Goal: Information Seeking & Learning: Find contact information

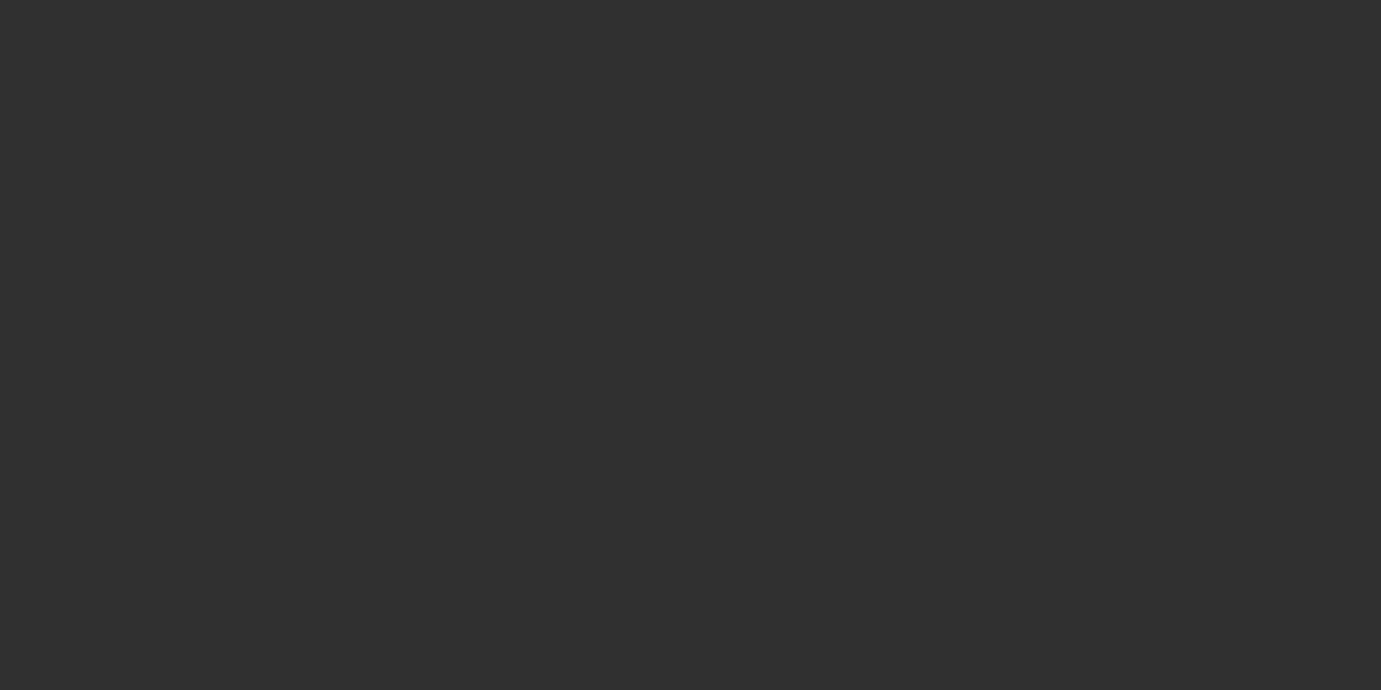
select select "10"
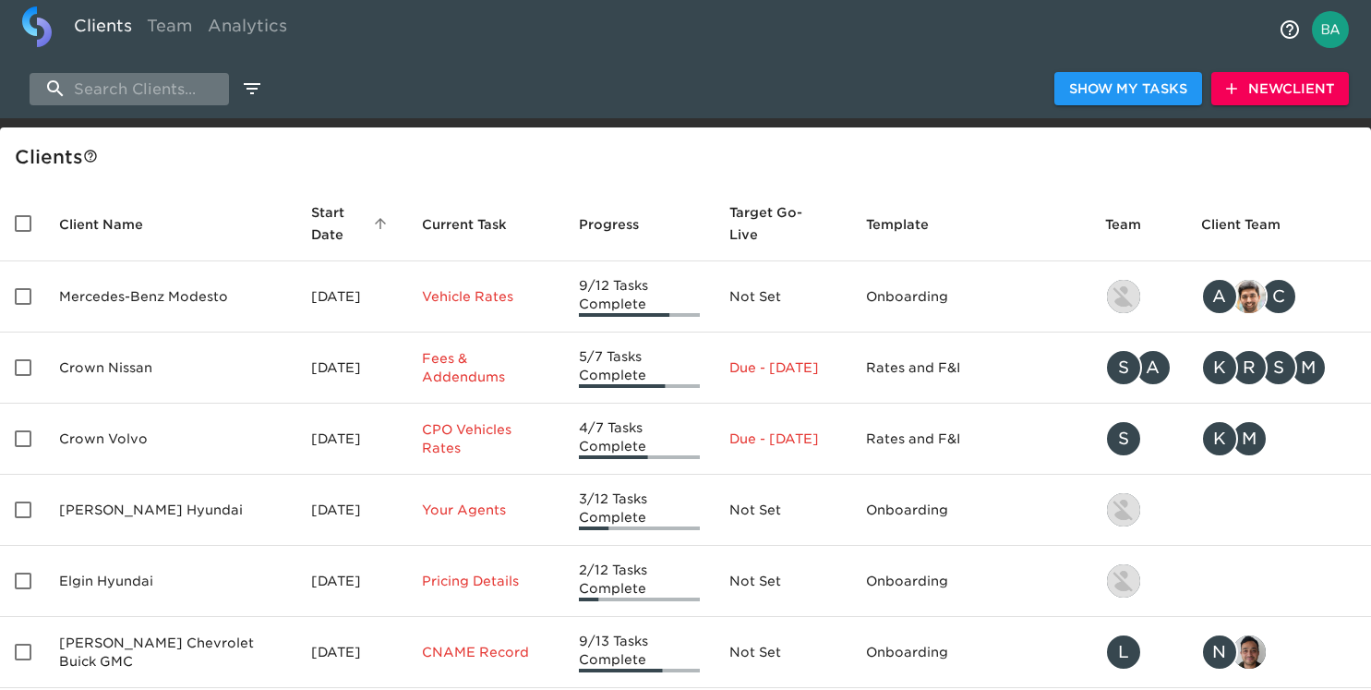
click at [108, 96] on input "search" at bounding box center [129, 89] width 199 height 32
paste input "CMA's Hyundai of Winchester"
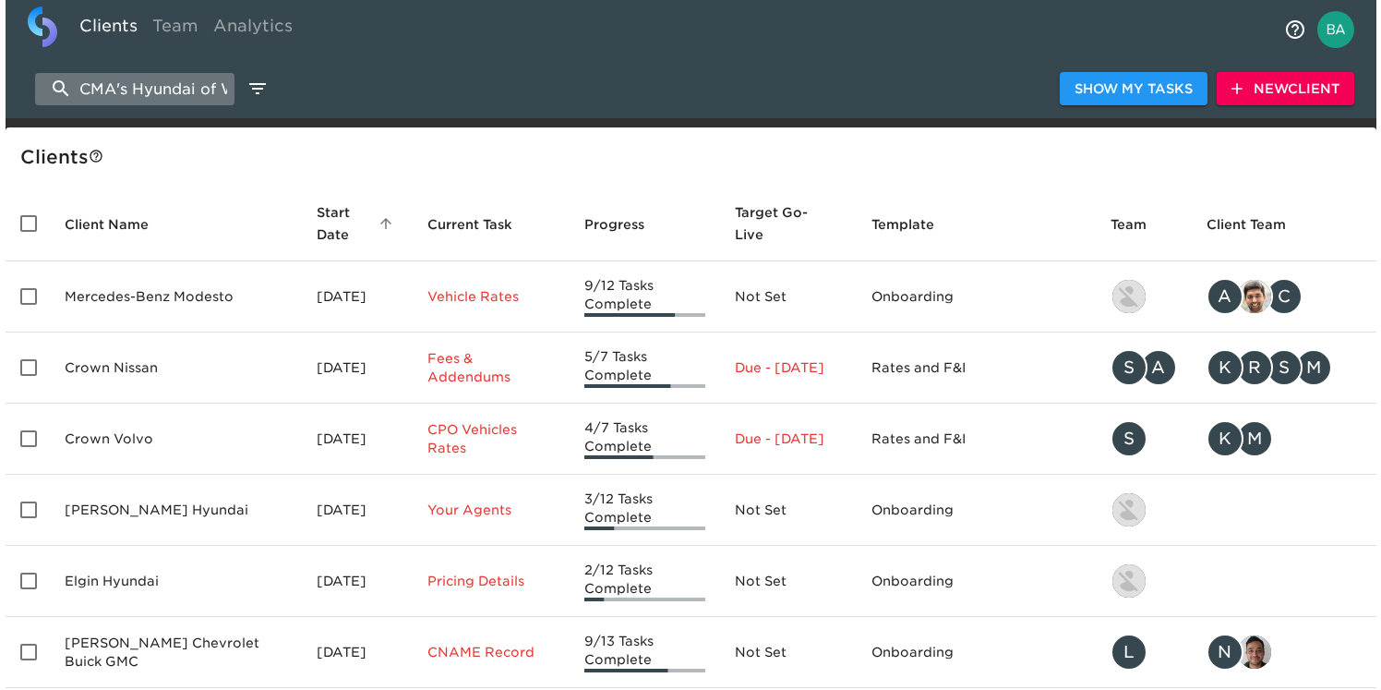
scroll to position [0, 83]
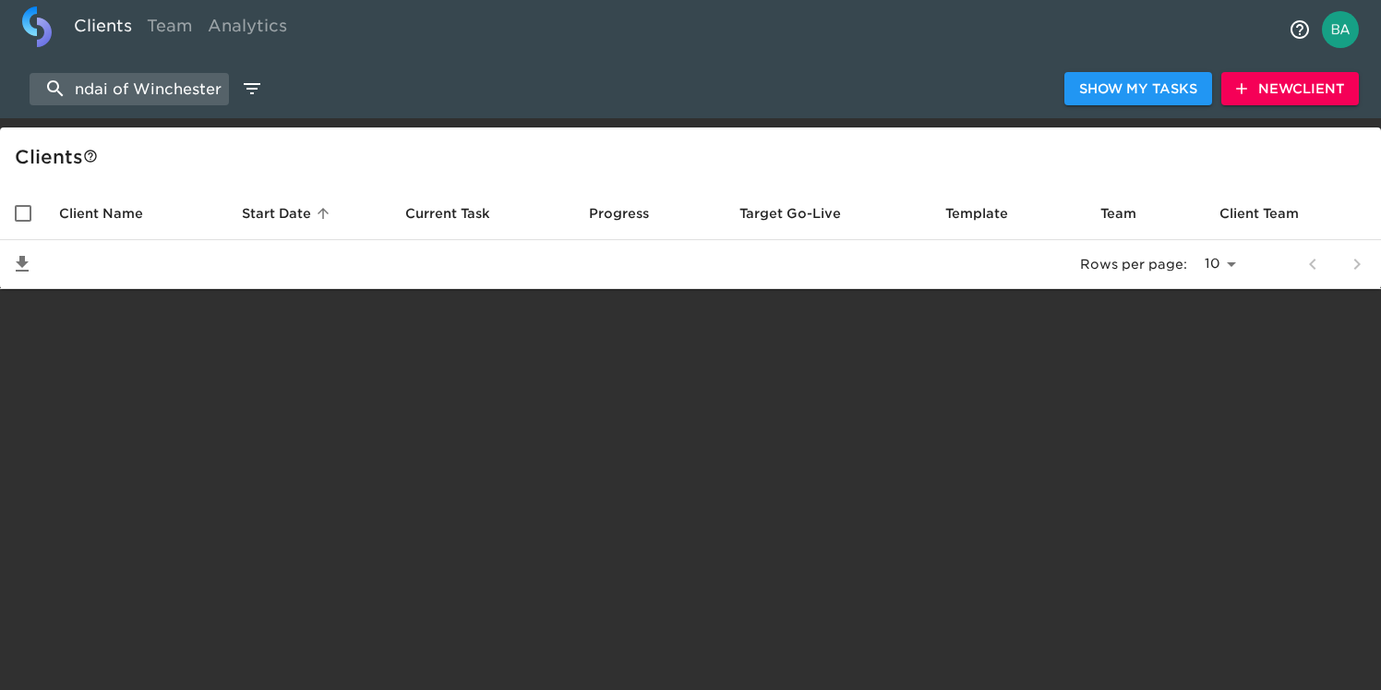
type input "CMA's Hyundai of Winchester"
click at [1291, 83] on span "New Client" at bounding box center [1290, 89] width 108 height 23
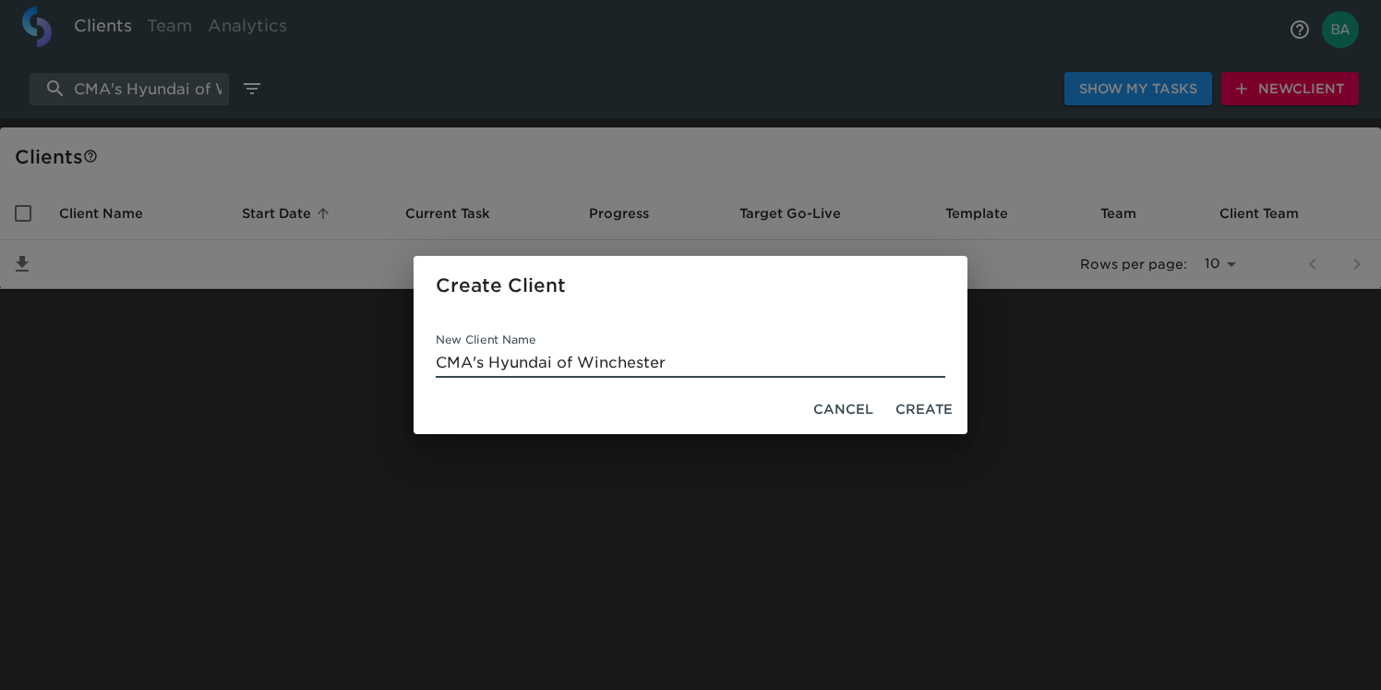
type input "CMA's Hyundai of Winchester"
click at [914, 408] on span "Create" at bounding box center [923, 409] width 57 height 23
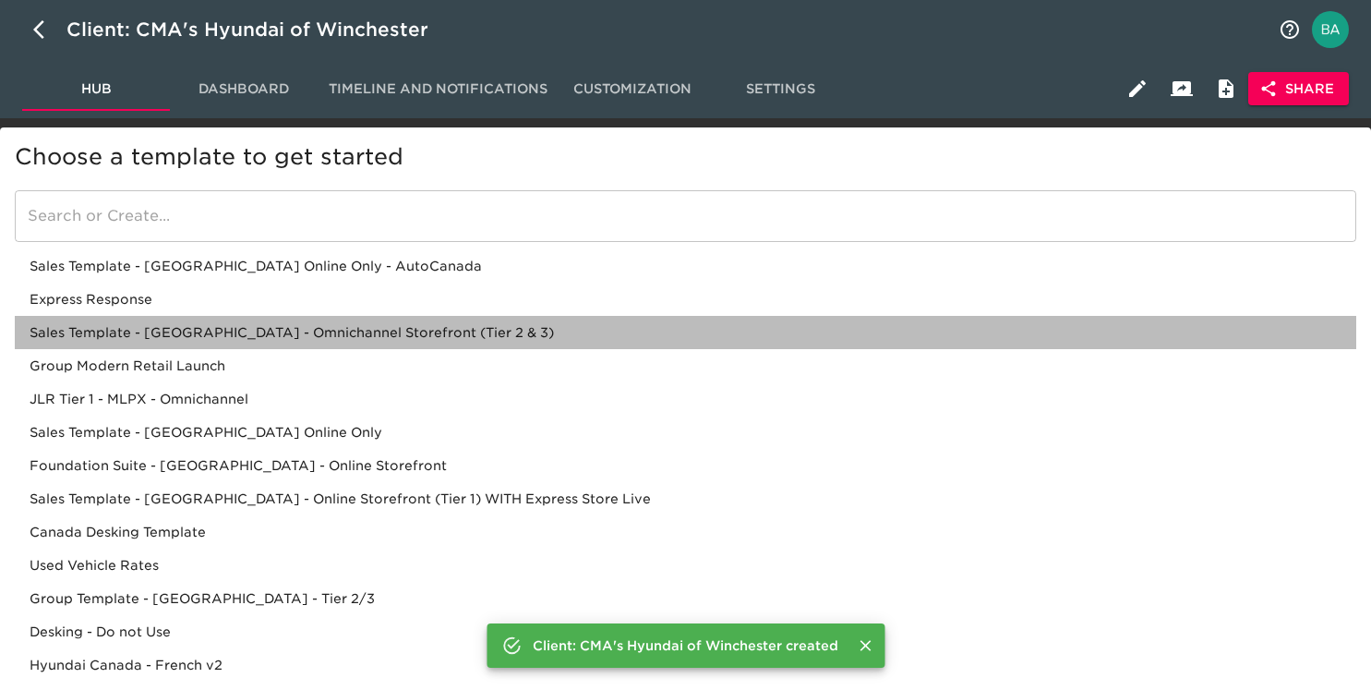
click at [297, 327] on div "Sales Template - [GEOGRAPHIC_DATA] - Omnichannel Storefront (Tier 2 & 3)" at bounding box center [685, 332] width 1341 height 33
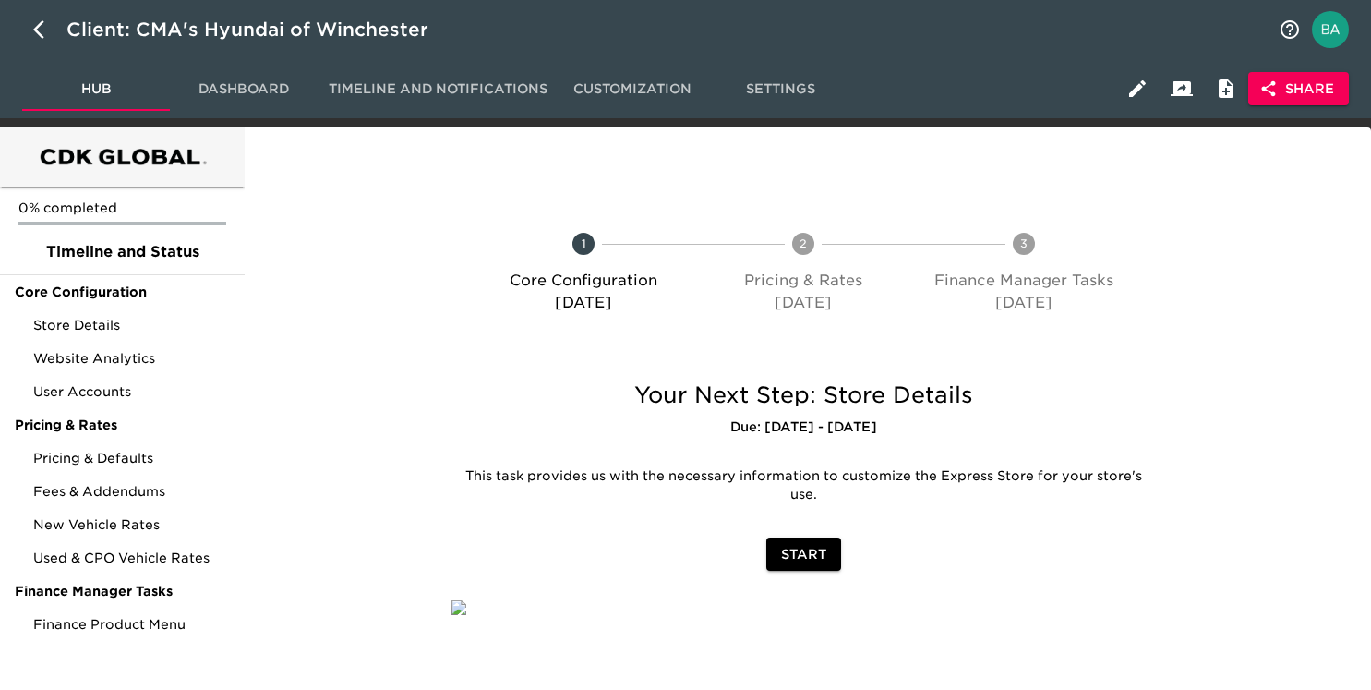
click at [1267, 80] on icon "button" at bounding box center [1268, 88] width 18 height 18
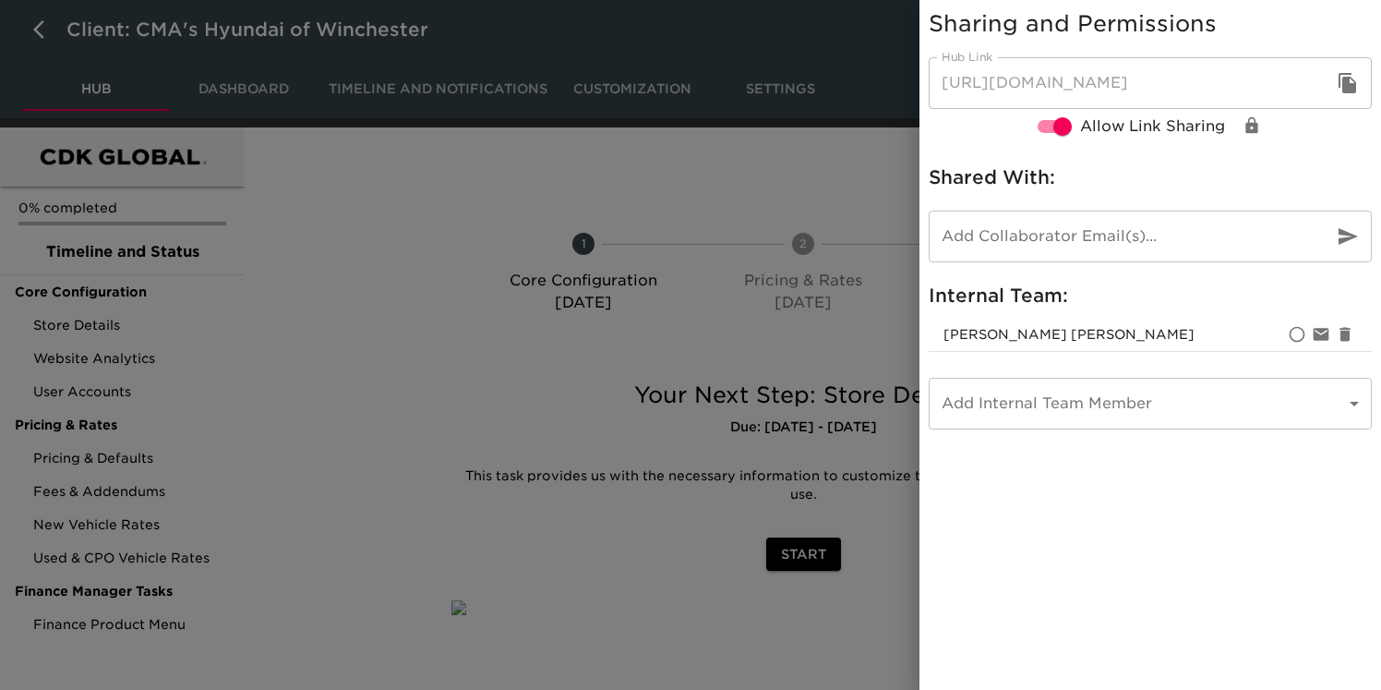
click at [1351, 92] on icon "button" at bounding box center [1348, 83] width 18 height 20
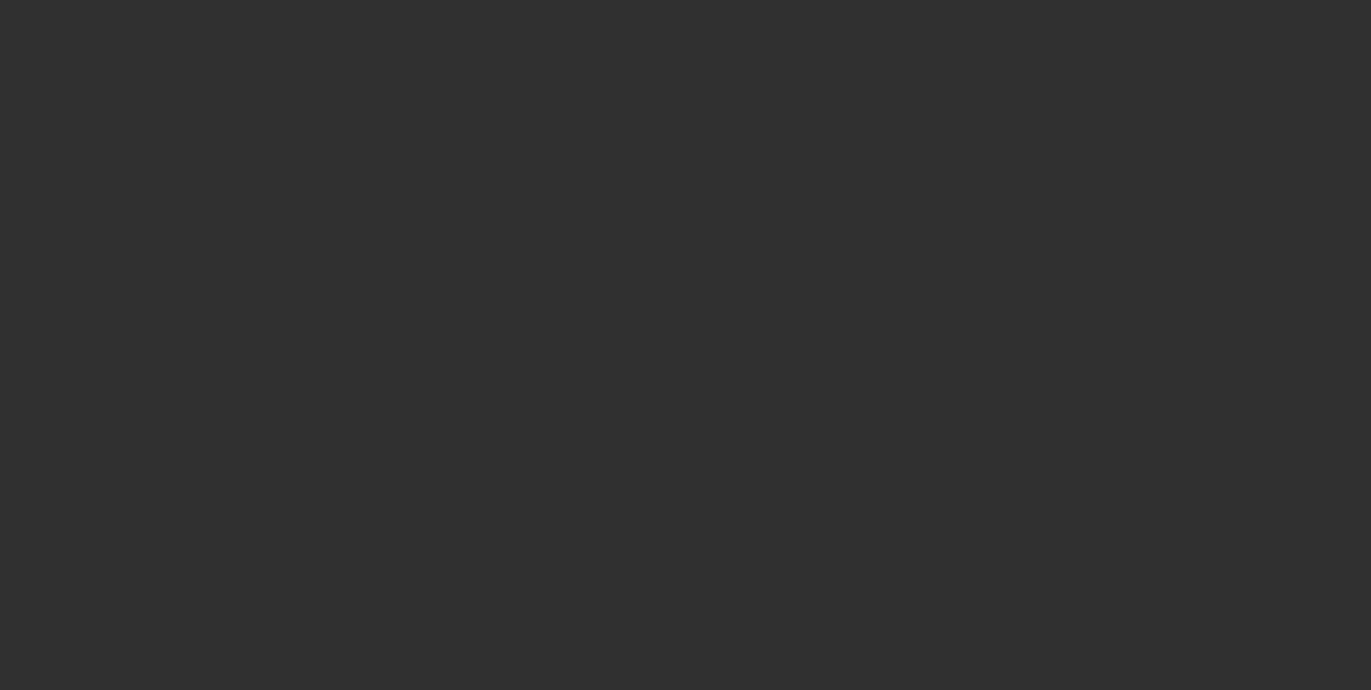
select select "10"
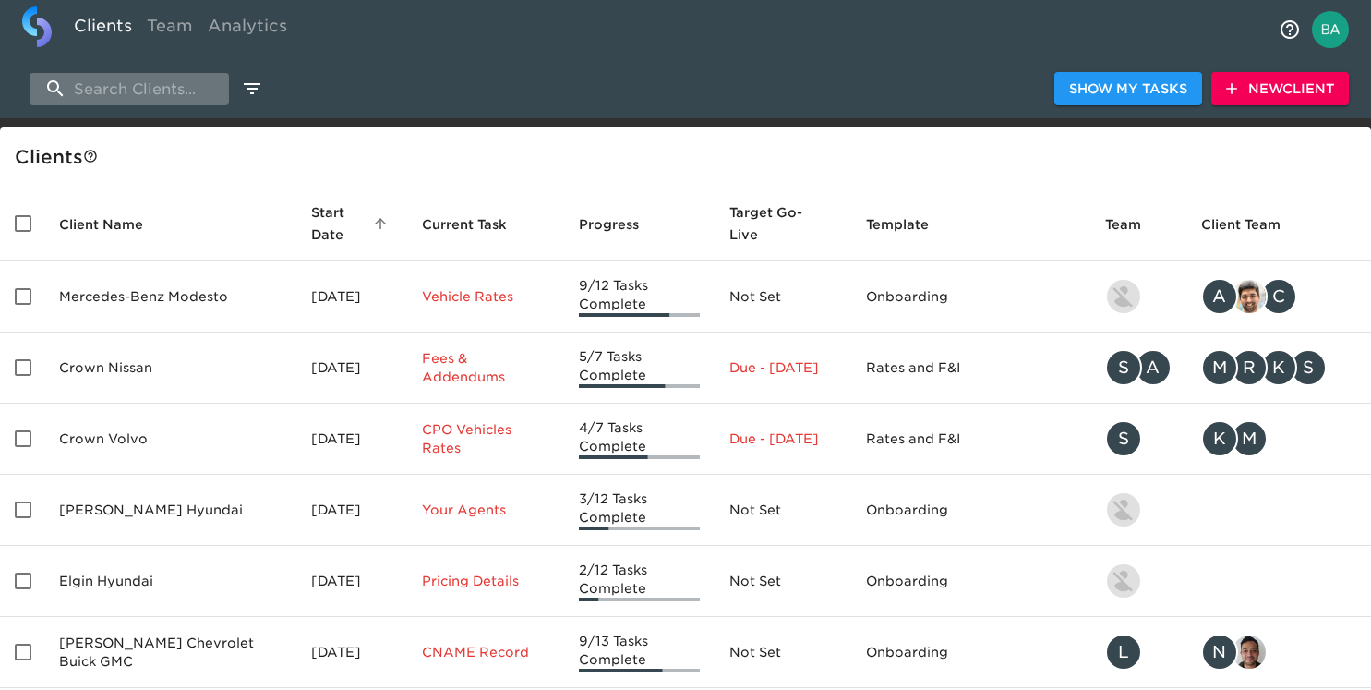
click at [158, 95] on input "search" at bounding box center [129, 89] width 199 height 32
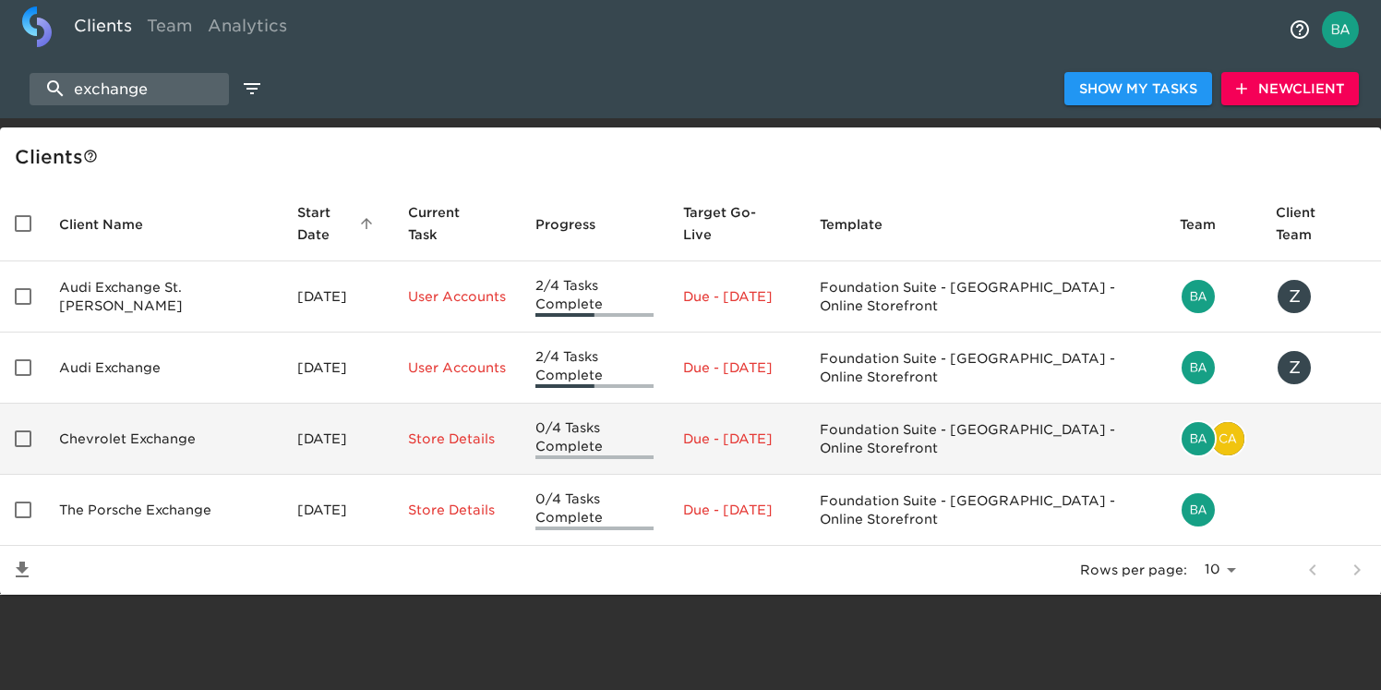
type input "exchange"
click at [99, 426] on td "Chevrolet Exchange" at bounding box center [163, 438] width 238 height 71
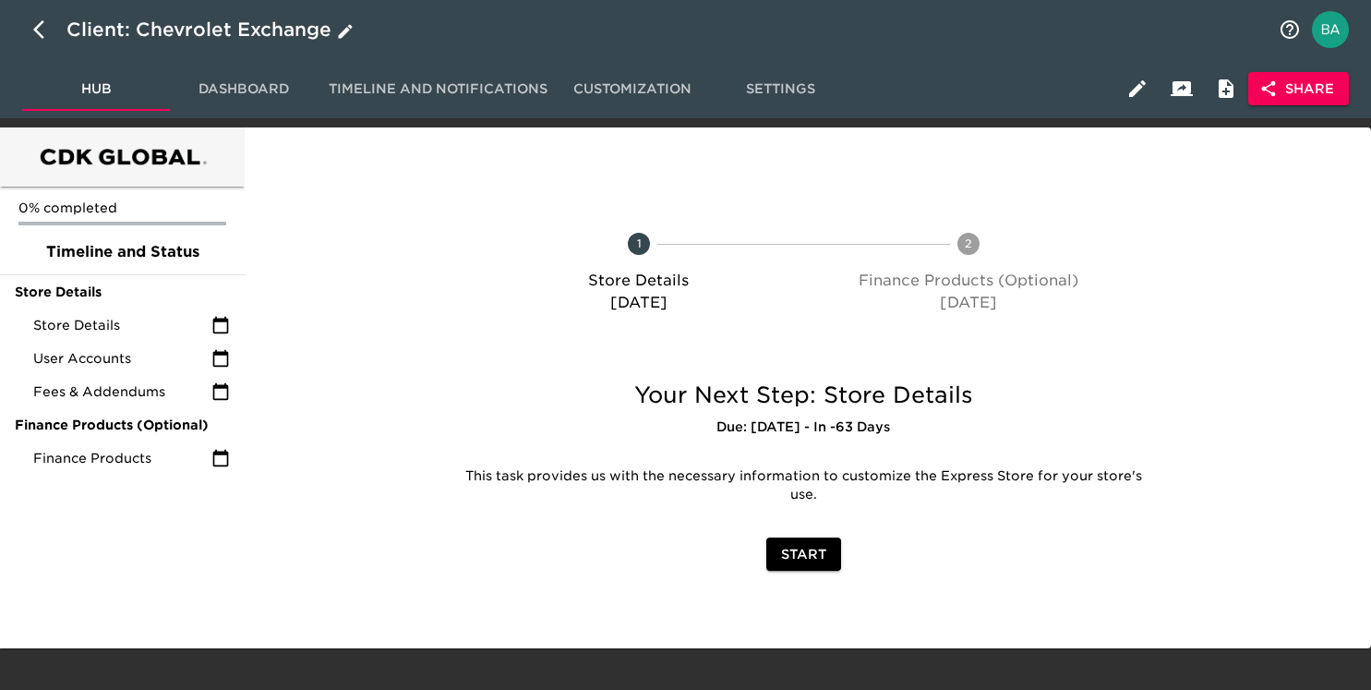
click at [47, 26] on icon "button" at bounding box center [44, 29] width 22 height 22
select select "10"
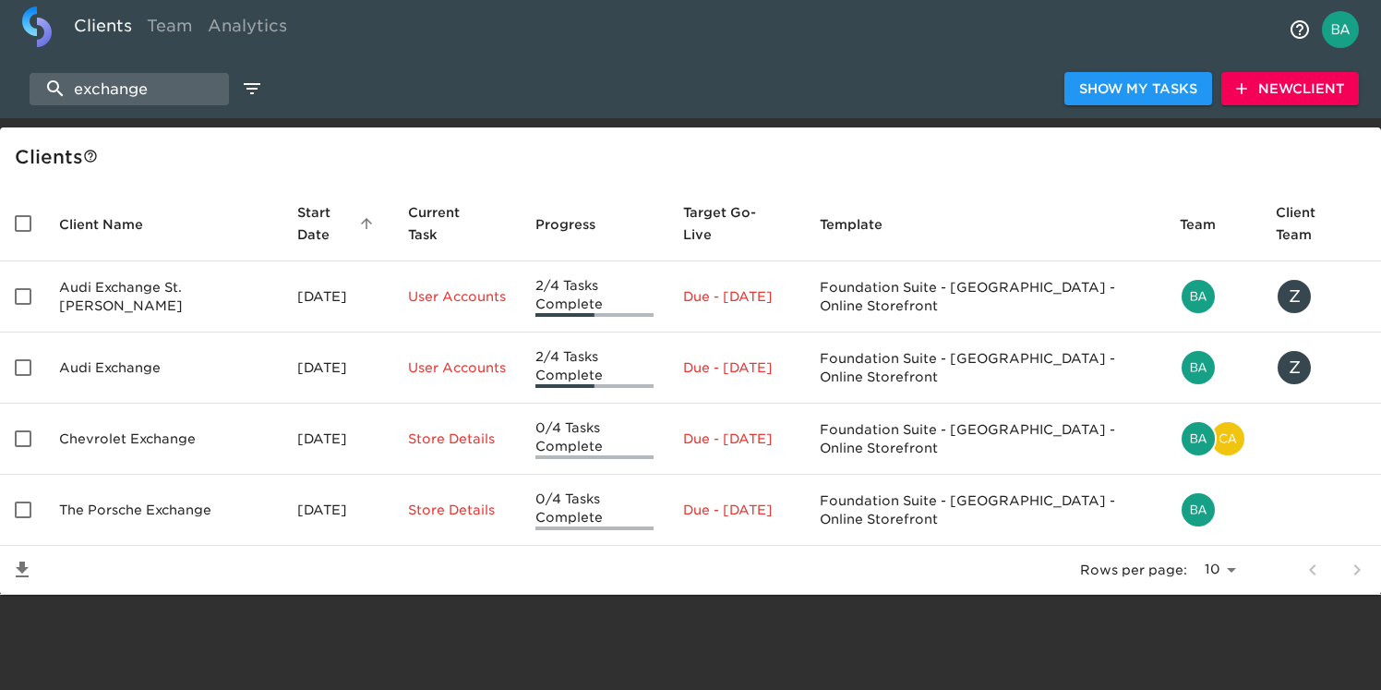
click at [102, 307] on td "Audi Exchange St. Charles" at bounding box center [163, 296] width 238 height 71
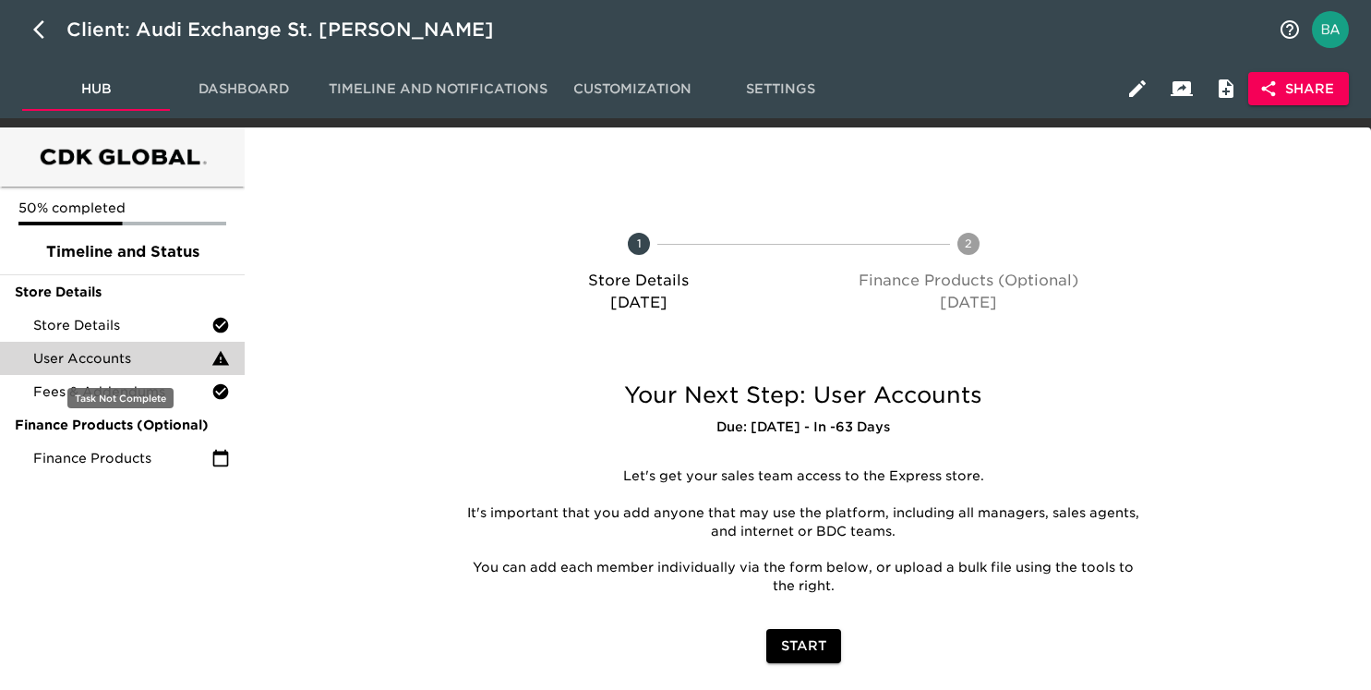
click at [86, 362] on span "User Accounts" at bounding box center [122, 358] width 178 height 18
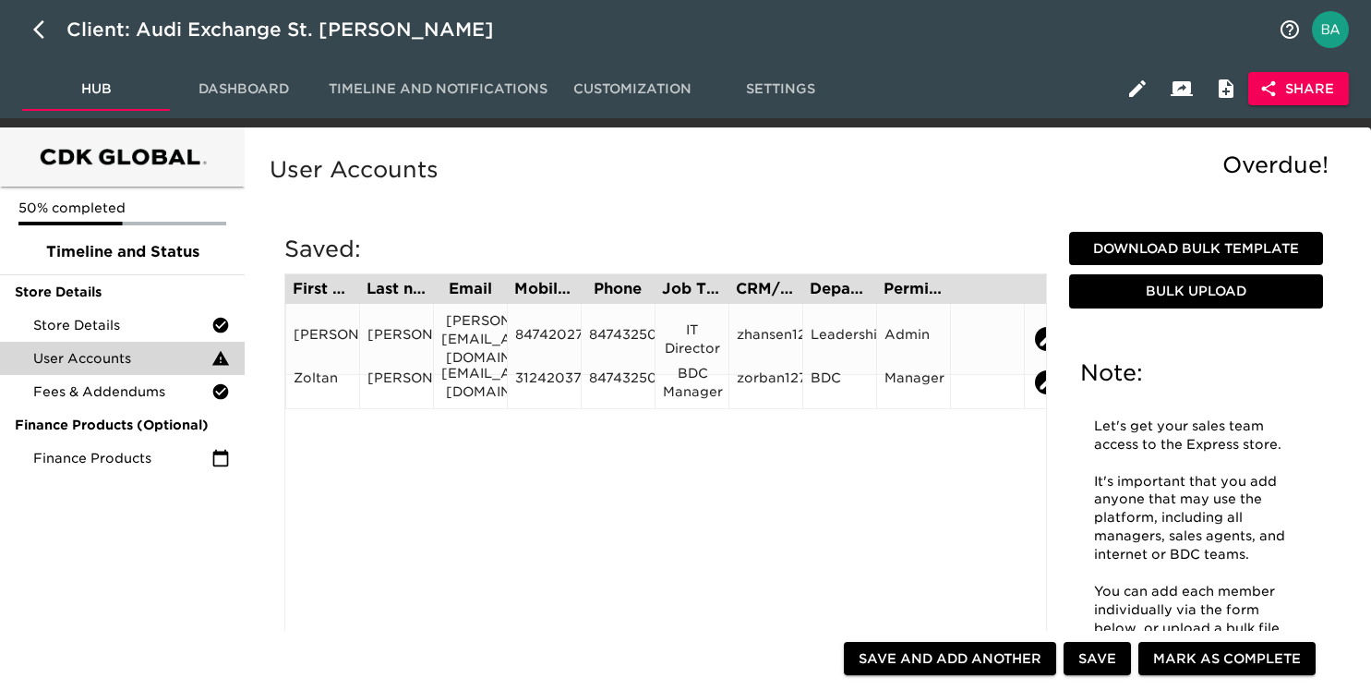
click at [550, 328] on div "8474202720" at bounding box center [544, 339] width 58 height 28
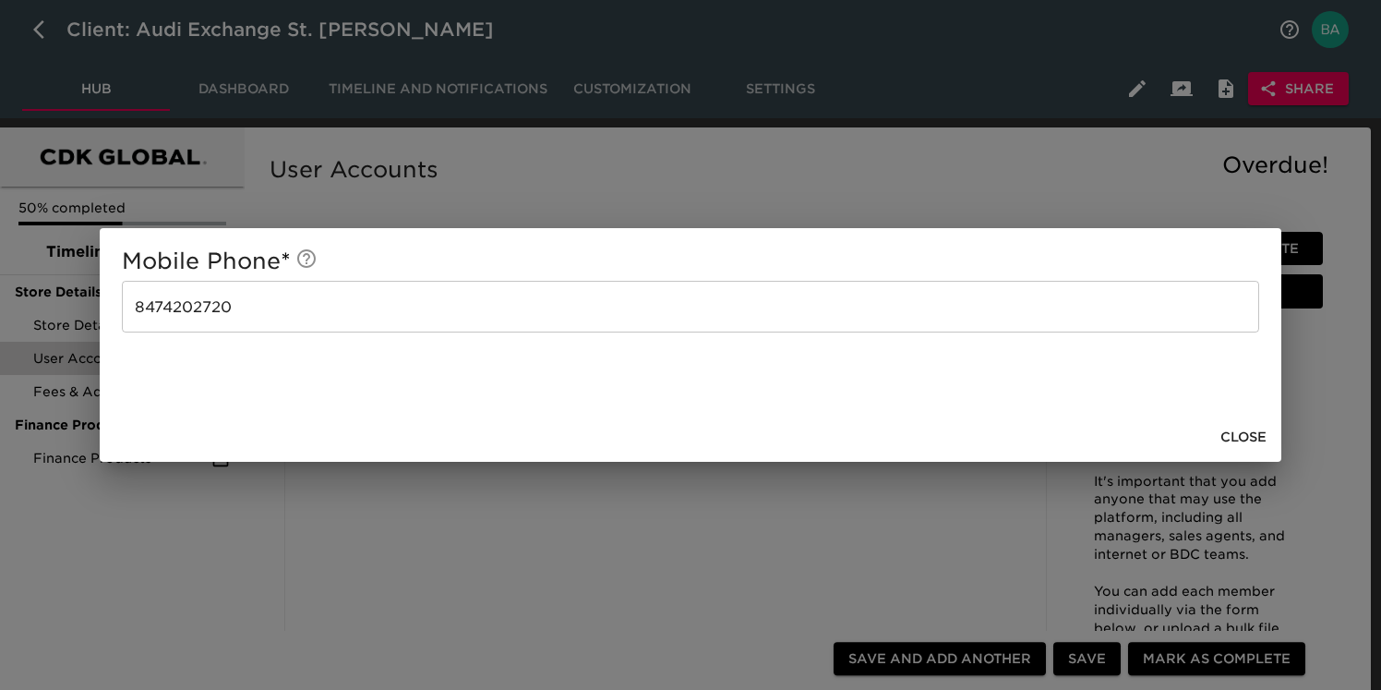
click at [660, 154] on div "Mobile Phone * 8474202720 ​ Close" at bounding box center [690, 345] width 1381 height 690
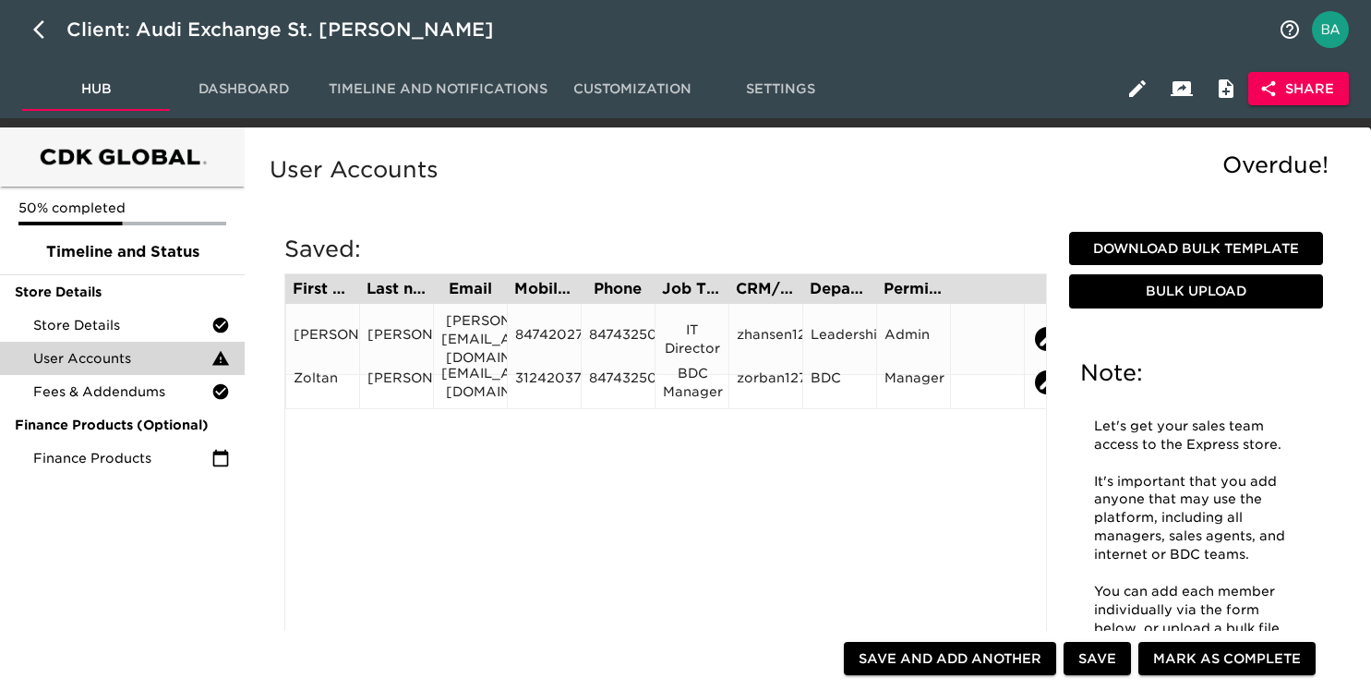
click at [546, 330] on div "8474202720" at bounding box center [544, 339] width 58 height 28
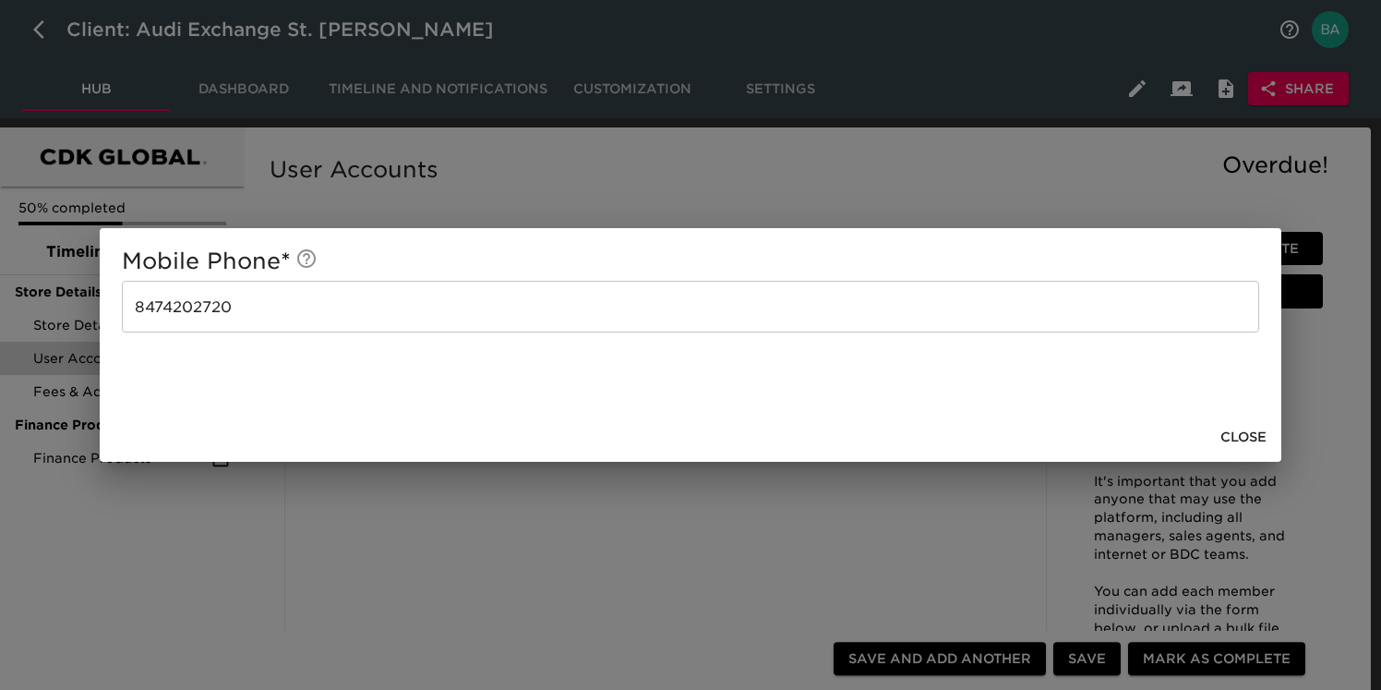
click at [602, 165] on div "Mobile Phone * 8474202720 ​ Close" at bounding box center [690, 345] width 1381 height 690
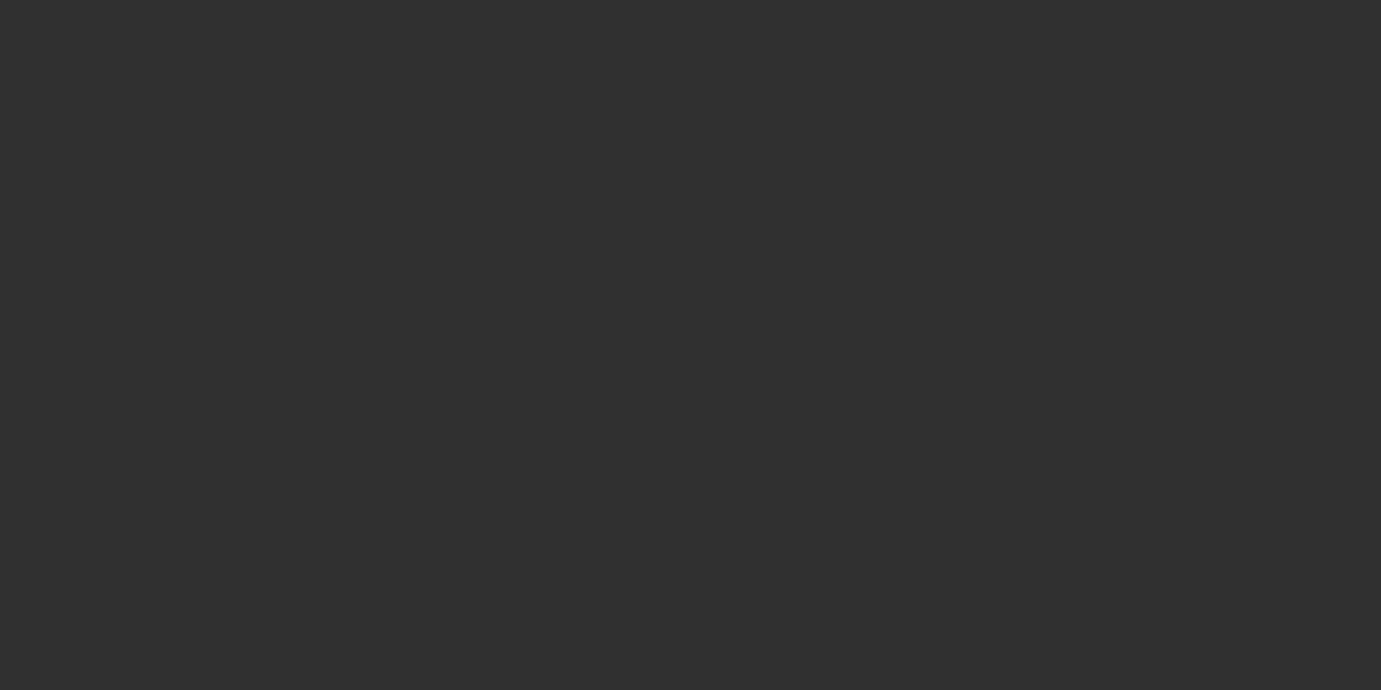
select select "10"
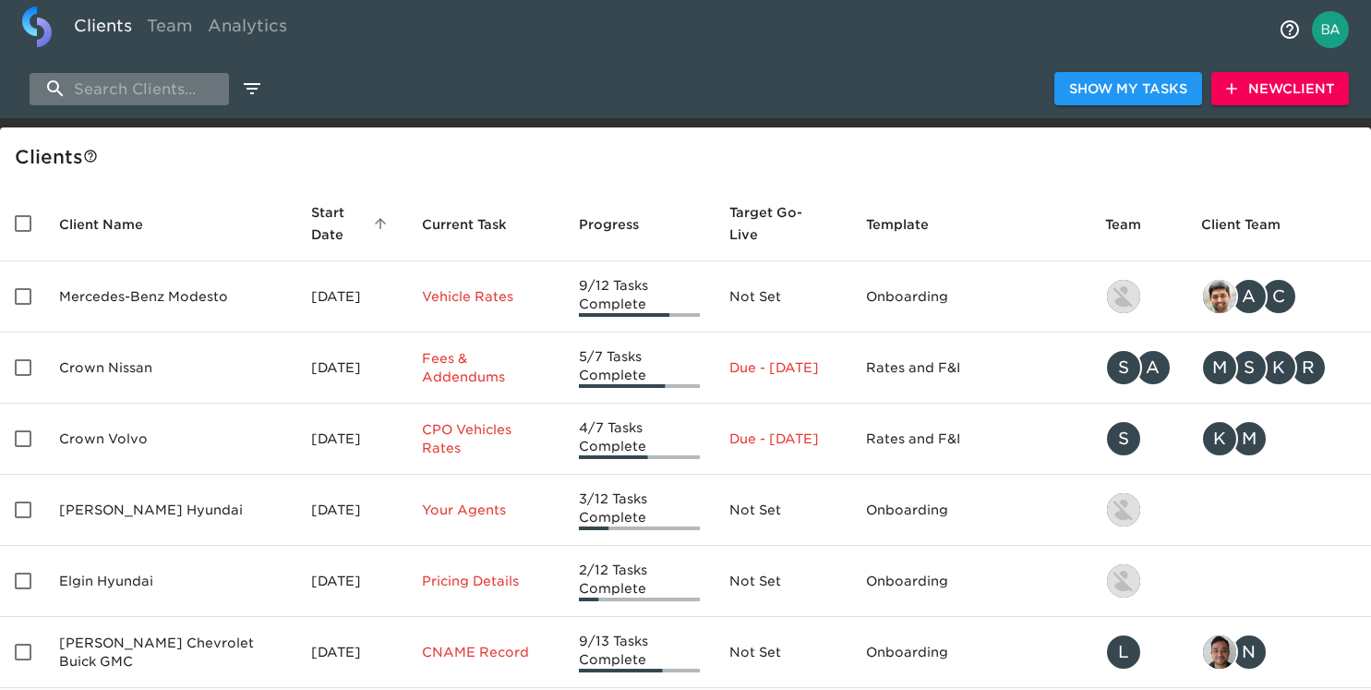
click at [122, 95] on input "search" at bounding box center [129, 89] width 199 height 32
paste input "Nissan of Yuba City"
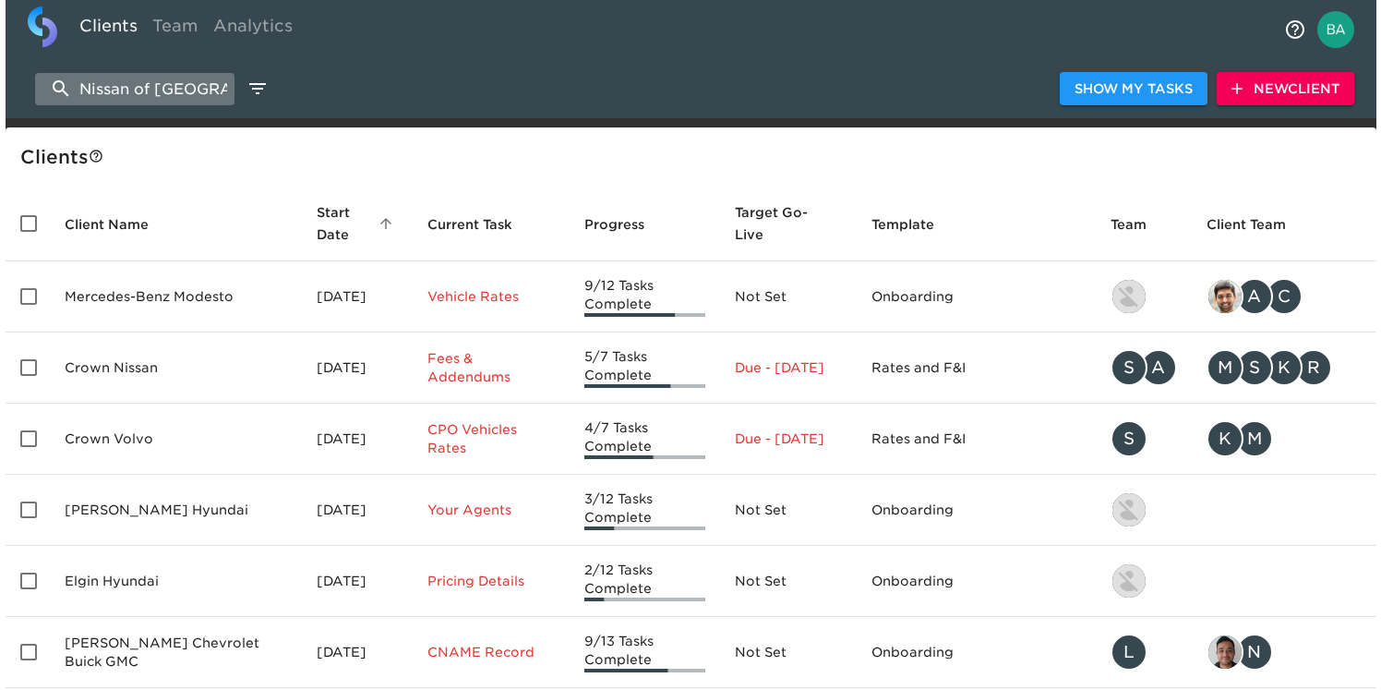
scroll to position [0, 4]
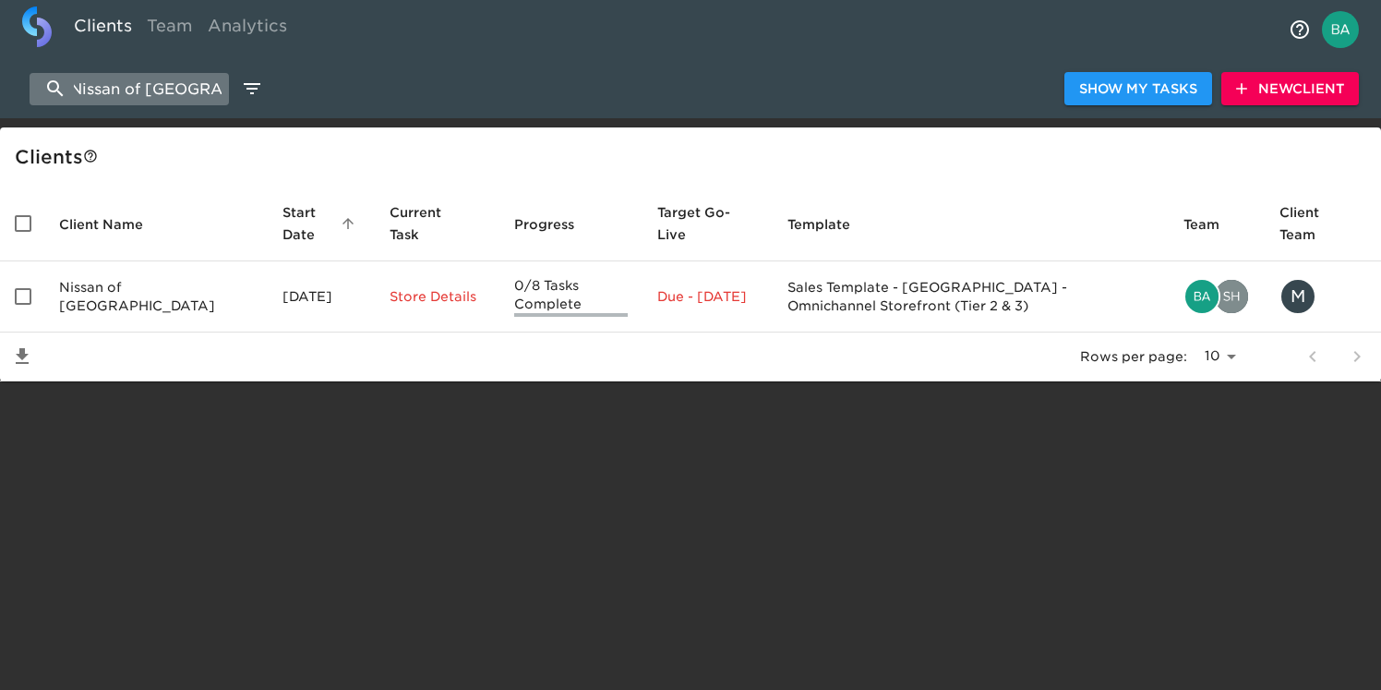
click at [138, 89] on input "Nissan of Yuba City" at bounding box center [129, 89] width 199 height 32
type input "t"
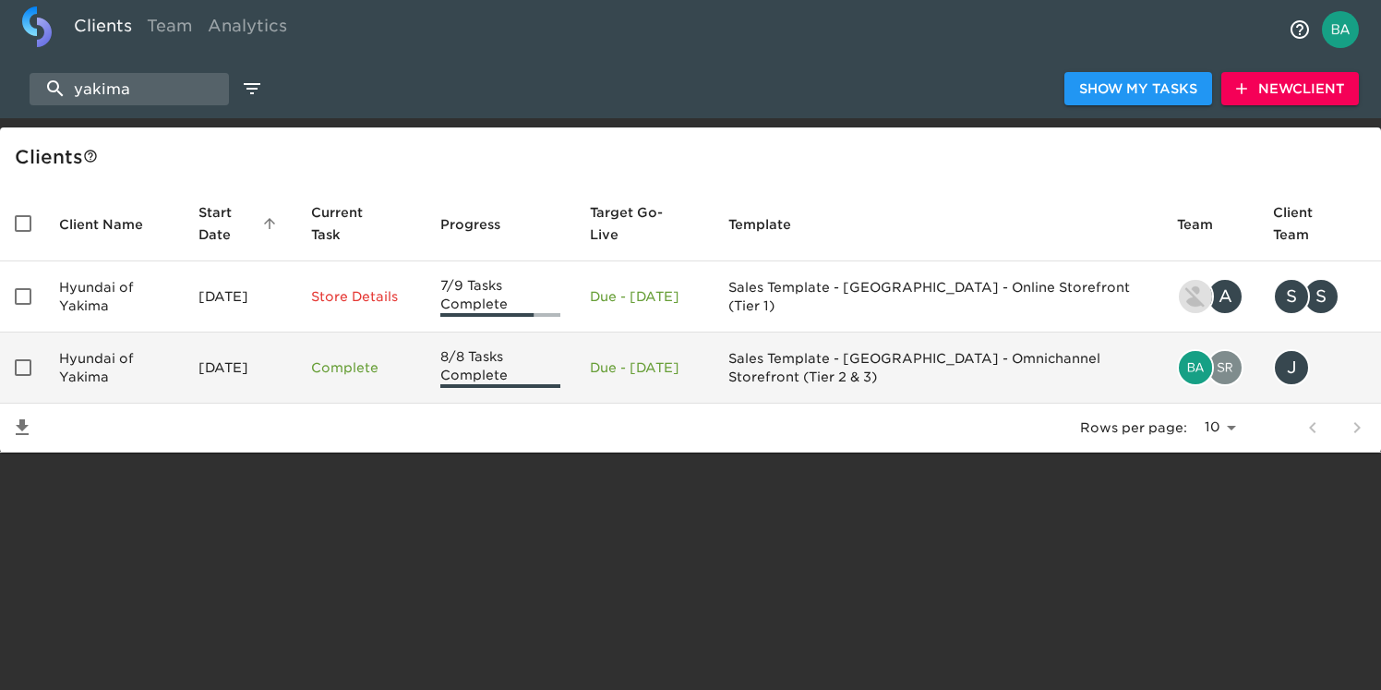
type input "yakima"
click at [130, 385] on td "Hyundai of Yakima" at bounding box center [113, 367] width 139 height 71
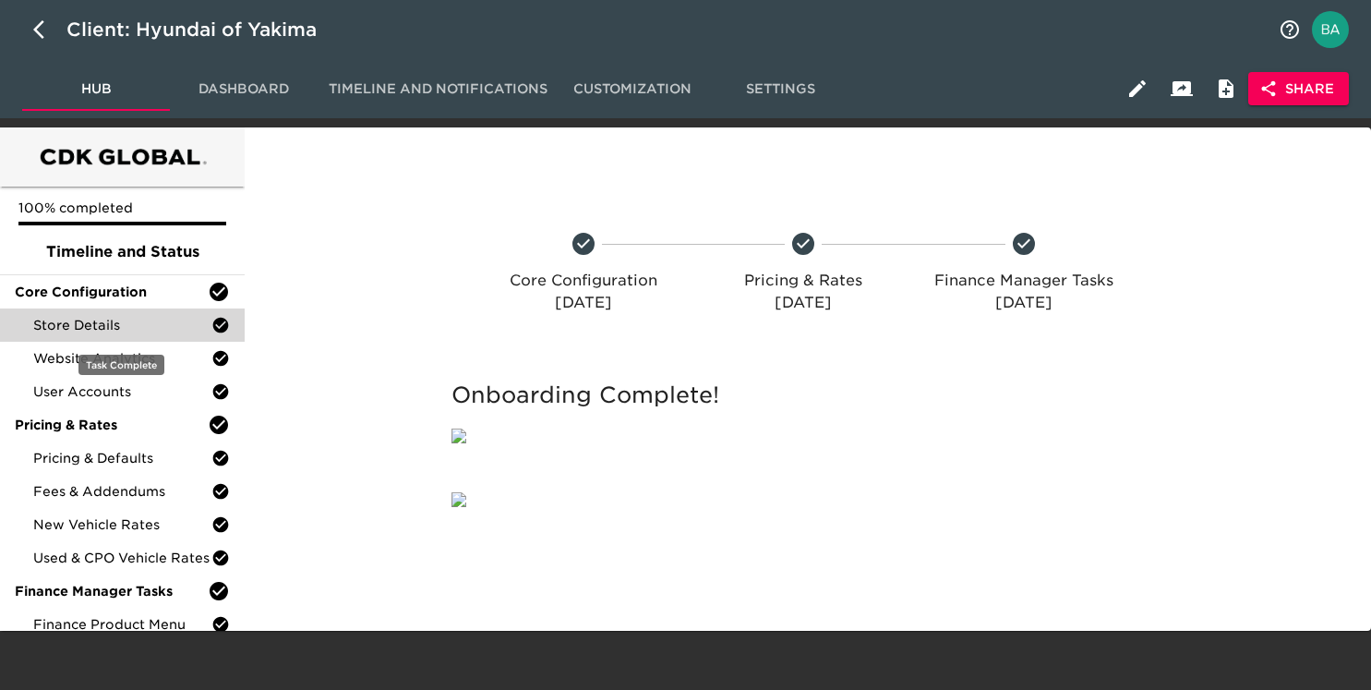
click at [129, 324] on span "Store Details" at bounding box center [122, 325] width 178 height 18
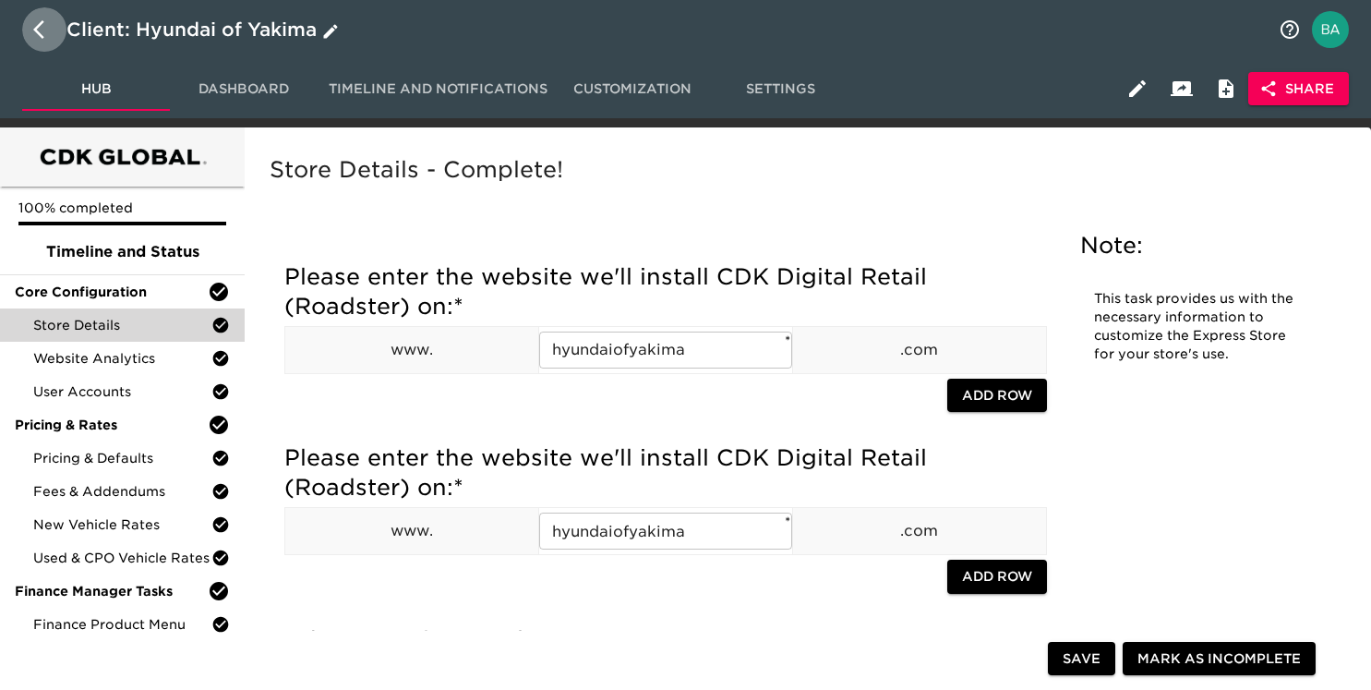
click at [46, 19] on icon "button" at bounding box center [44, 29] width 22 height 22
select select "10"
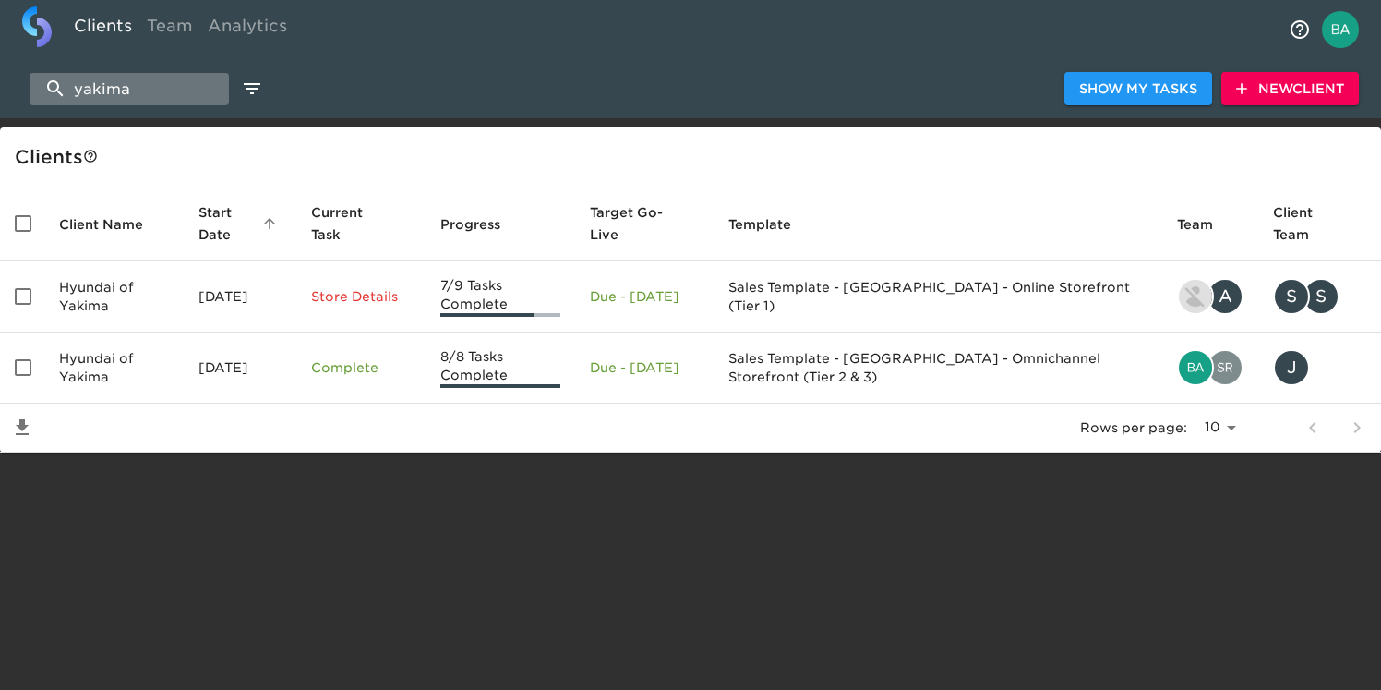
click at [130, 89] on input "yakima" at bounding box center [129, 89] width 199 height 32
click at [130, 88] on input "yakima" at bounding box center [129, 89] width 199 height 32
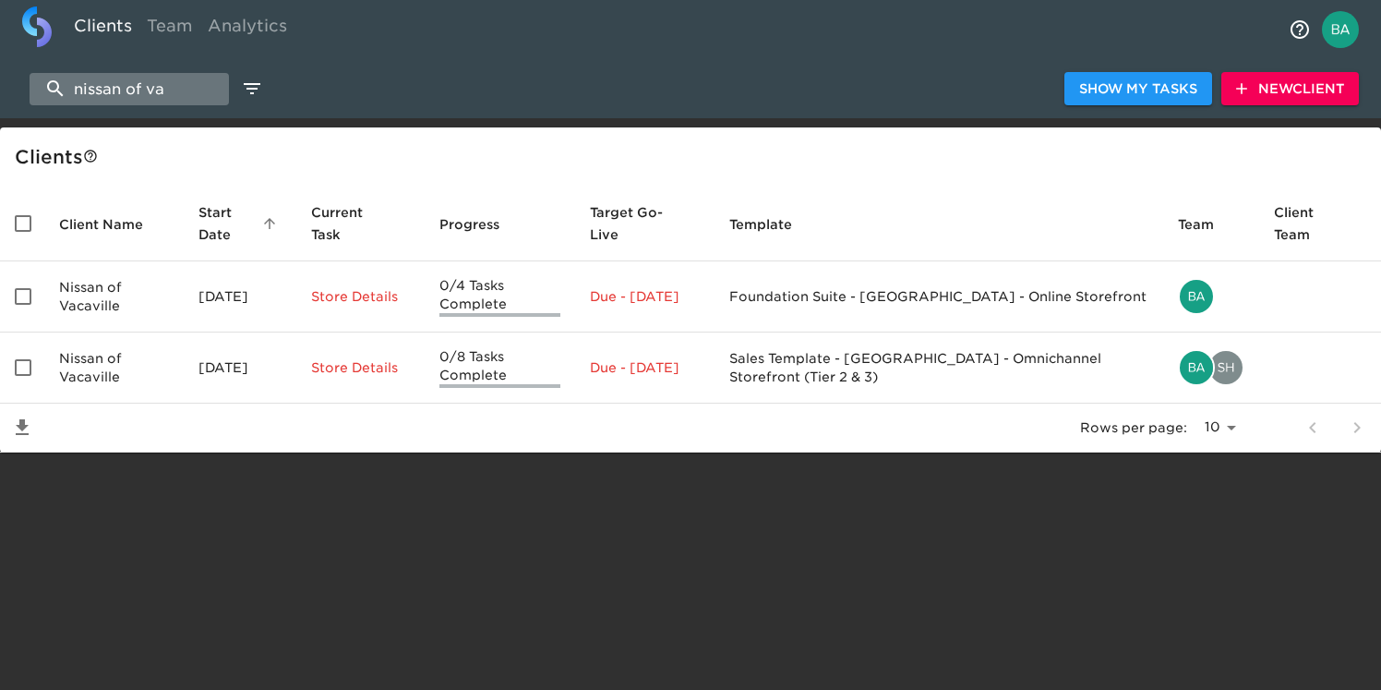
click at [98, 90] on input "nissan of va" at bounding box center [129, 89] width 199 height 32
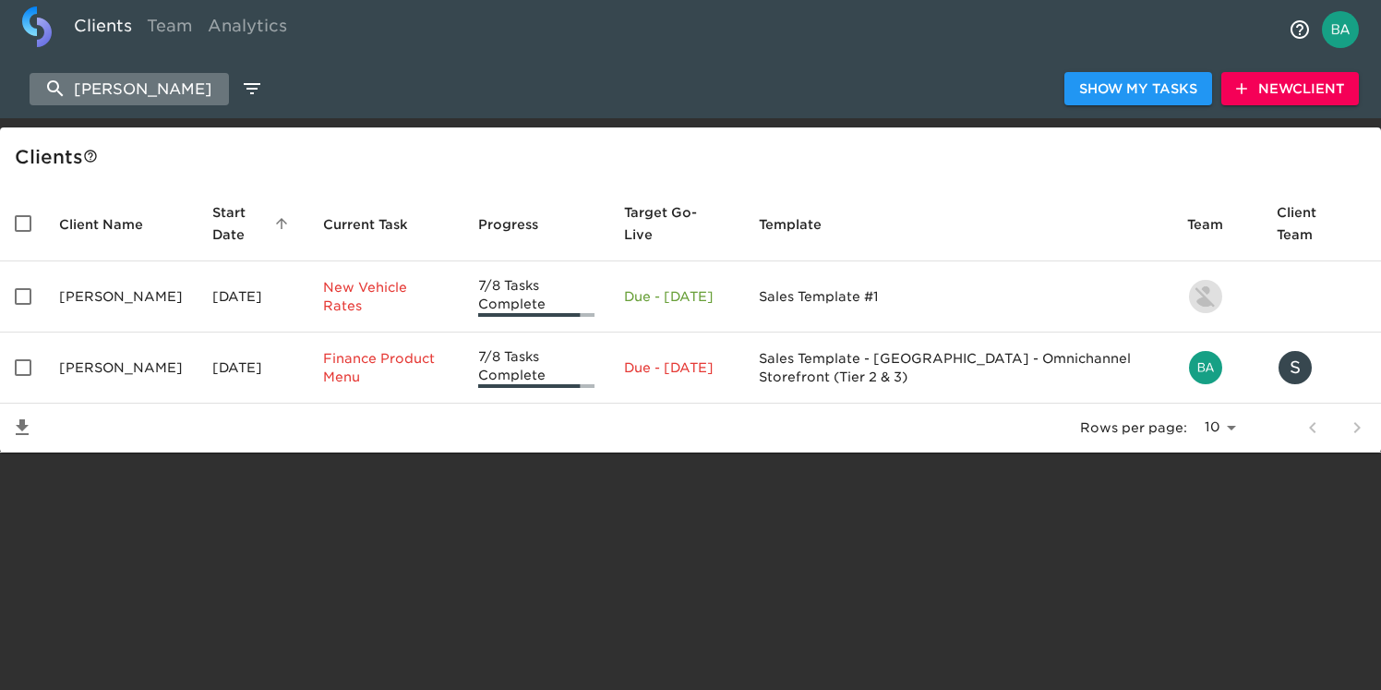
click at [132, 103] on input "scott ma" at bounding box center [129, 89] width 199 height 32
paste input "Acura of Fremont"
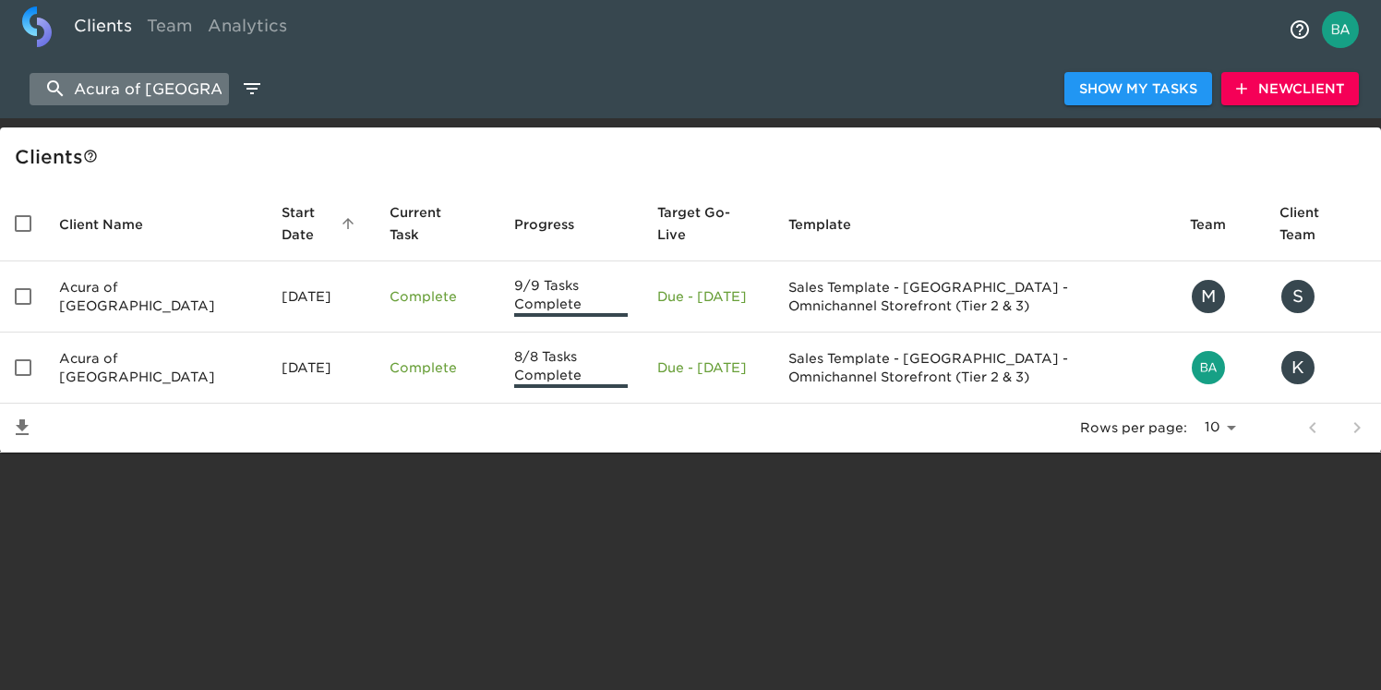
click at [101, 99] on input "Acura of Fremont" at bounding box center [129, 89] width 199 height 32
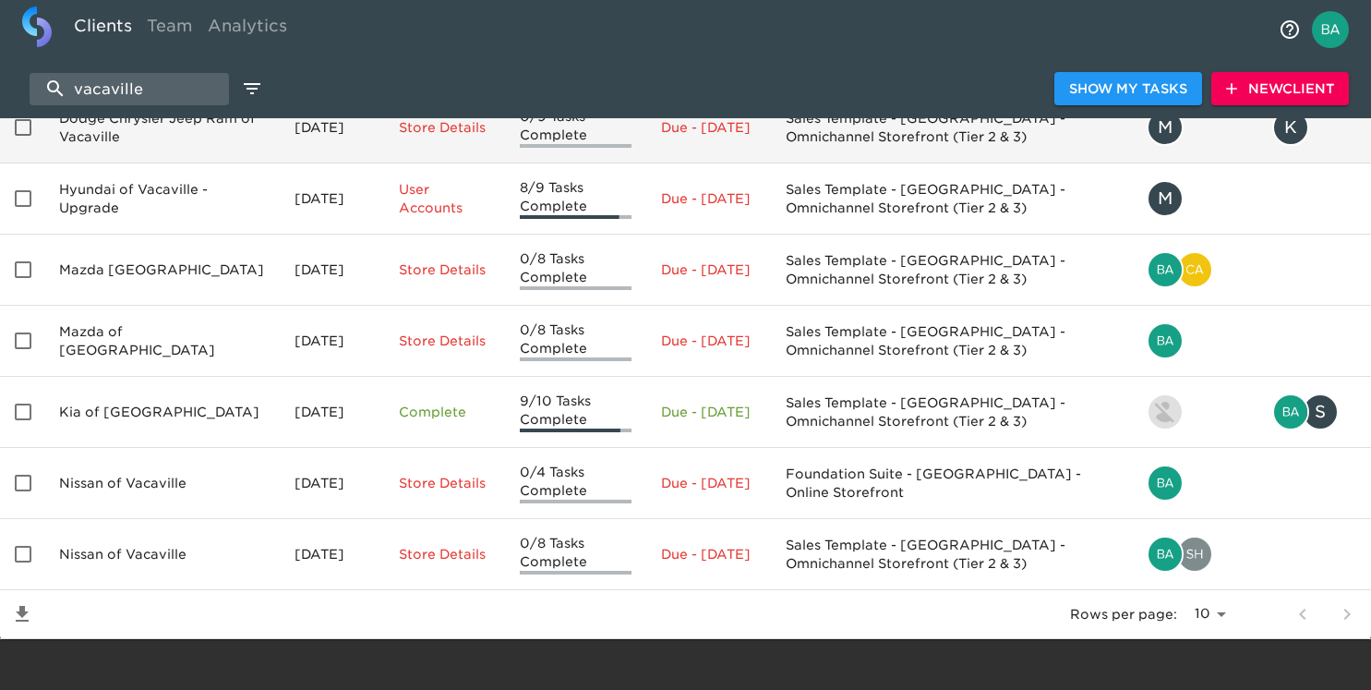
scroll to position [319, 0]
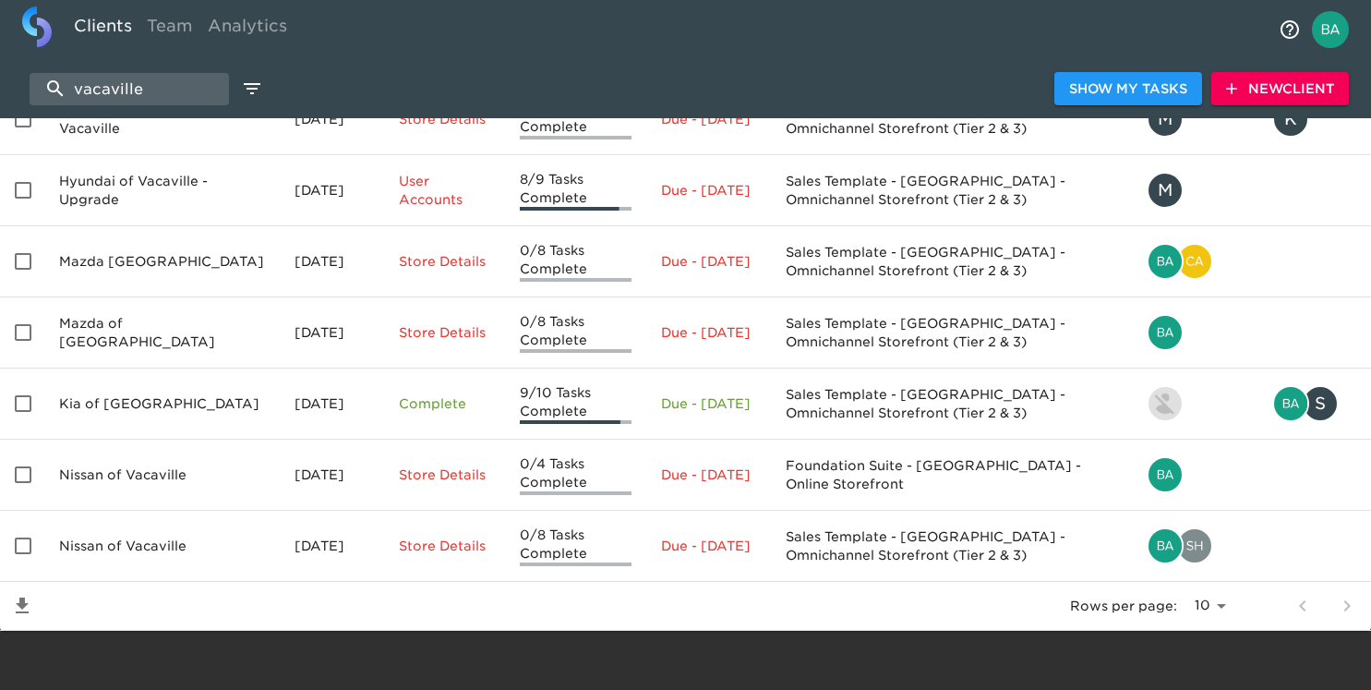
type input "vacaville"
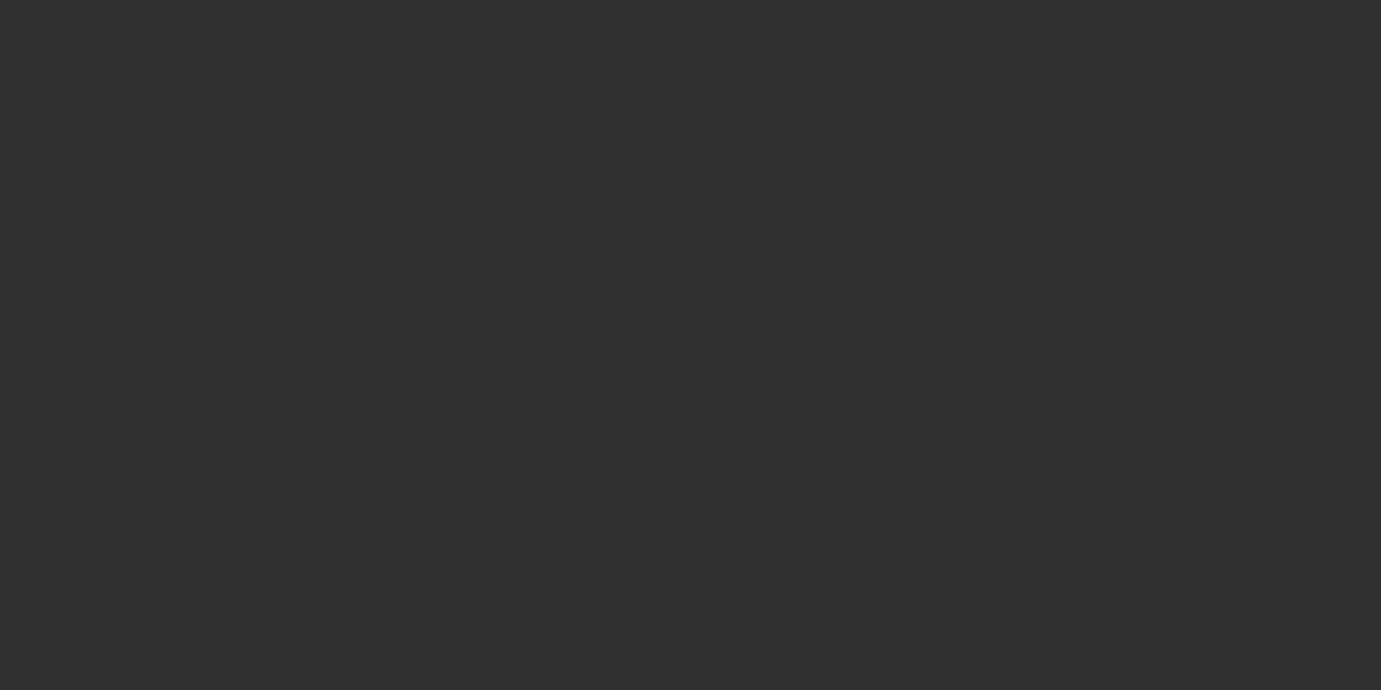
select select "10"
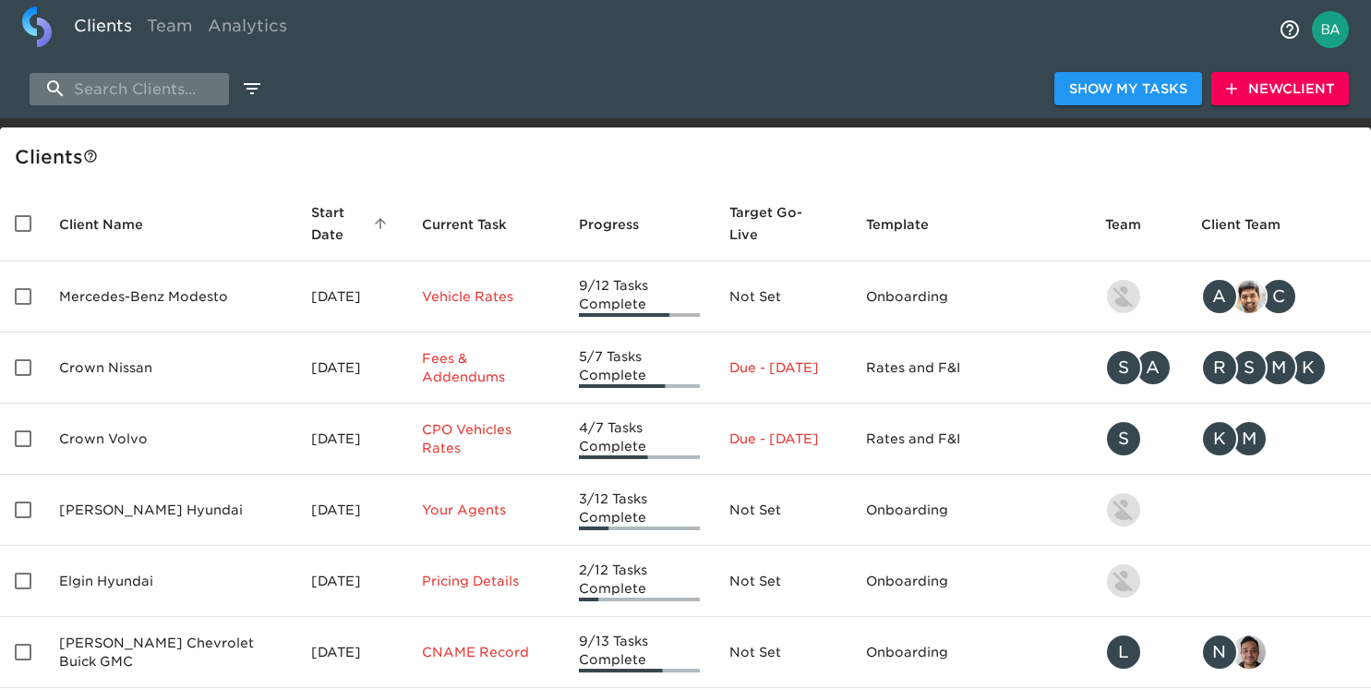
click at [146, 92] on input "search" at bounding box center [129, 89] width 199 height 32
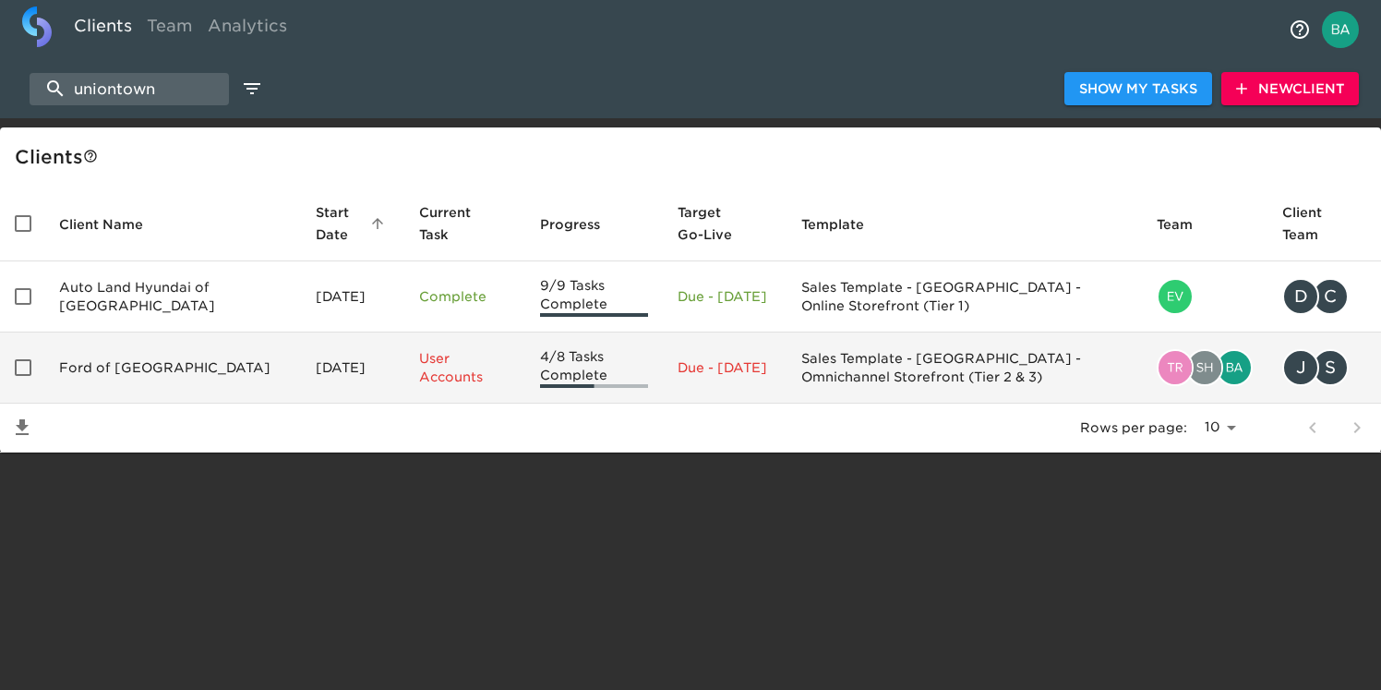
type input "uniontown"
click at [104, 355] on td "Ford of [GEOGRAPHIC_DATA]" at bounding box center [172, 367] width 257 height 71
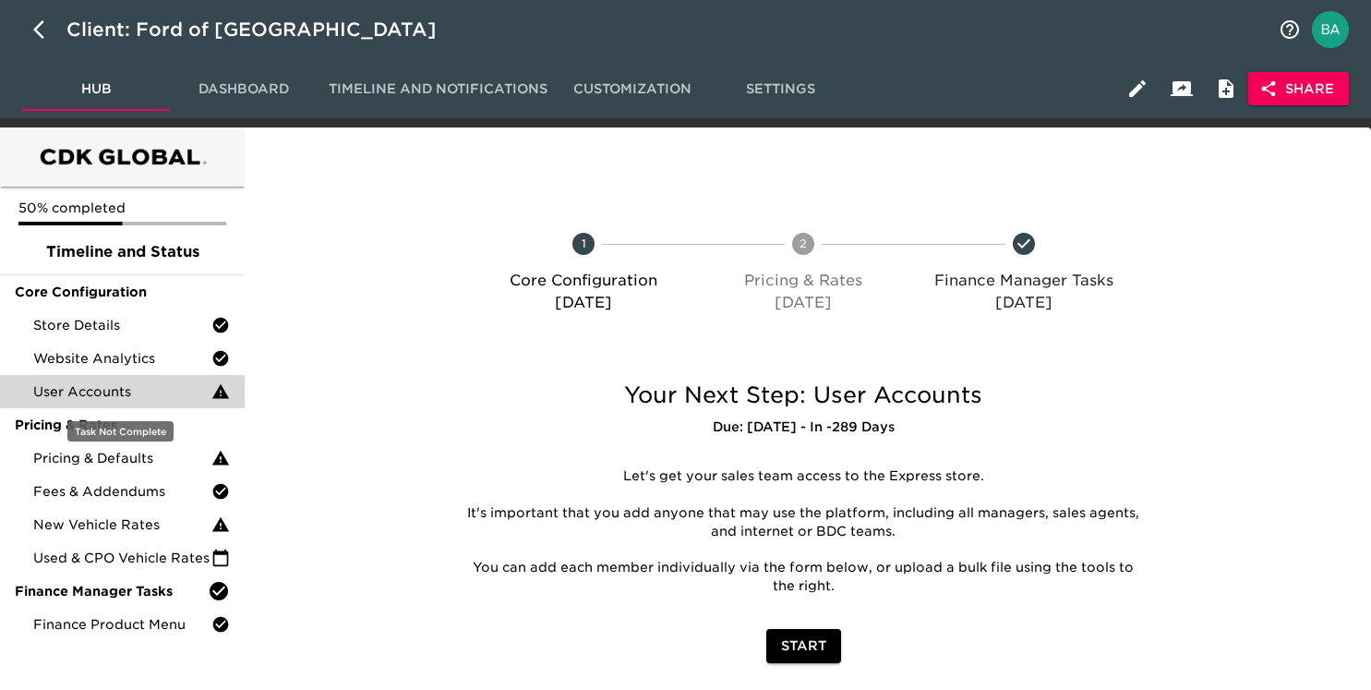
click at [92, 389] on span "User Accounts" at bounding box center [122, 391] width 178 height 18
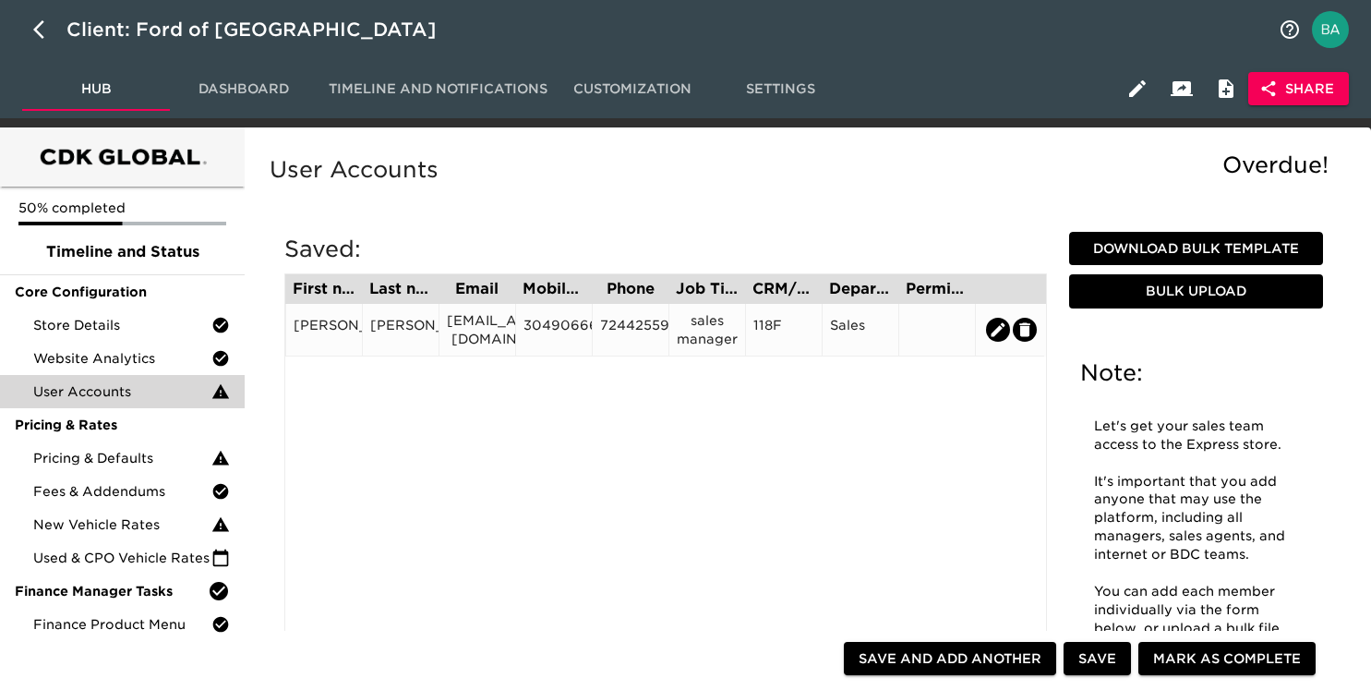
click at [494, 334] on div "scarbon1@hotmail.com" at bounding box center [477, 329] width 61 height 37
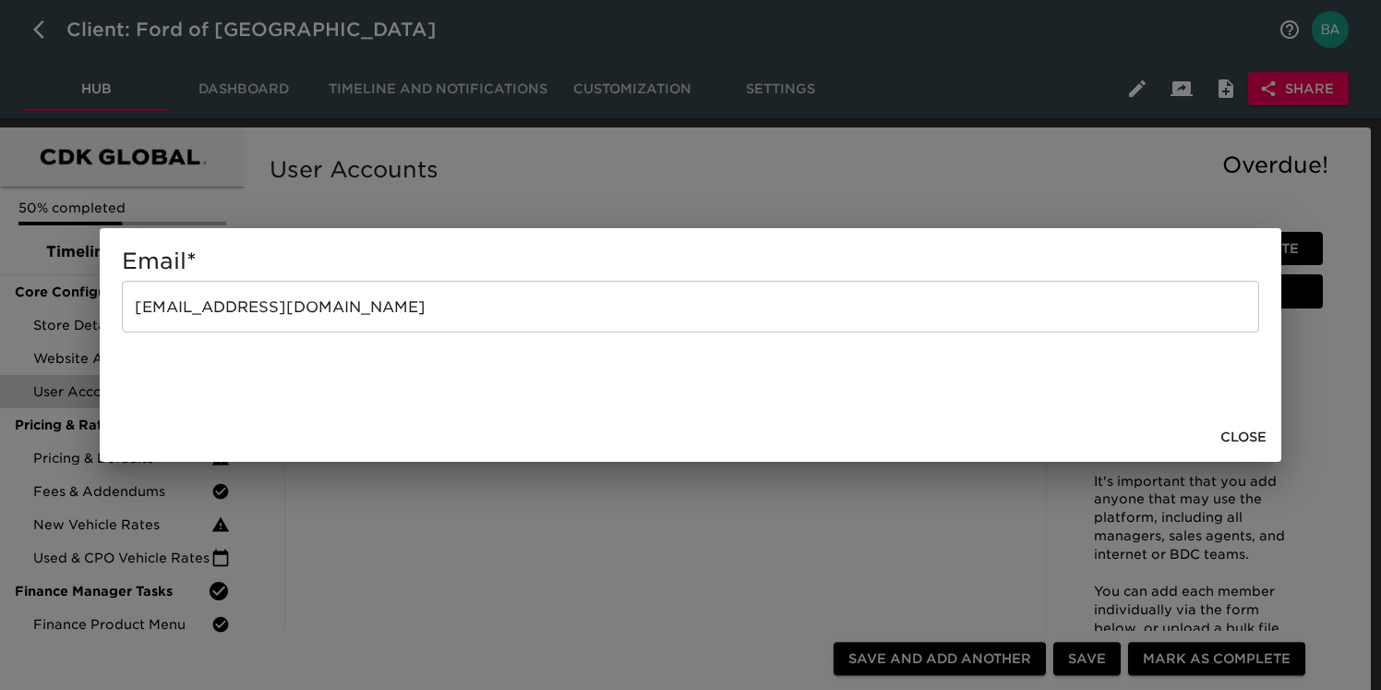
click at [582, 172] on div "Email * scarbon1@hotmail.com ​ Close" at bounding box center [690, 345] width 1381 height 690
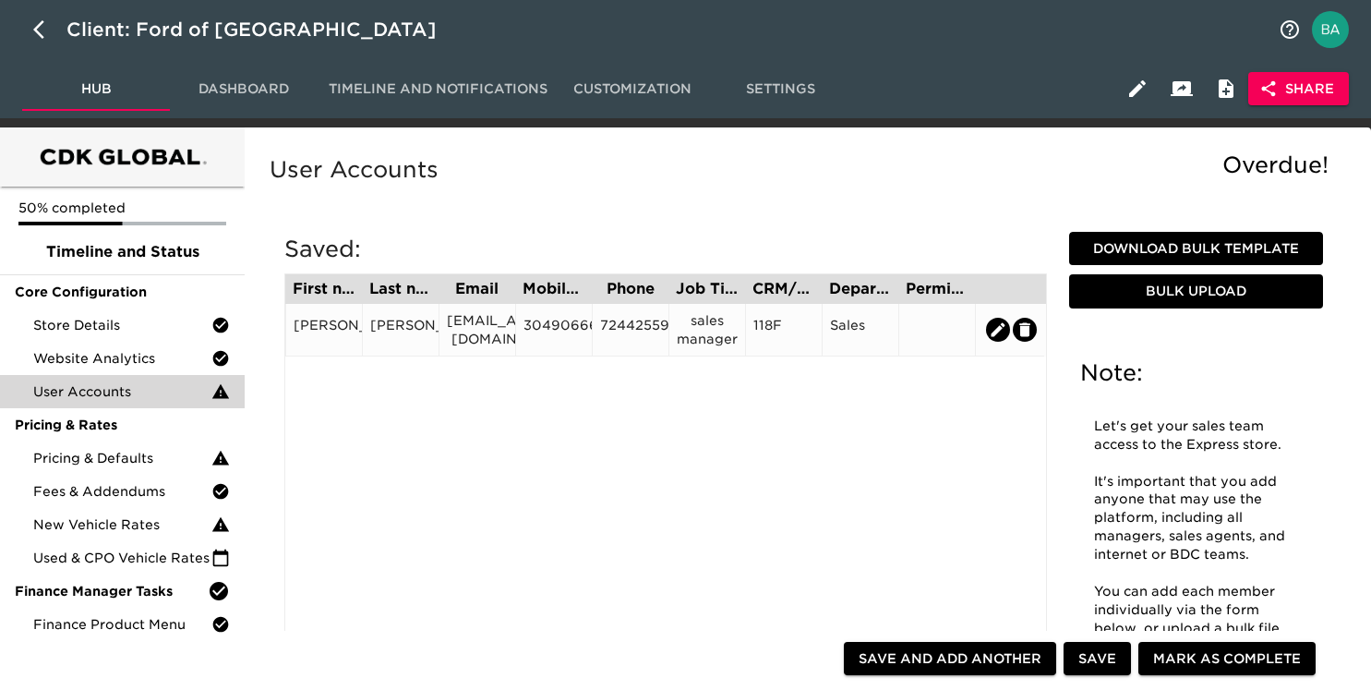
click at [561, 330] on div "3049066645" at bounding box center [553, 330] width 61 height 28
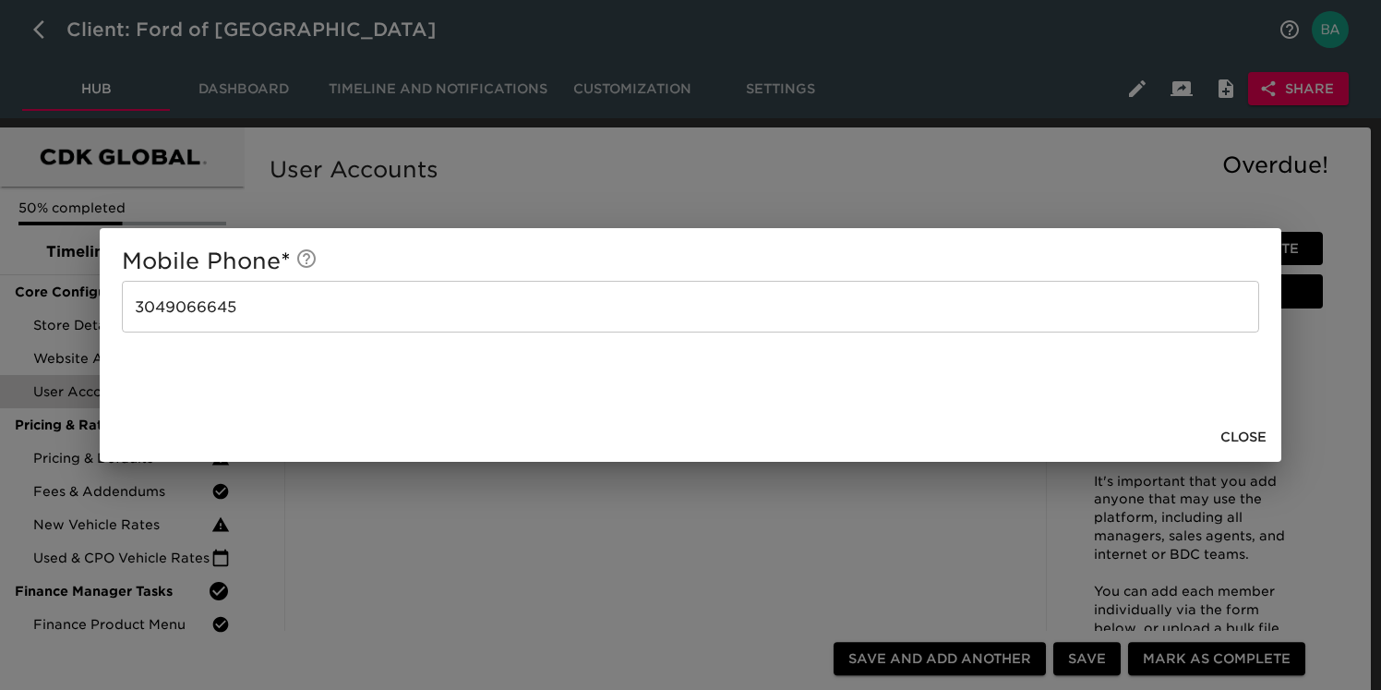
click at [513, 214] on div "Mobile Phone * 3049066645 ​ Close" at bounding box center [690, 345] width 1381 height 690
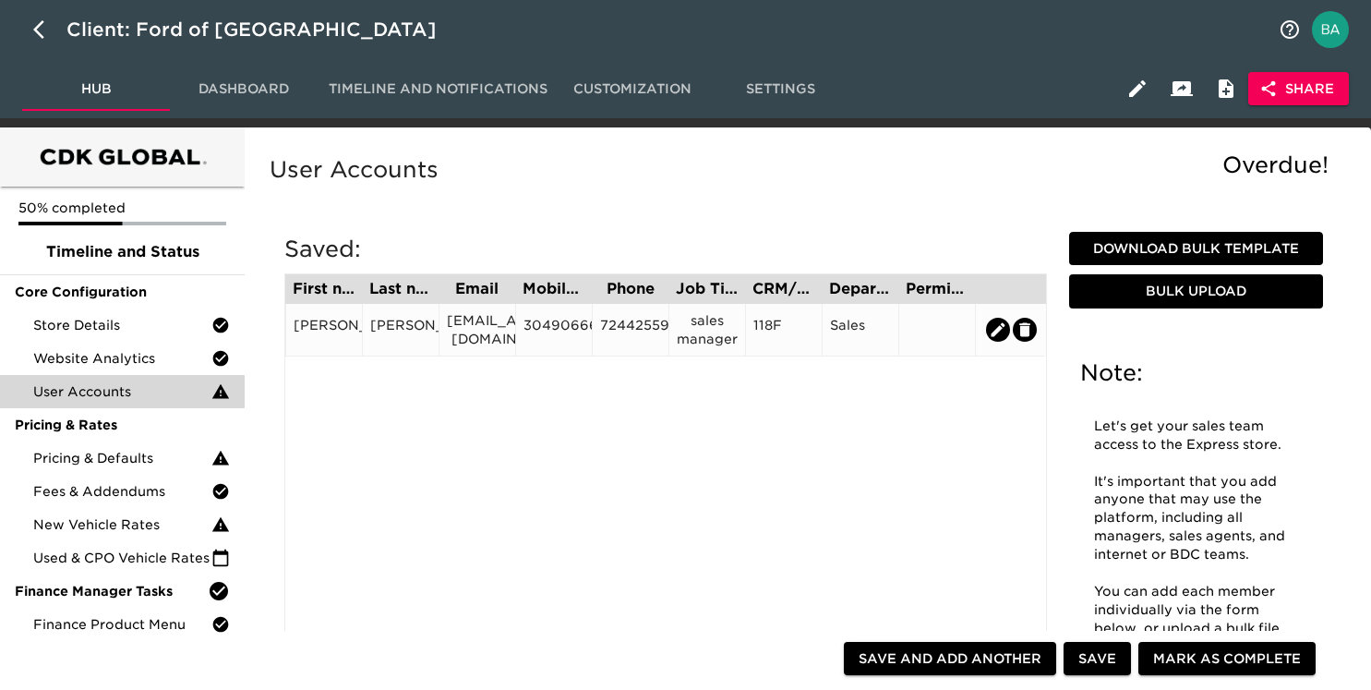
click at [557, 330] on div "3049066645" at bounding box center [553, 330] width 61 height 28
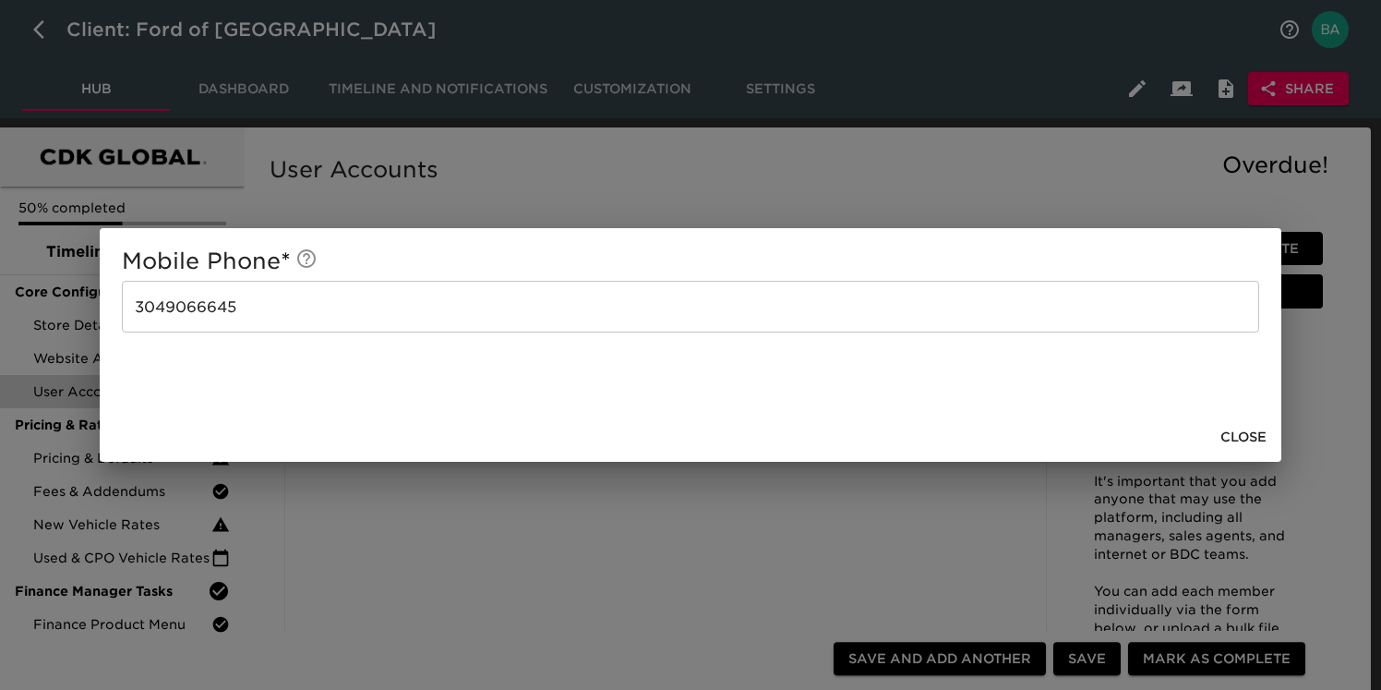
click at [526, 210] on div "Mobile Phone * 3049066645 ​ Close" at bounding box center [690, 345] width 1381 height 690
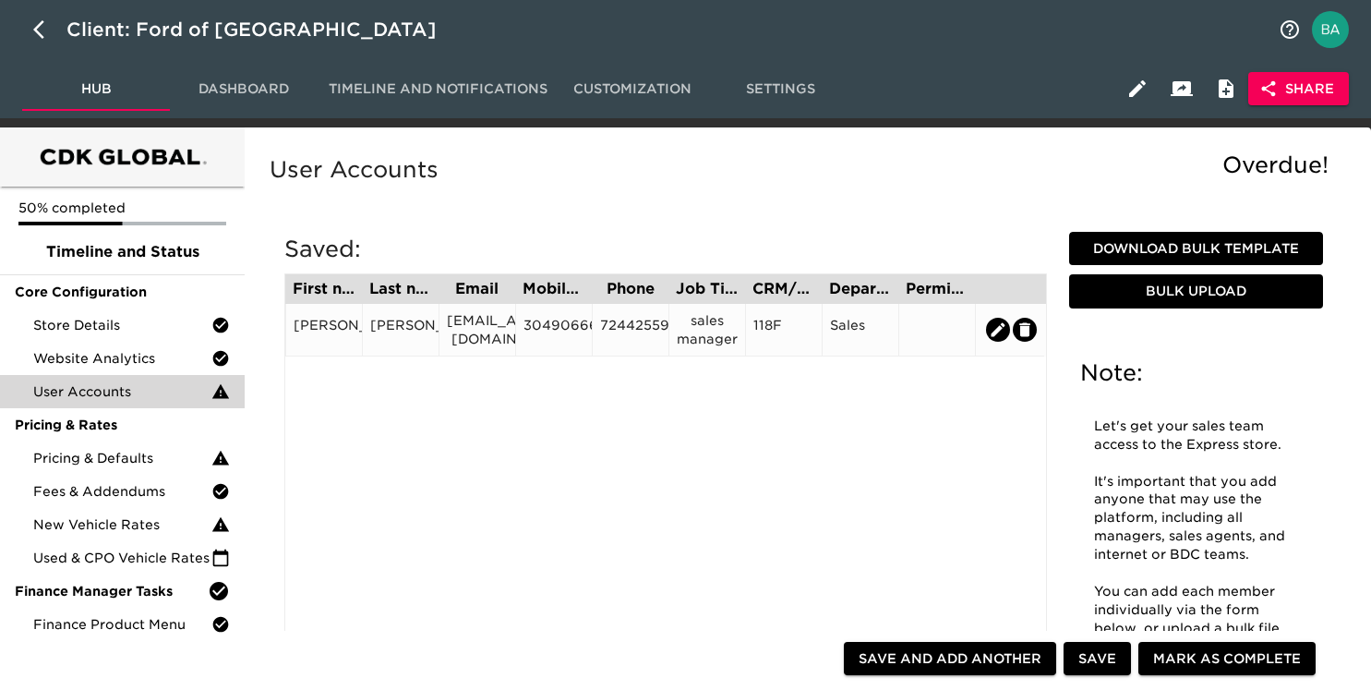
click at [557, 324] on div "3049066645" at bounding box center [553, 330] width 61 height 28
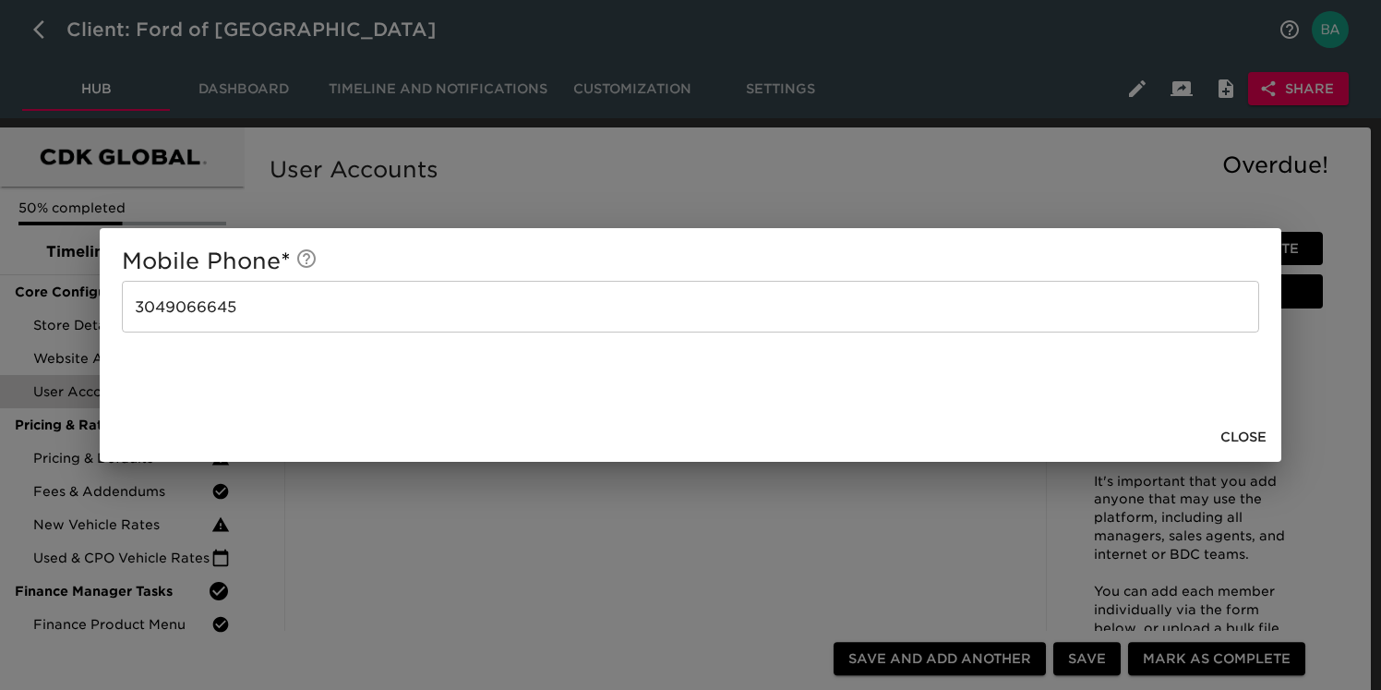
click at [480, 208] on div "Mobile Phone * 3049066645 ​ Close" at bounding box center [690, 345] width 1381 height 690
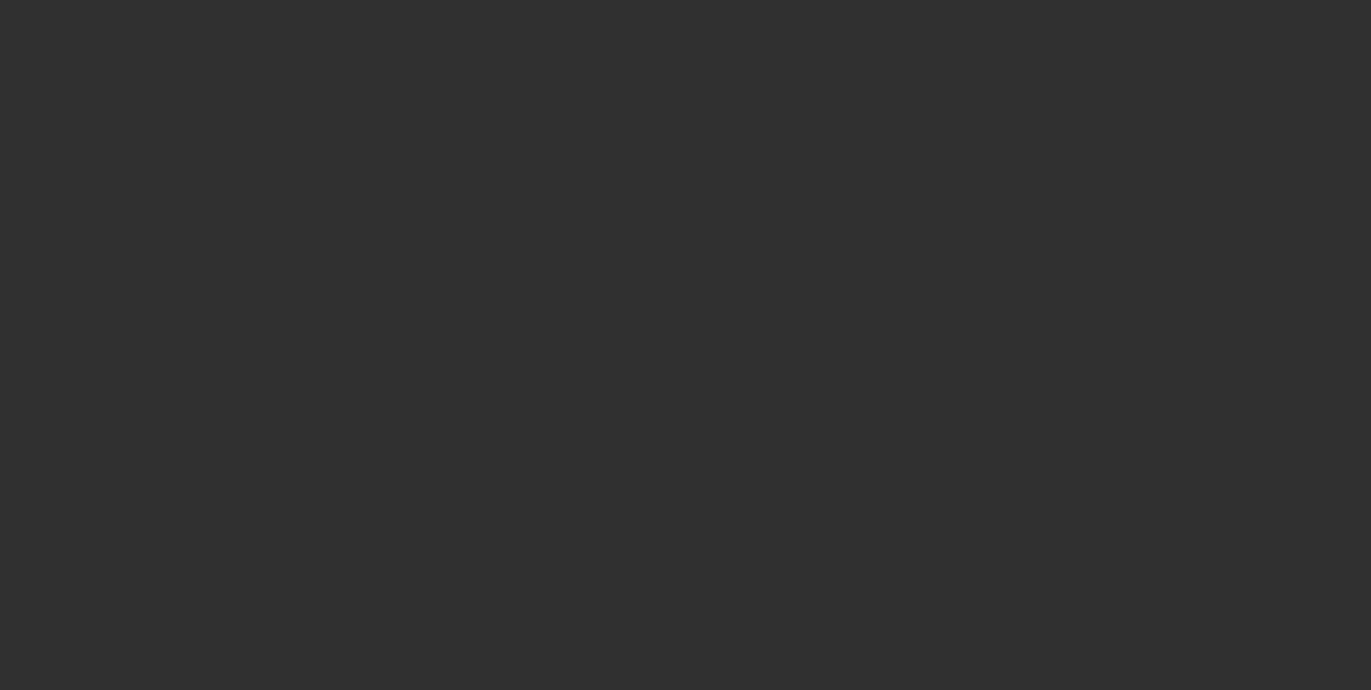
select select "10"
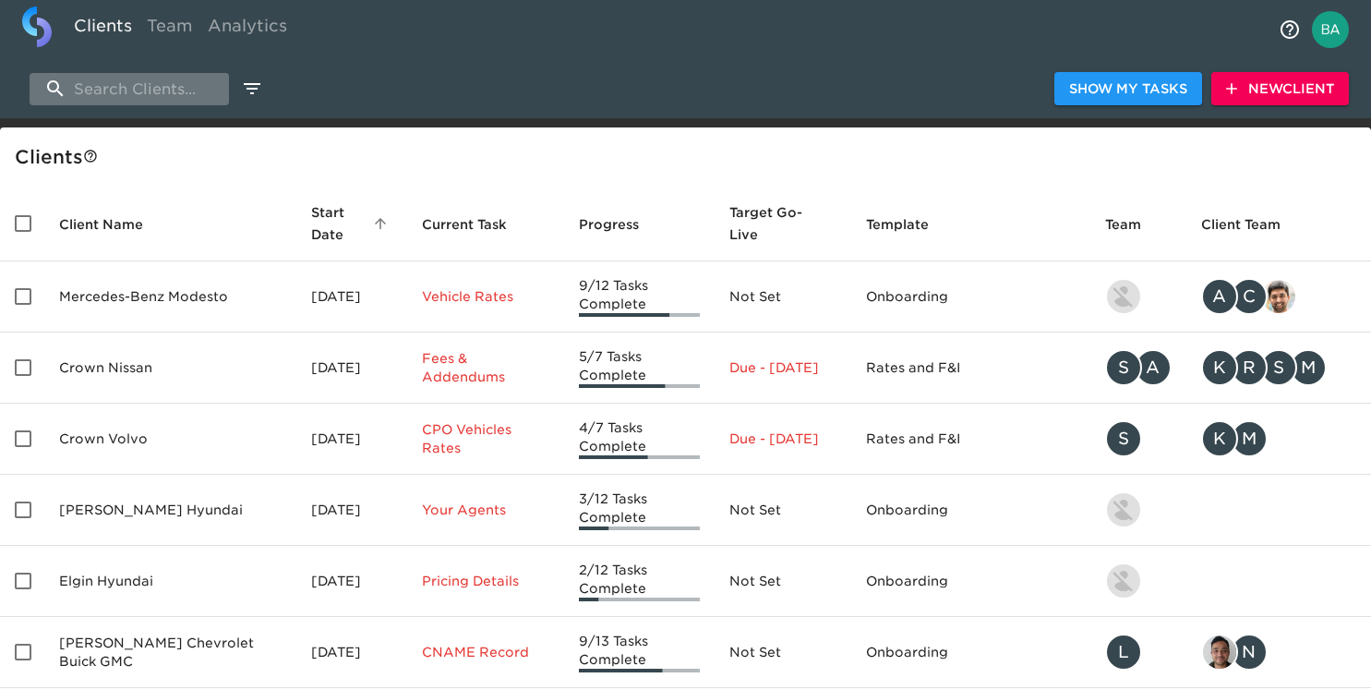
click at [162, 80] on input "search" at bounding box center [129, 89] width 199 height 32
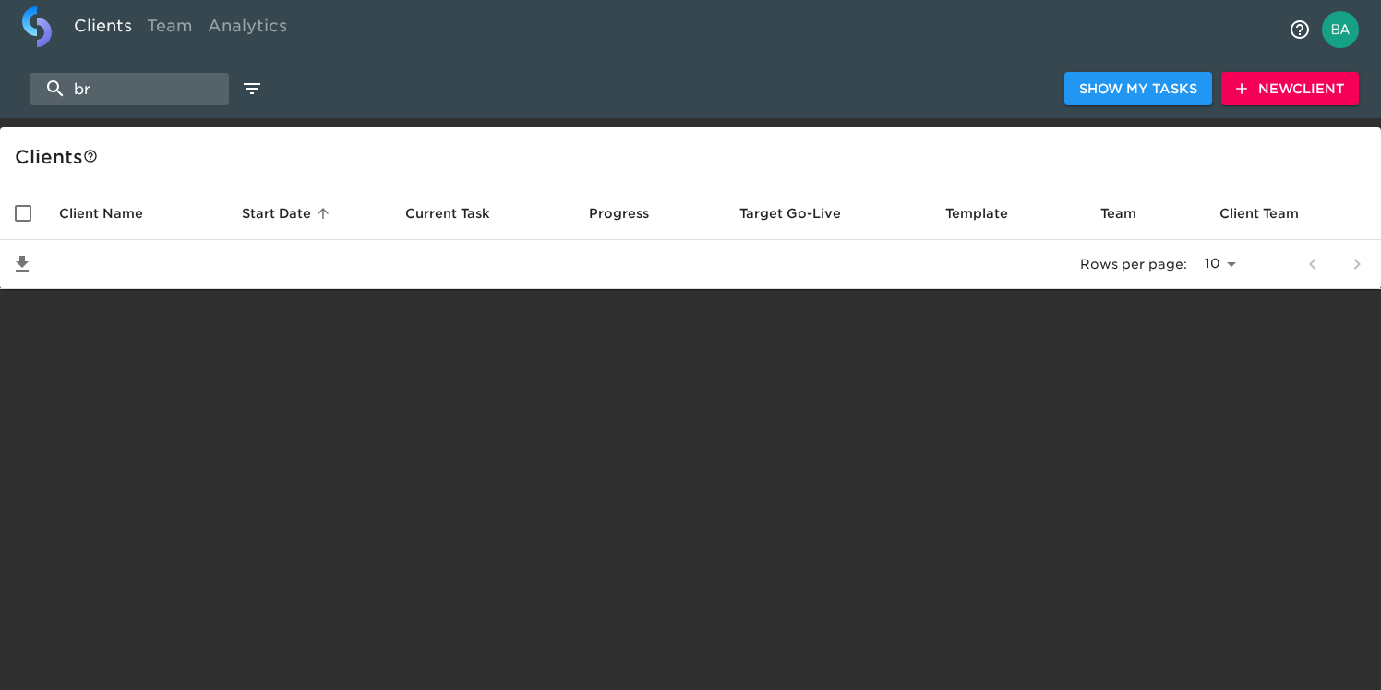
type input "b"
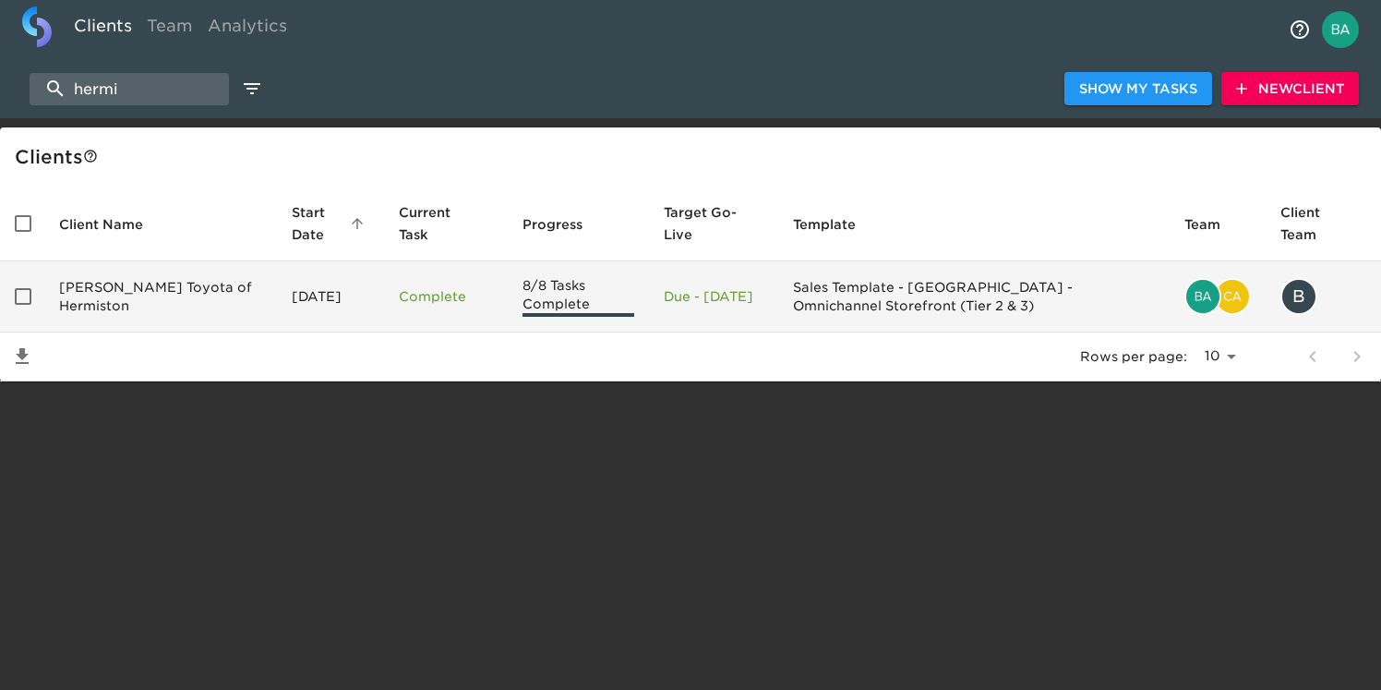
type input "hermi"
click at [169, 294] on td "Rogers Toyota of Hermiston" at bounding box center [160, 296] width 233 height 71
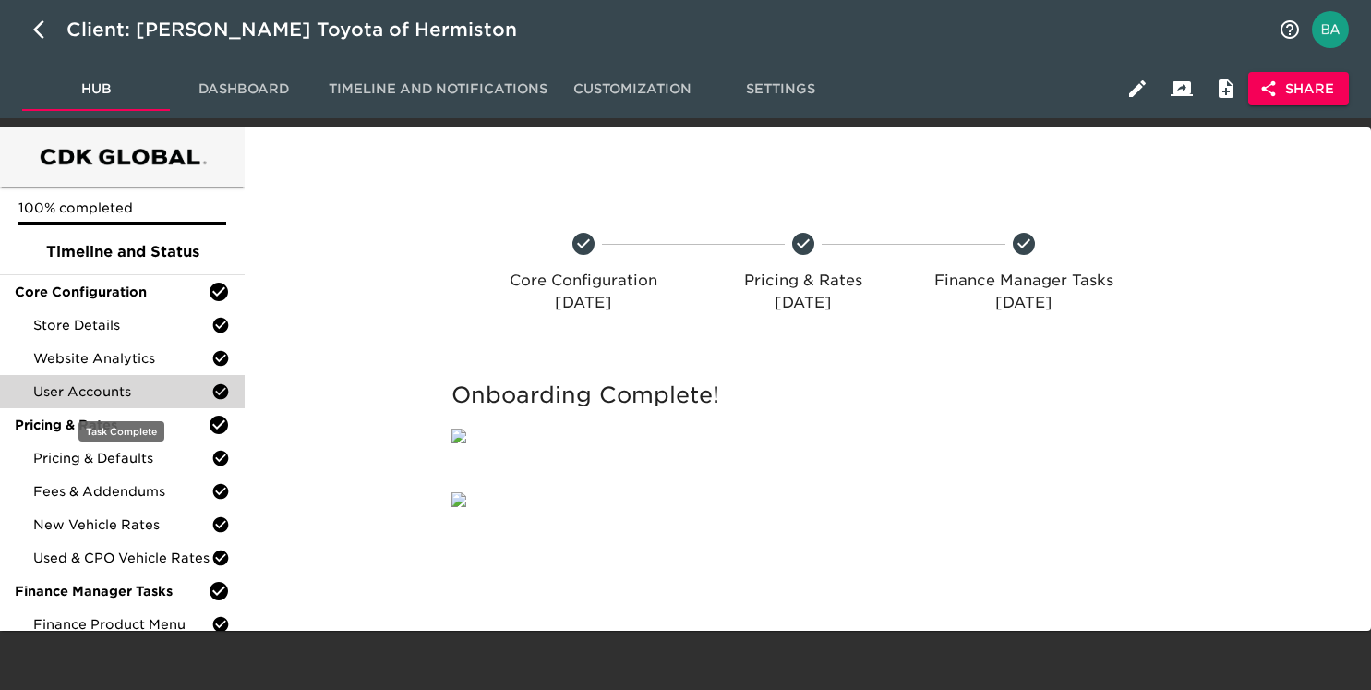
click at [114, 389] on span "User Accounts" at bounding box center [122, 391] width 178 height 18
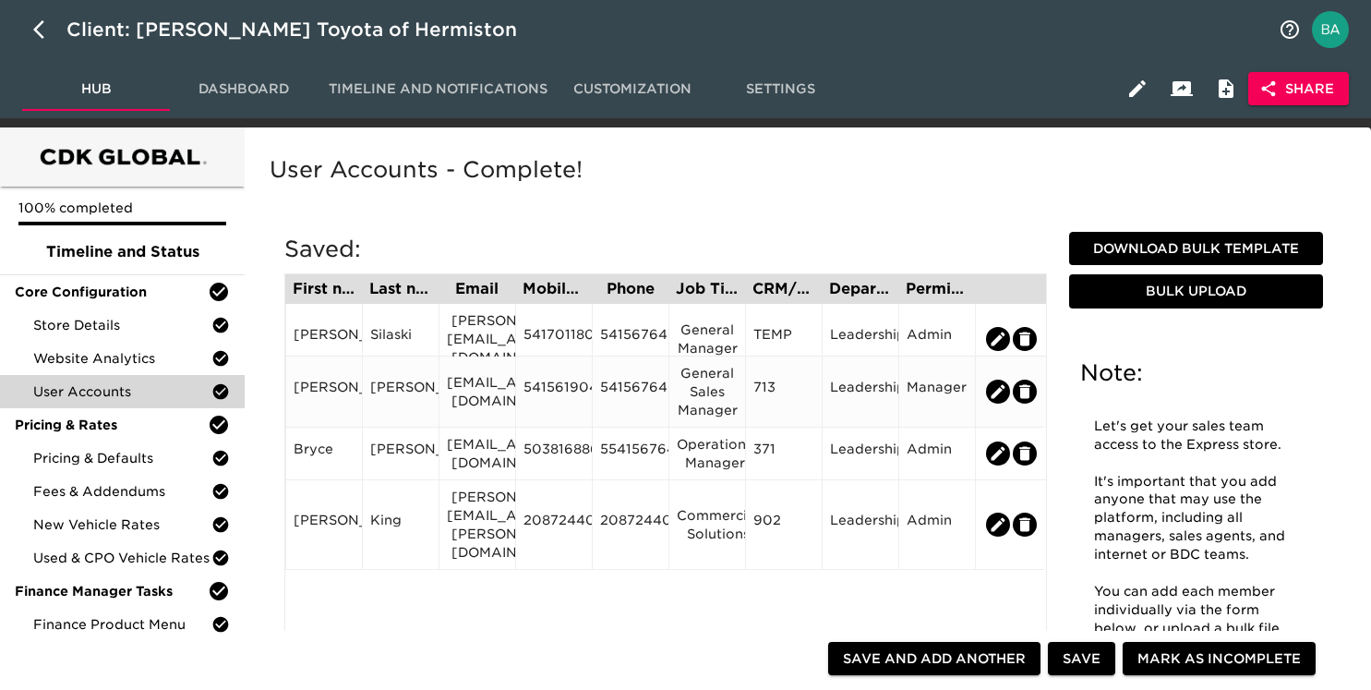
click at [551, 389] on div "5415619048" at bounding box center [553, 392] width 61 height 28
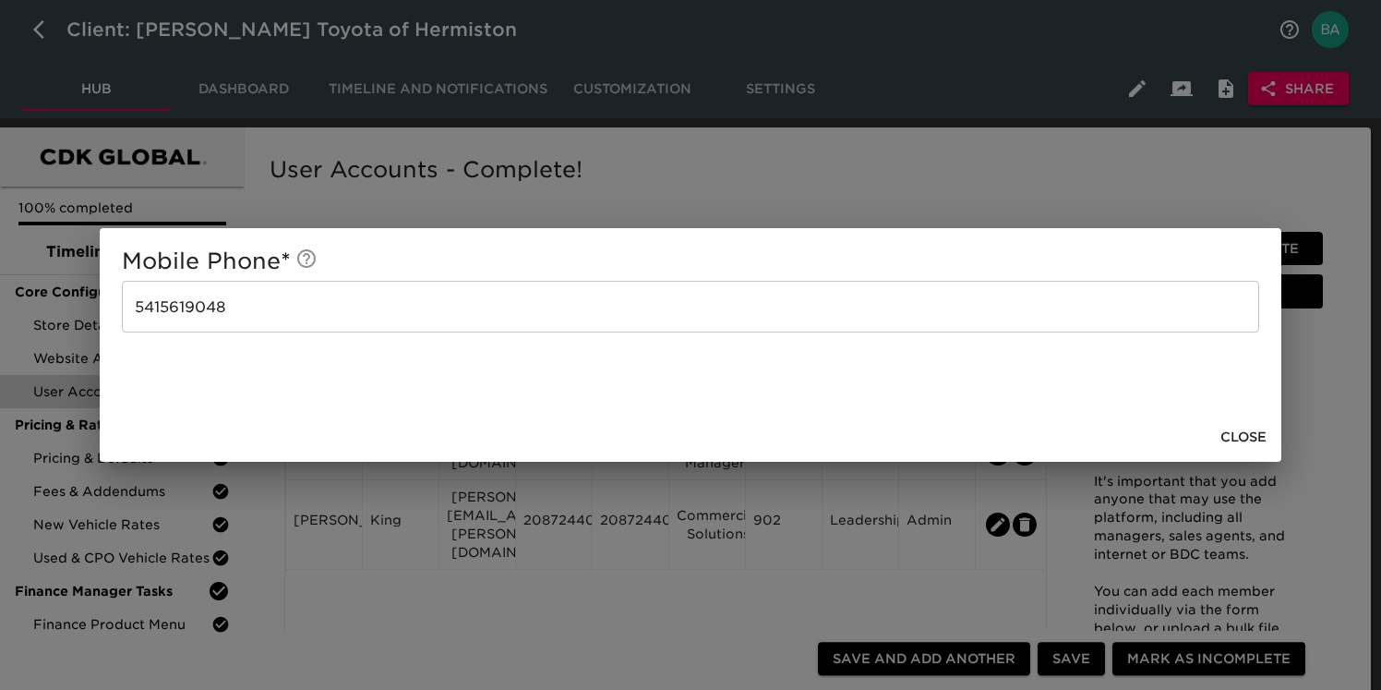
click at [445, 204] on div "Mobile Phone * 5415619048 ​ Close" at bounding box center [690, 345] width 1381 height 690
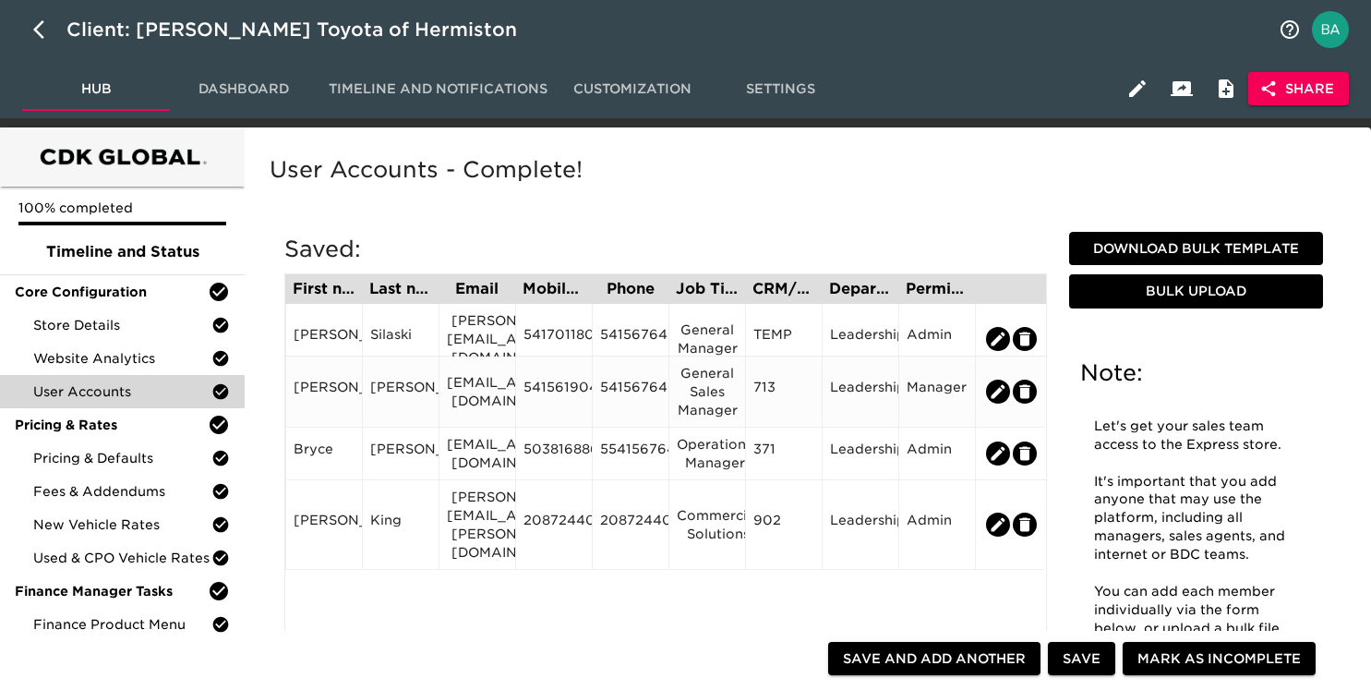
click at [549, 389] on div "5415619048" at bounding box center [553, 392] width 61 height 28
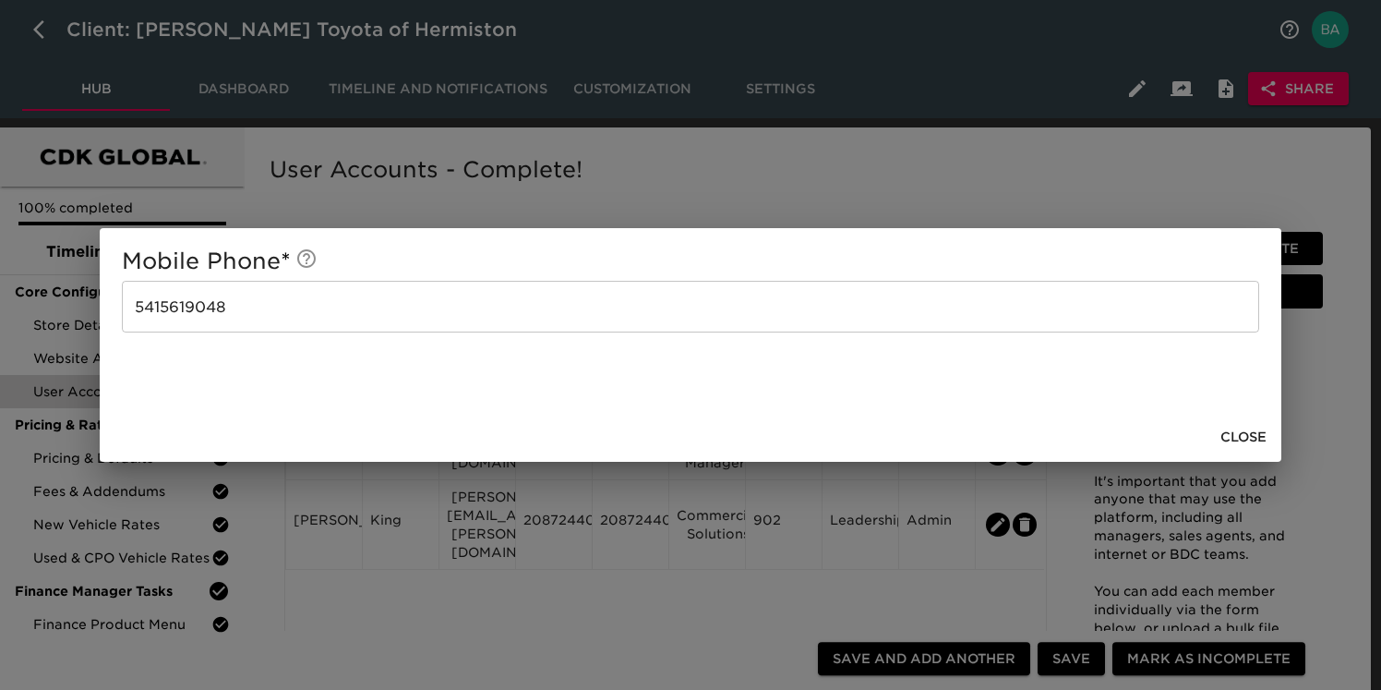
click at [411, 209] on div "Mobile Phone * 5415619048 ​ Close" at bounding box center [690, 345] width 1381 height 690
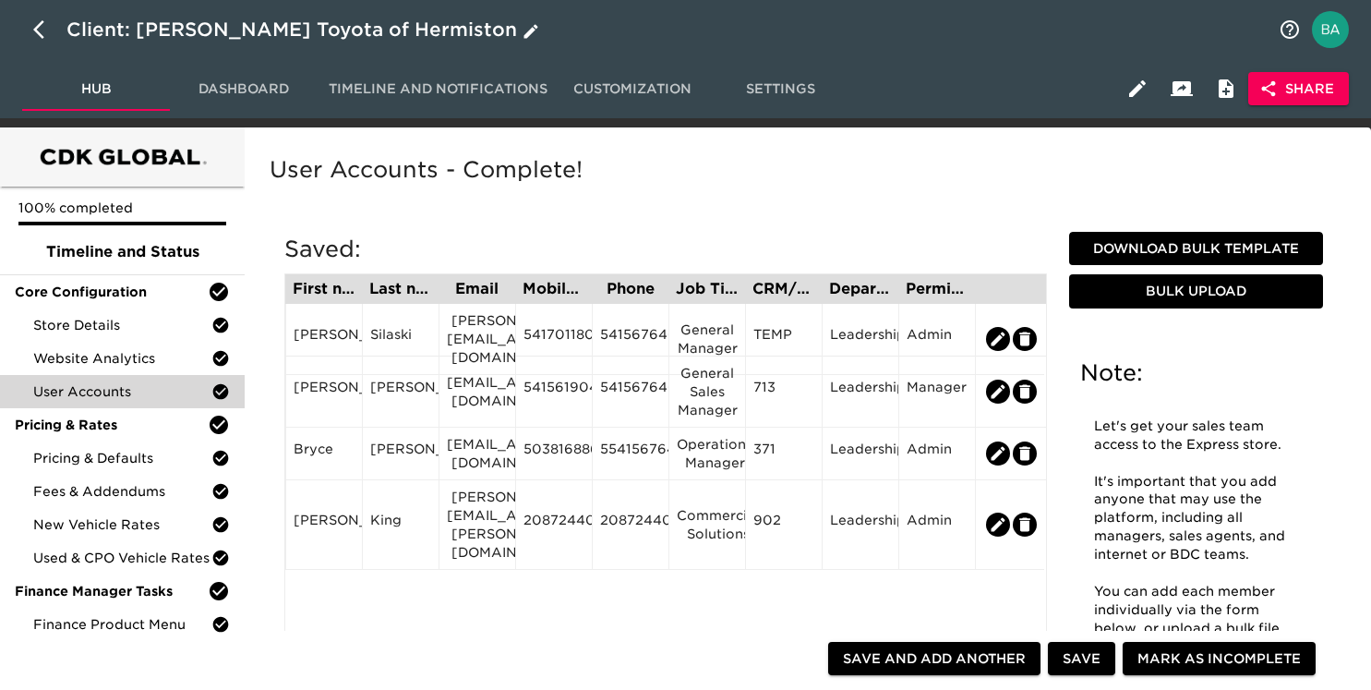
click at [302, 32] on div "Client: Rogers Toyota of Hermiston" at bounding box center [304, 30] width 476 height 30
click at [151, 25] on input "Rogers Toyota of Hermiston" at bounding box center [666, 30] width 1201 height 30
click at [381, 385] on div "Aguilar" at bounding box center [400, 392] width 61 height 28
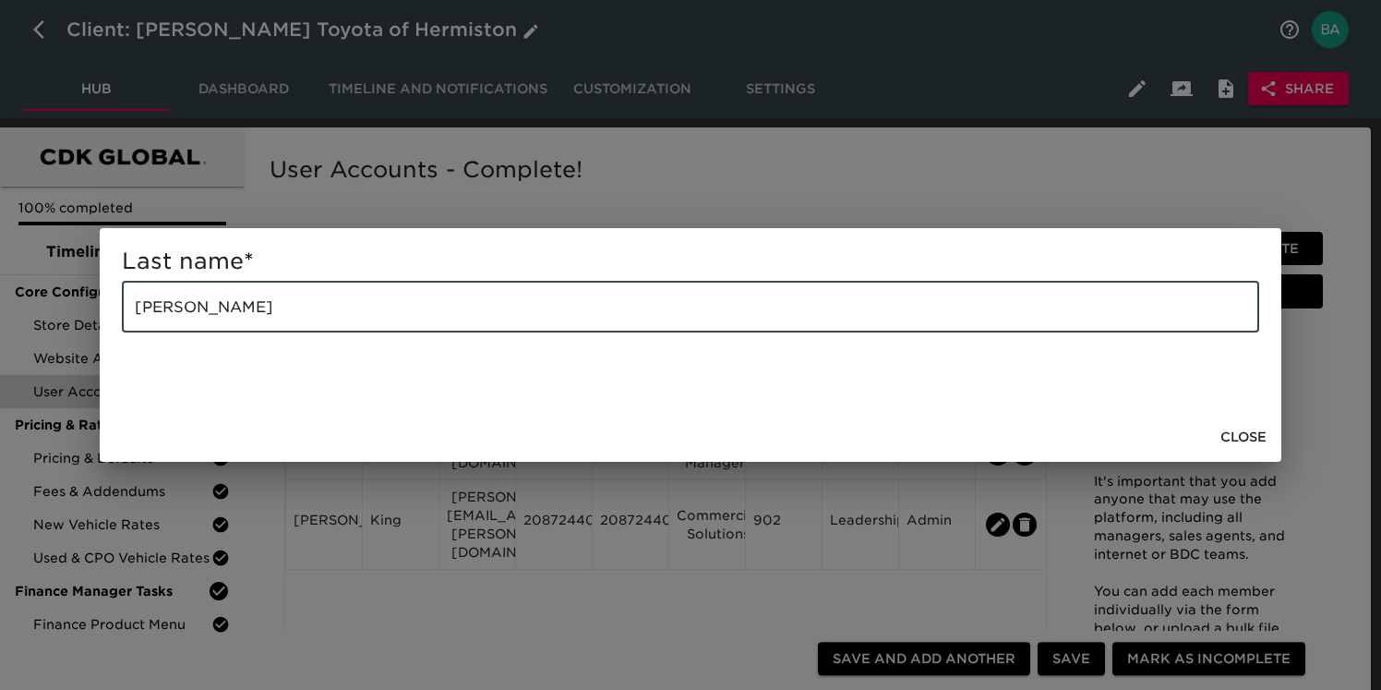
click at [169, 299] on input "Aguilar" at bounding box center [690, 307] width 1137 height 52
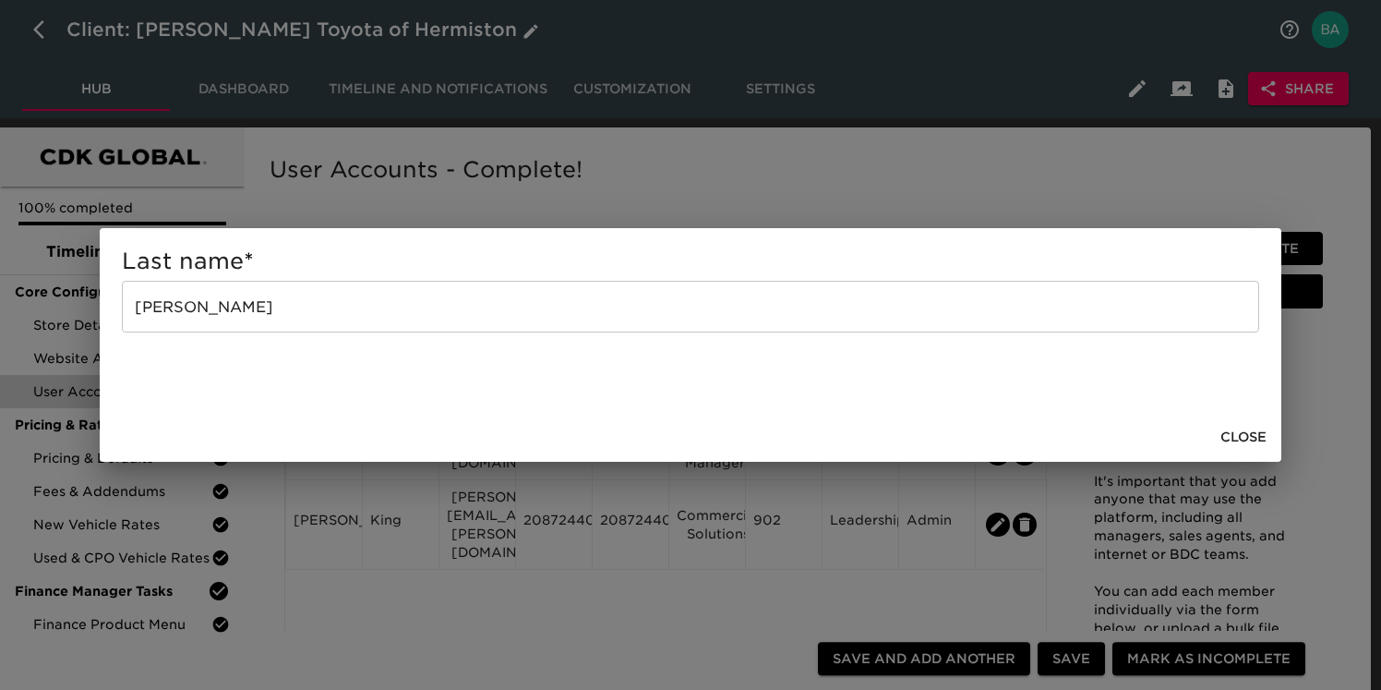
click at [534, 578] on div "Last name * Aguilar ​ Close" at bounding box center [690, 345] width 1381 height 690
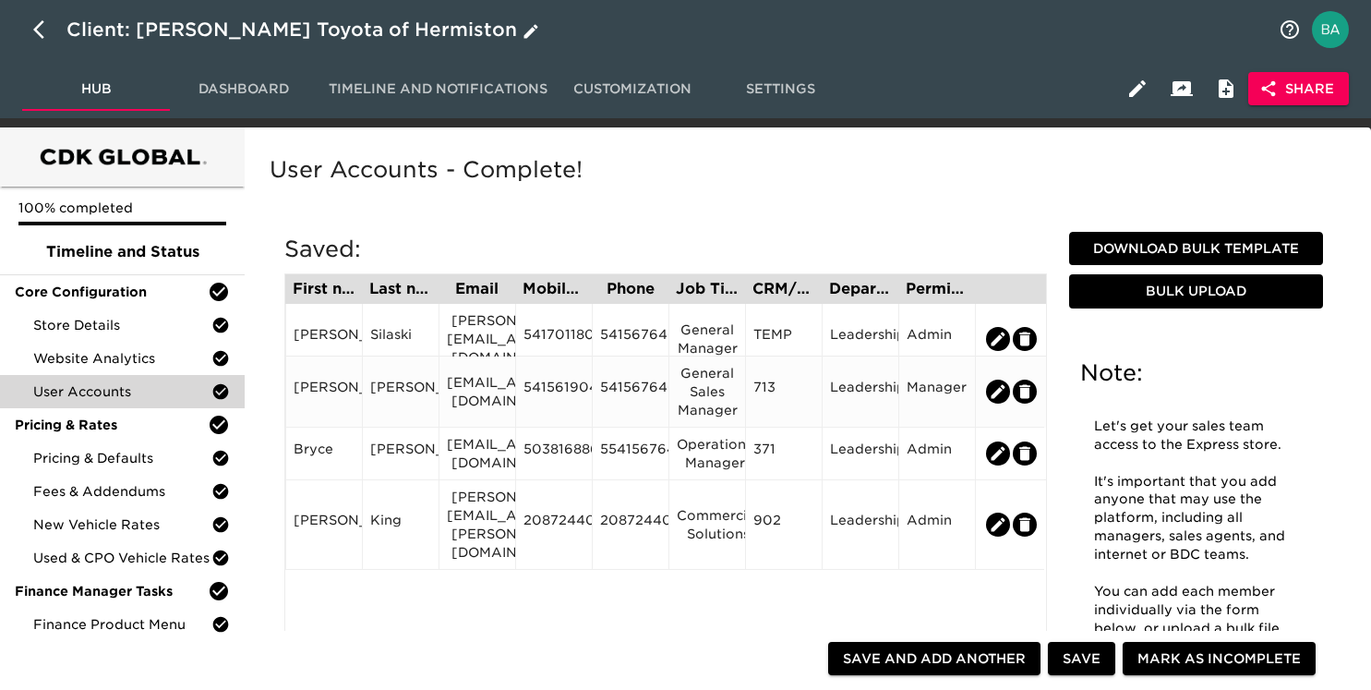
click at [470, 385] on div "raguilar@toyotaofhermiston.com" at bounding box center [477, 391] width 61 height 37
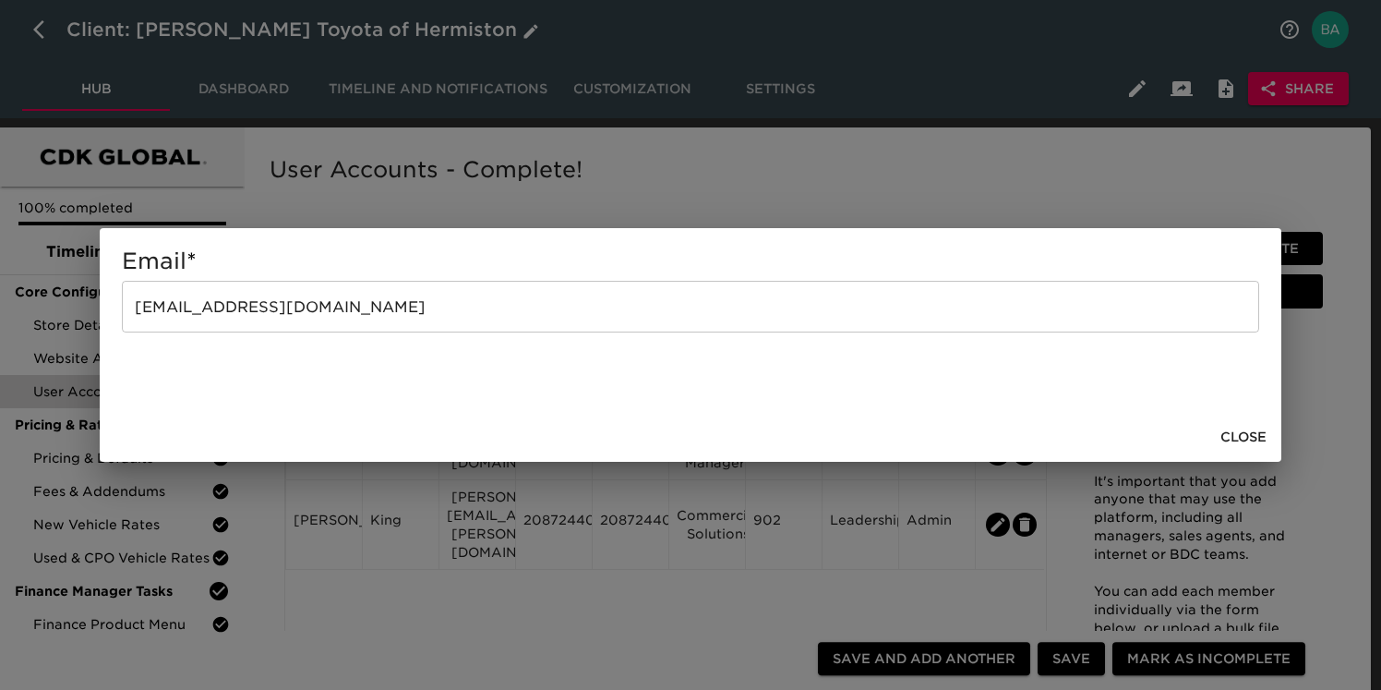
click at [284, 323] on input "raguilar@toyotaofhermiston.com" at bounding box center [690, 307] width 1137 height 52
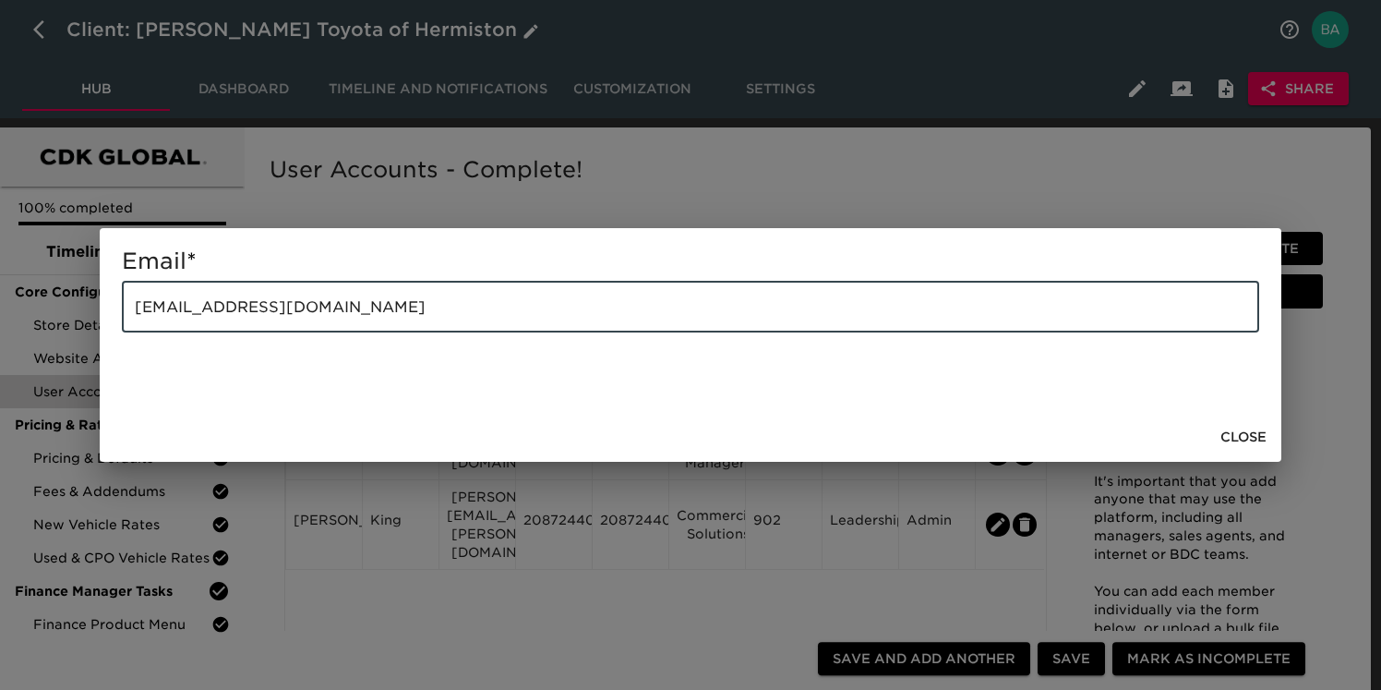
click at [284, 323] on input "raguilar@toyotaofhermiston.com" at bounding box center [690, 307] width 1137 height 52
click at [80, 37] on div "Email * raguilar@toyotaofhermiston.com ​ Close" at bounding box center [690, 345] width 1381 height 690
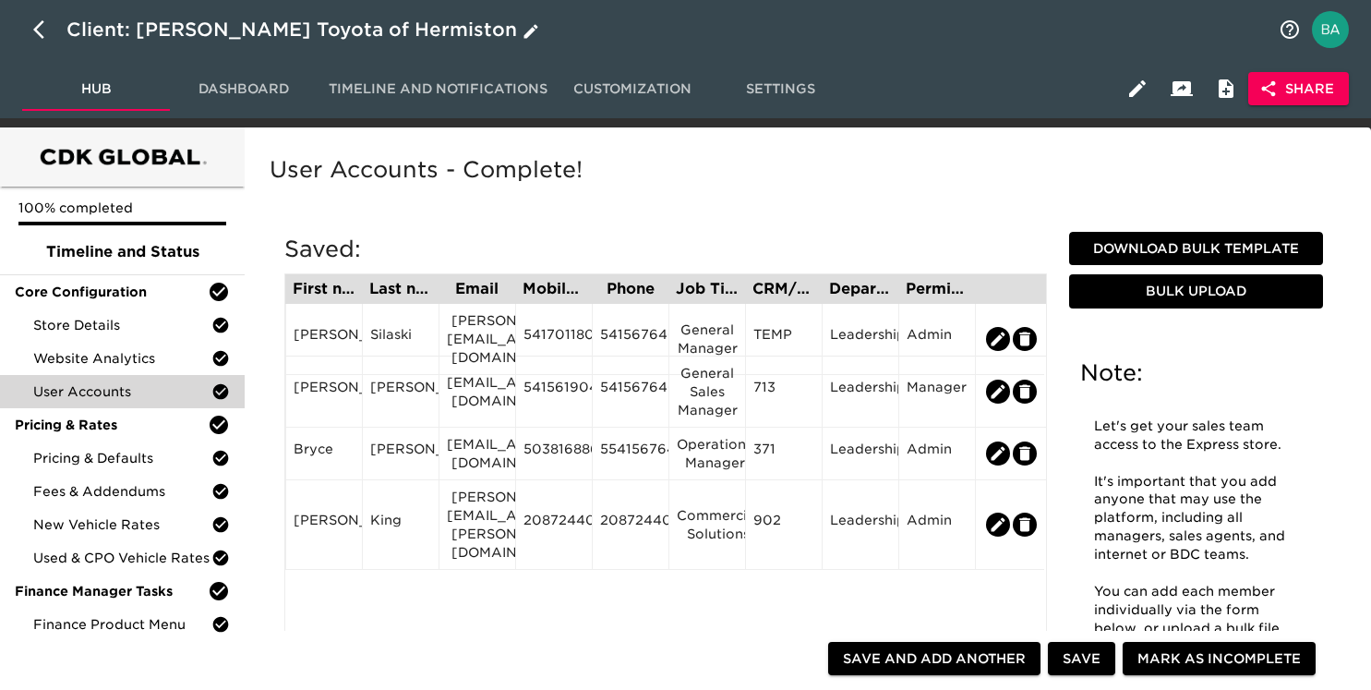
click at [36, 39] on icon "button" at bounding box center [44, 29] width 22 height 22
select select "10"
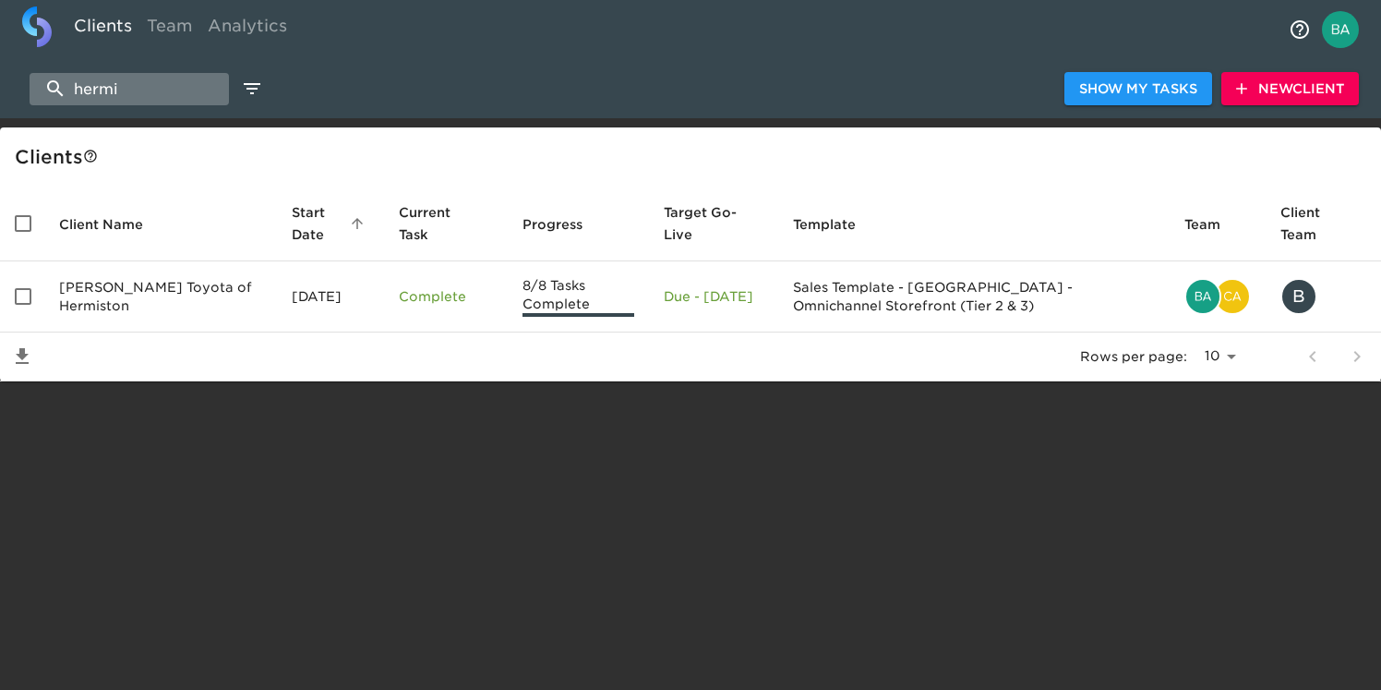
click at [85, 95] on input "hermi" at bounding box center [129, 89] width 199 height 32
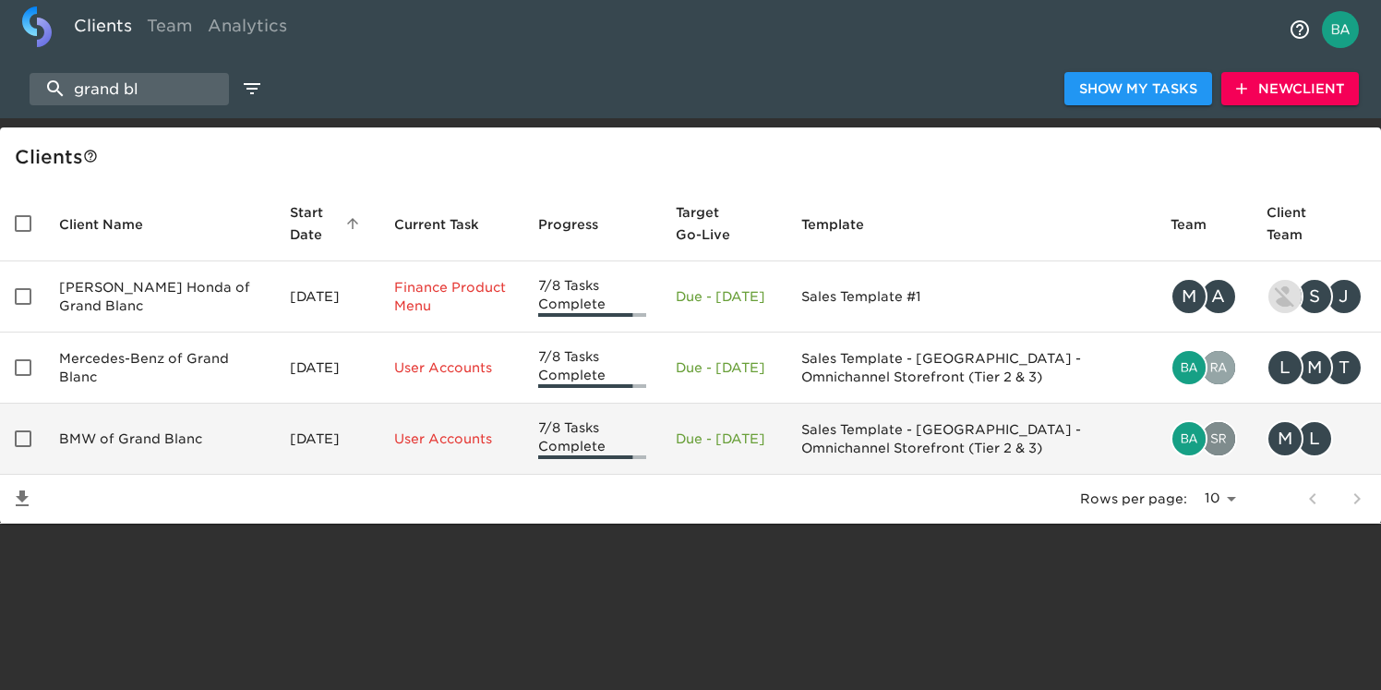
type input "grand bl"
click at [139, 438] on td "BMW of Grand Blanc" at bounding box center [159, 438] width 231 height 71
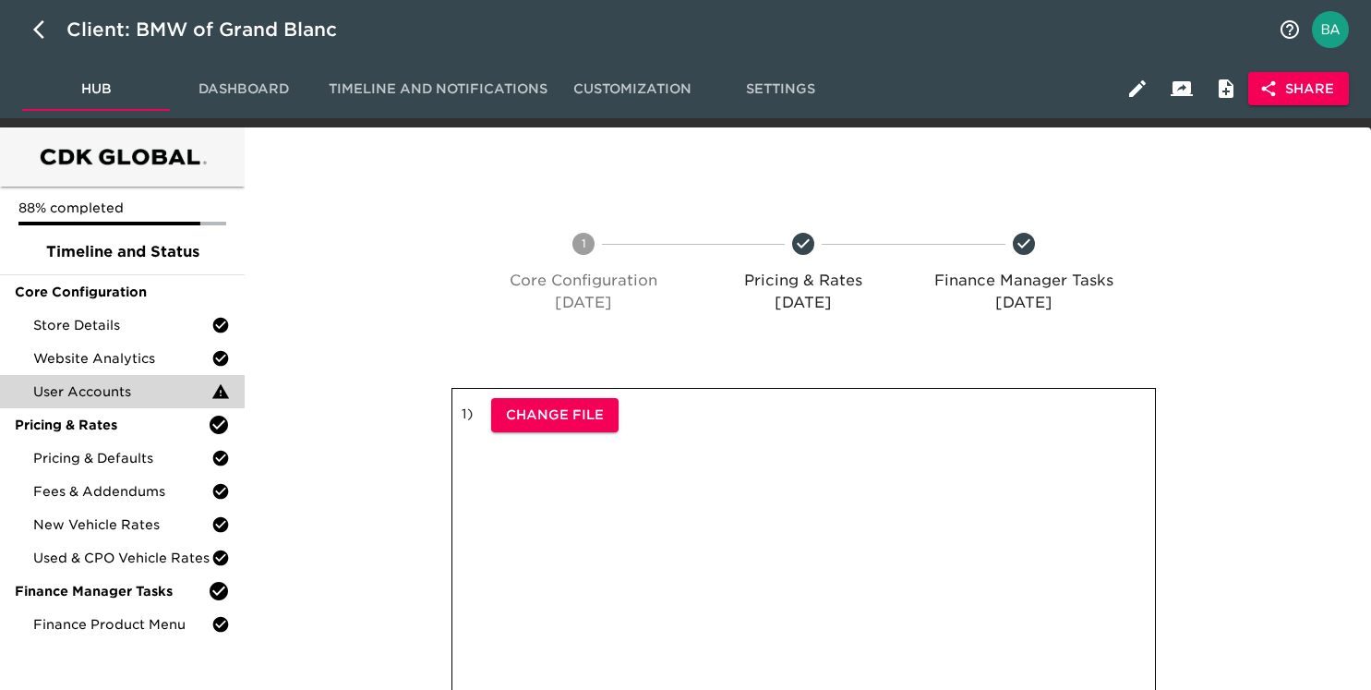
click at [105, 397] on span "User Accounts" at bounding box center [122, 391] width 178 height 18
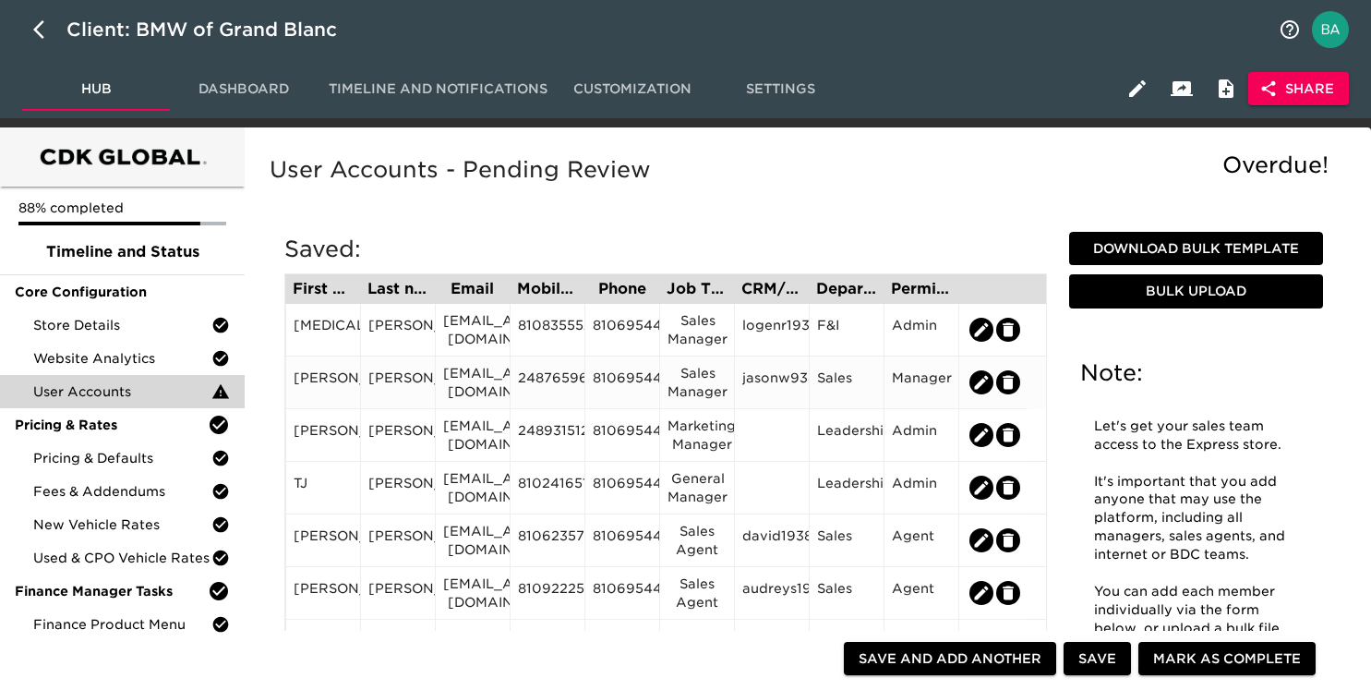
click at [548, 383] on div "2487659695" at bounding box center [547, 382] width 59 height 28
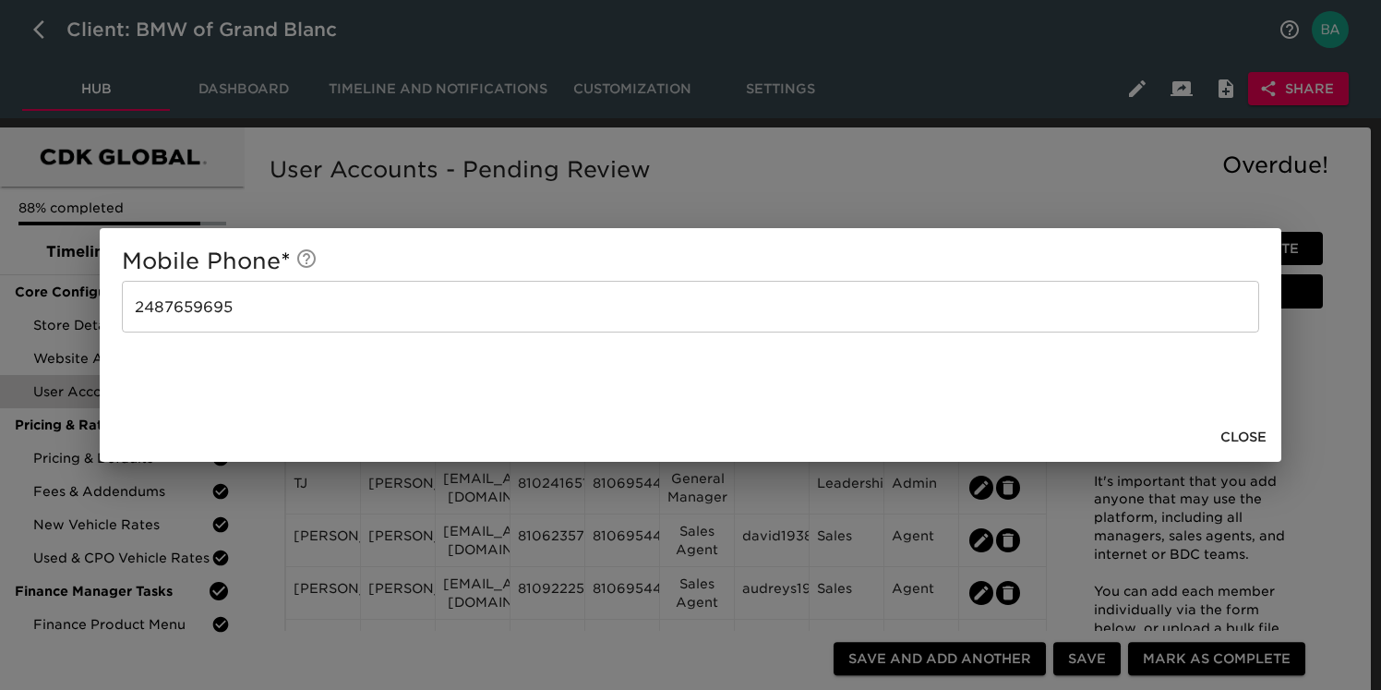
click at [903, 184] on div "Mobile Phone * 2487659695 ​ Close" at bounding box center [690, 345] width 1381 height 690
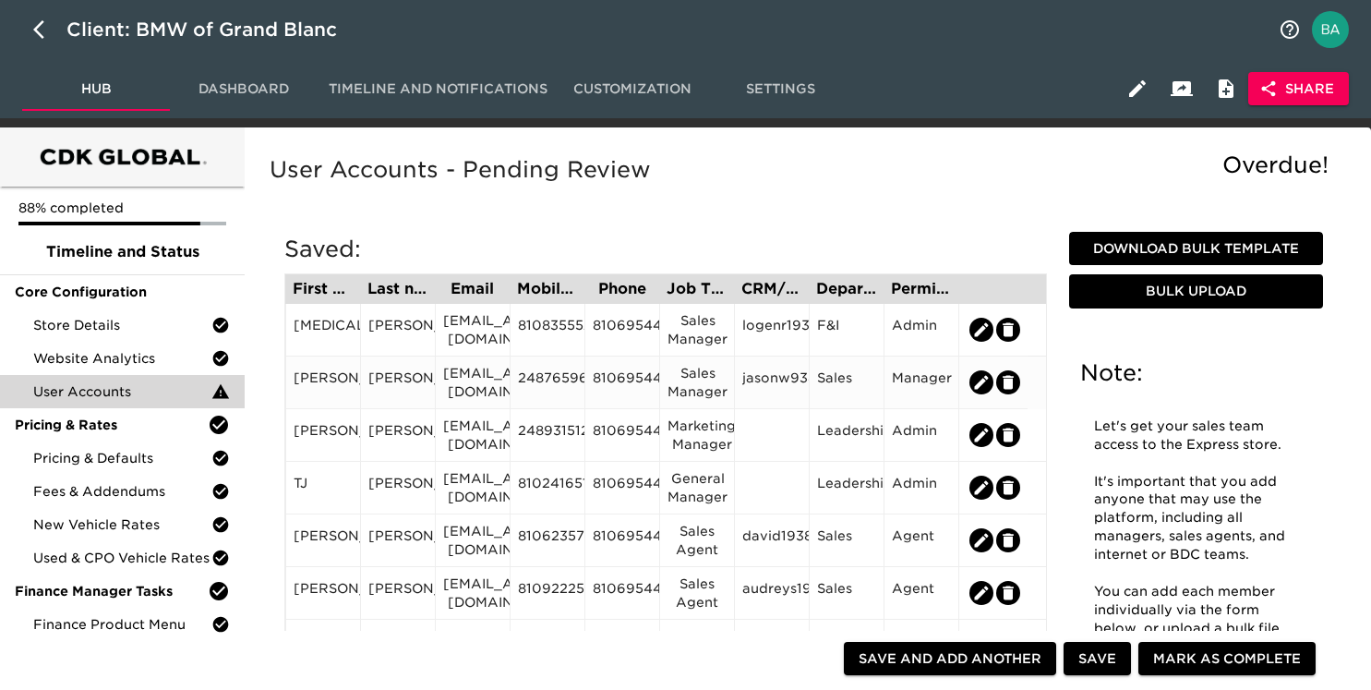
click at [532, 377] on div "2487659695" at bounding box center [547, 382] width 59 height 28
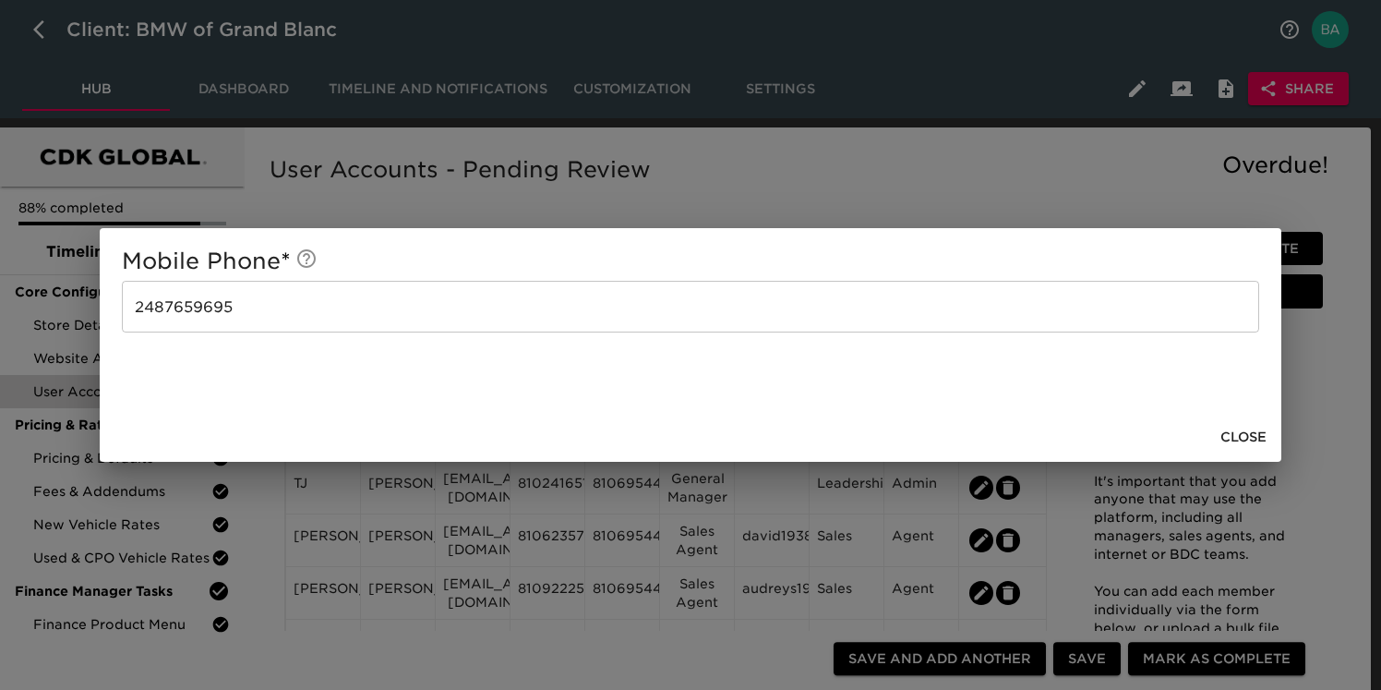
click at [172, 309] on input "2487659695" at bounding box center [690, 307] width 1137 height 52
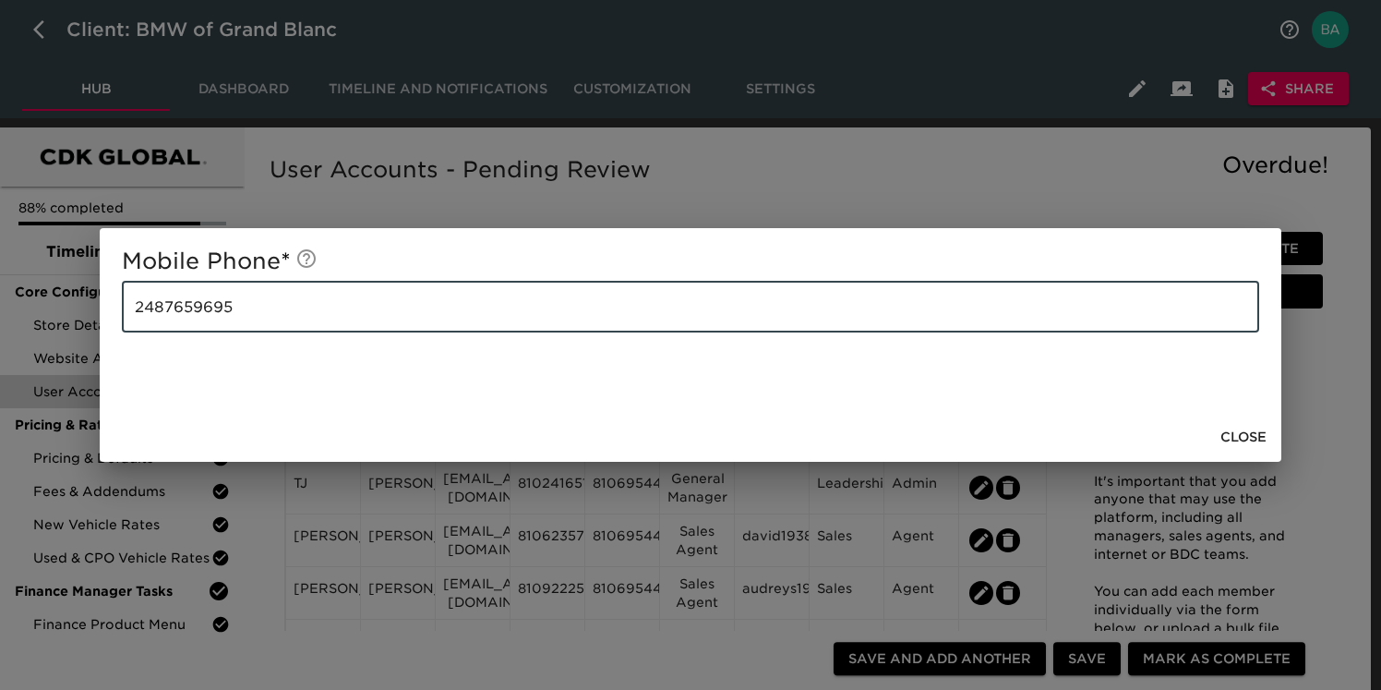
drag, startPoint x: 165, startPoint y: 306, endPoint x: 191, endPoint y: 306, distance: 25.9
click at [192, 306] on input "2487659695" at bounding box center [690, 307] width 1137 height 52
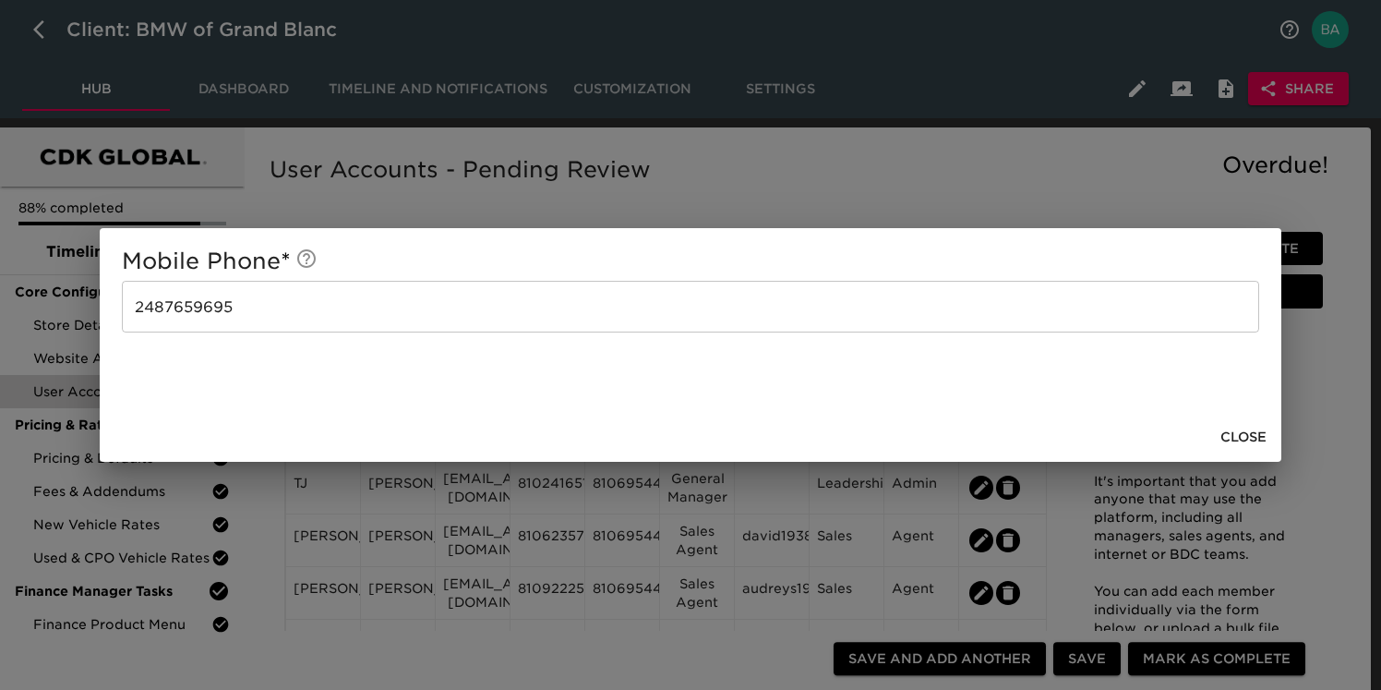
click at [334, 207] on div "Mobile Phone * 2487659695 ​ Close" at bounding box center [690, 345] width 1381 height 690
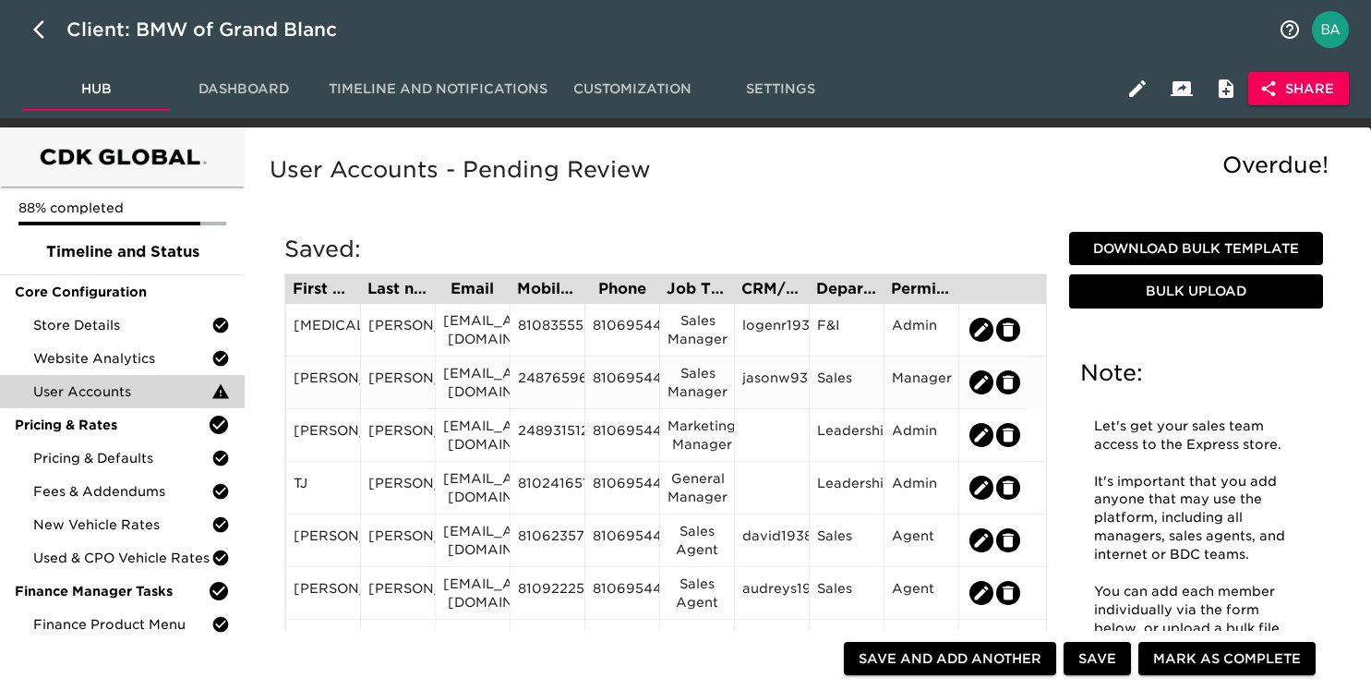
click at [560, 386] on div "2487659695" at bounding box center [547, 382] width 59 height 28
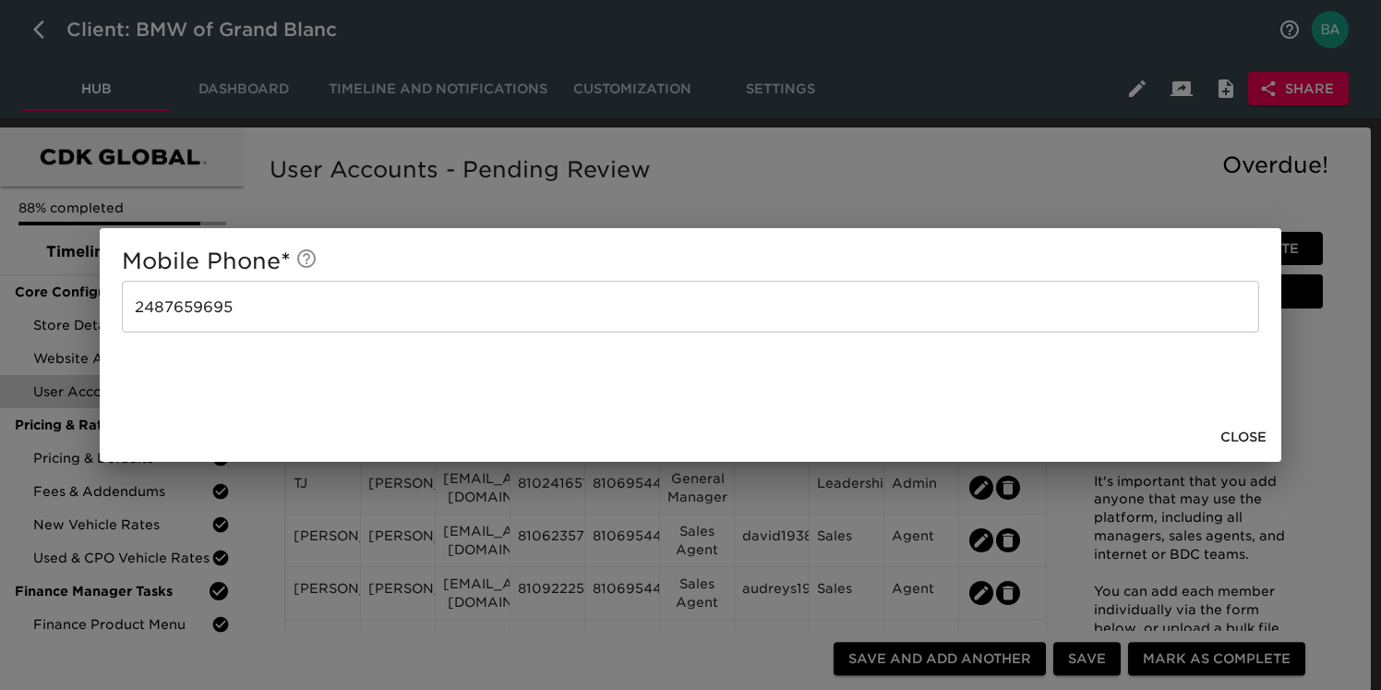
click at [488, 197] on div "Mobile Phone * 2487659695 ​ Close" at bounding box center [690, 345] width 1381 height 690
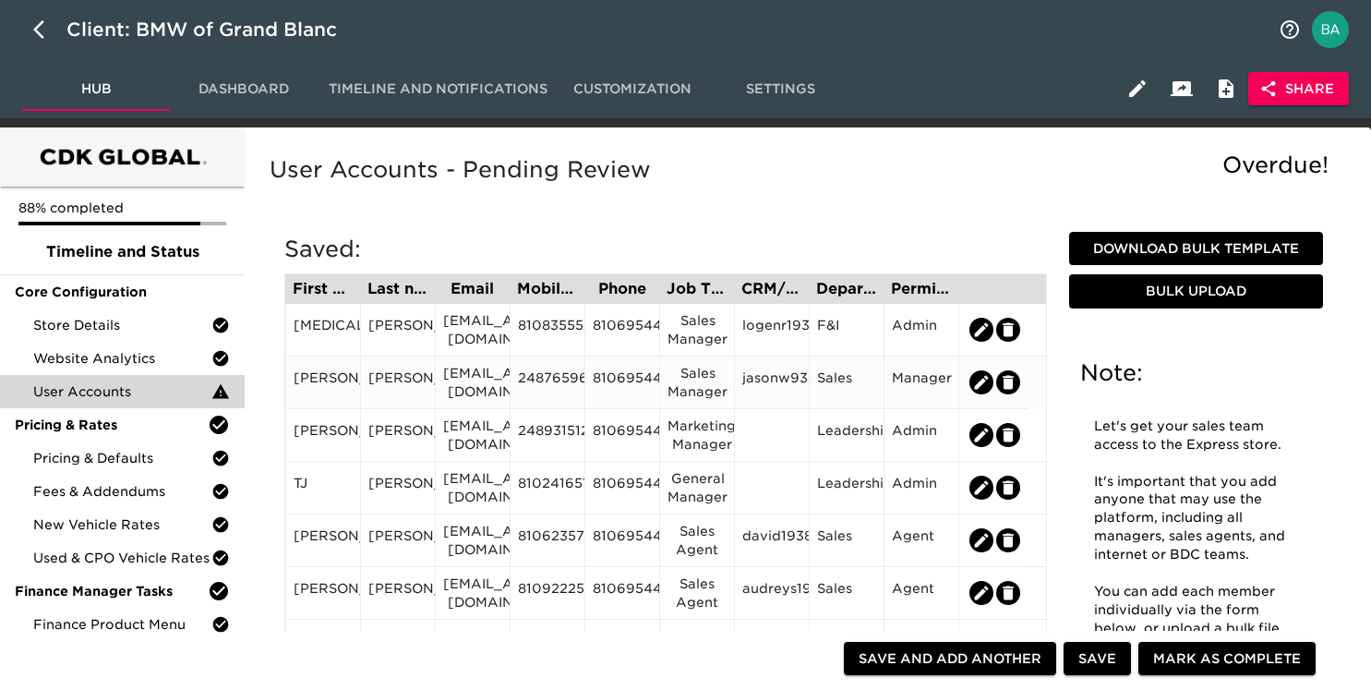
click at [397, 374] on div "Wendling" at bounding box center [397, 382] width 59 height 28
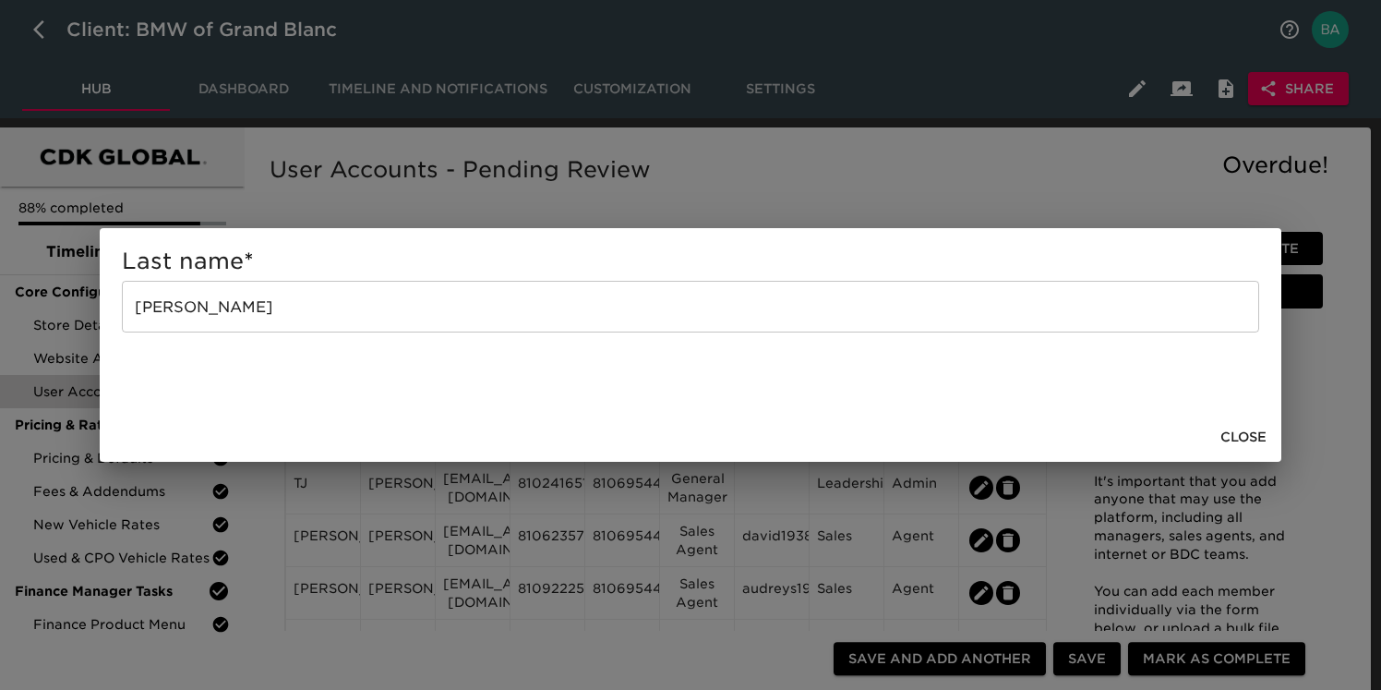
click at [192, 313] on input "Wendling" at bounding box center [690, 307] width 1137 height 52
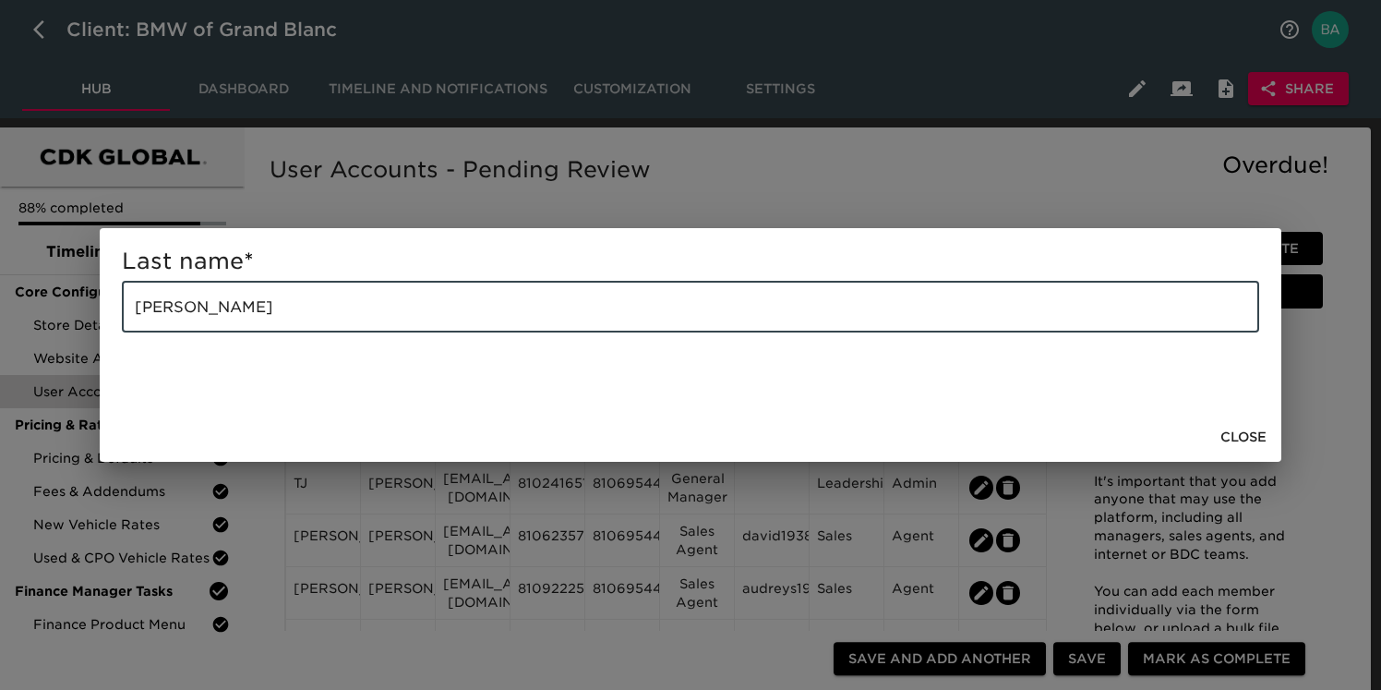
click at [192, 313] on input "Wendling" at bounding box center [690, 307] width 1137 height 52
click at [550, 227] on div "Last name * Wendling ​ Close" at bounding box center [690, 345] width 1381 height 690
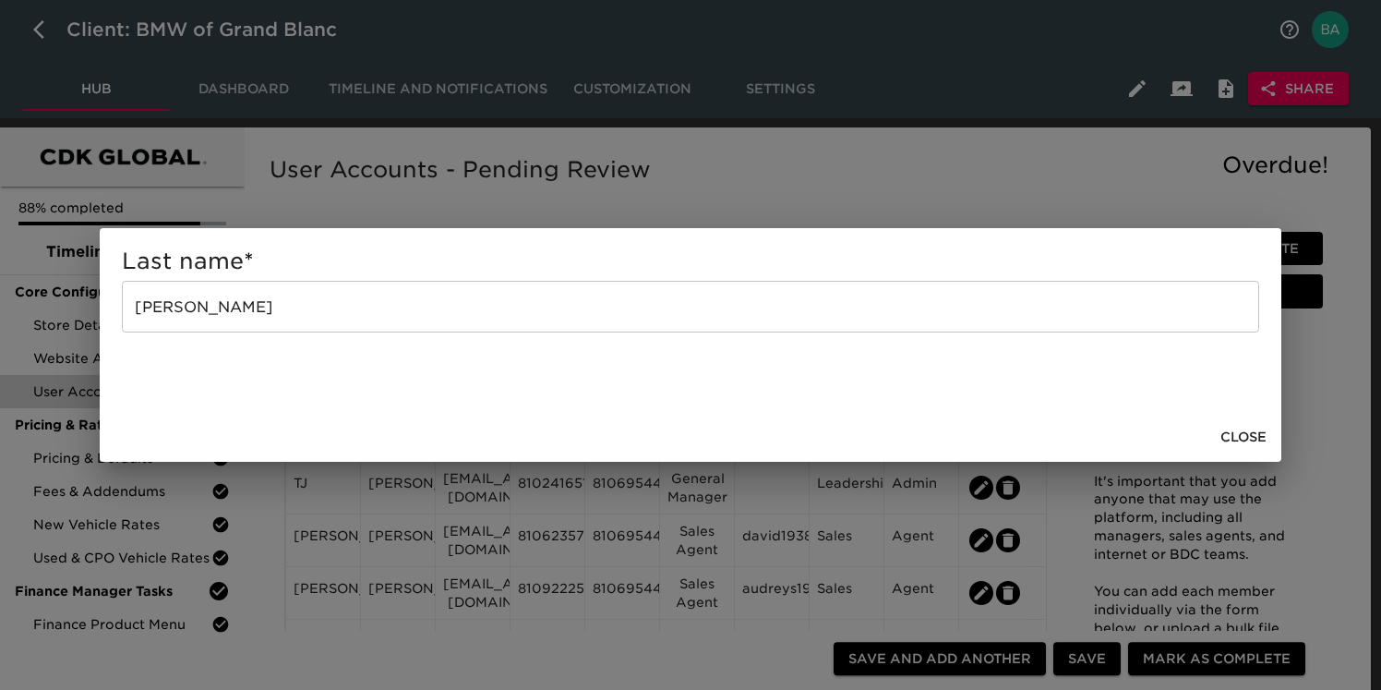
click at [547, 210] on div "Last name * Wendling ​ Close" at bounding box center [690, 345] width 1381 height 690
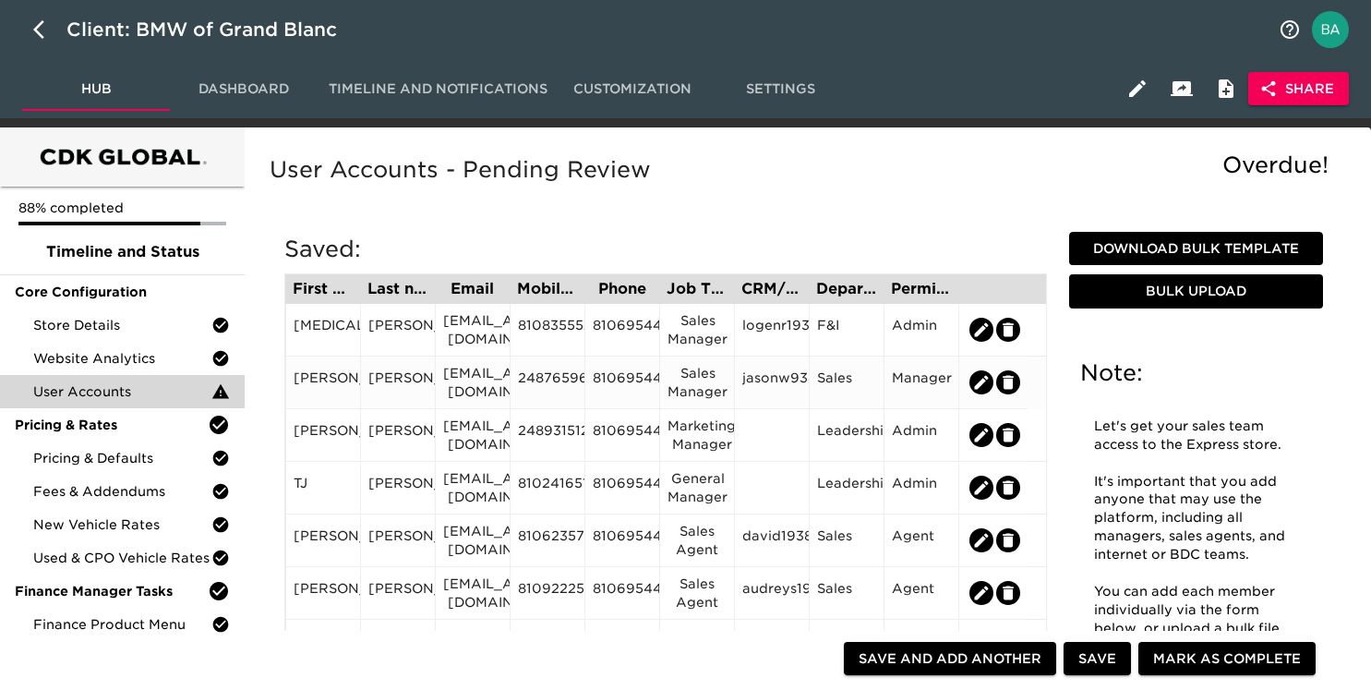
click at [483, 378] on div "jasonw@rwmotorcars.com" at bounding box center [472, 382] width 59 height 37
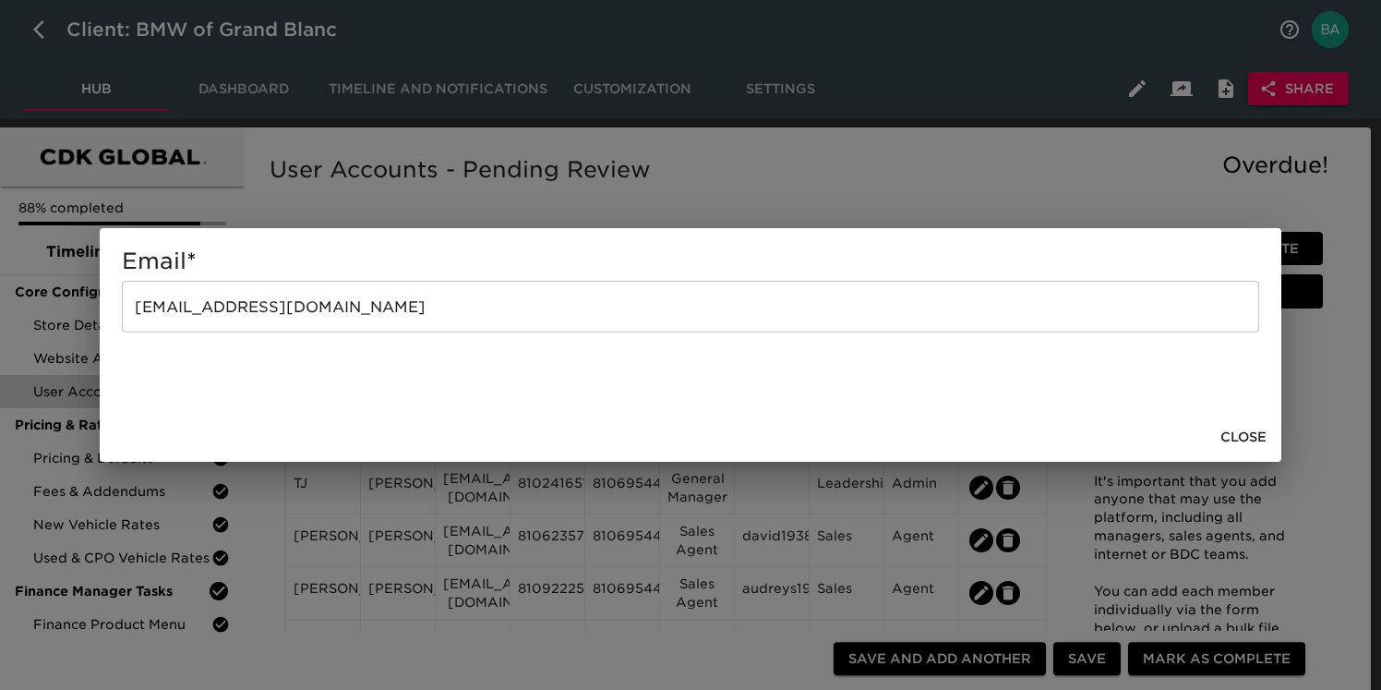
click at [281, 317] on input "jasonw@rwmotorcars.com" at bounding box center [690, 307] width 1137 height 52
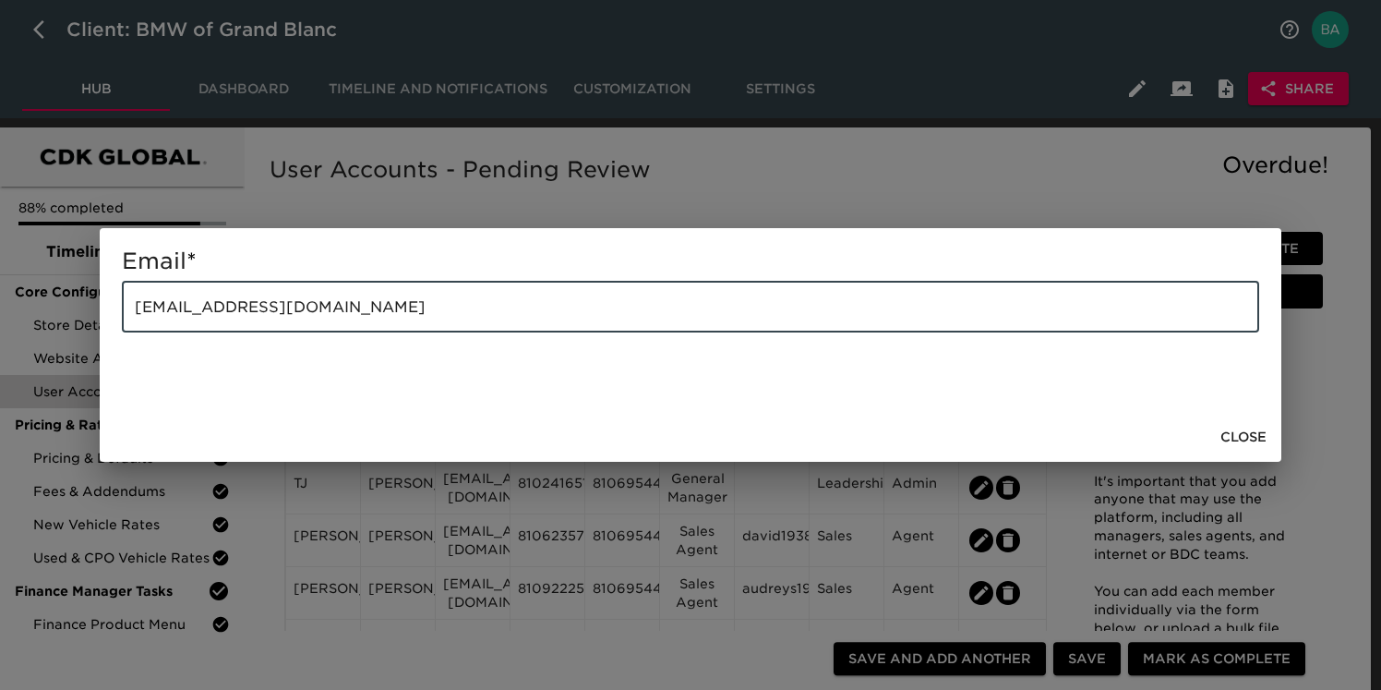
click at [281, 317] on input "jasonw@rwmotorcars.com" at bounding box center [690, 307] width 1137 height 52
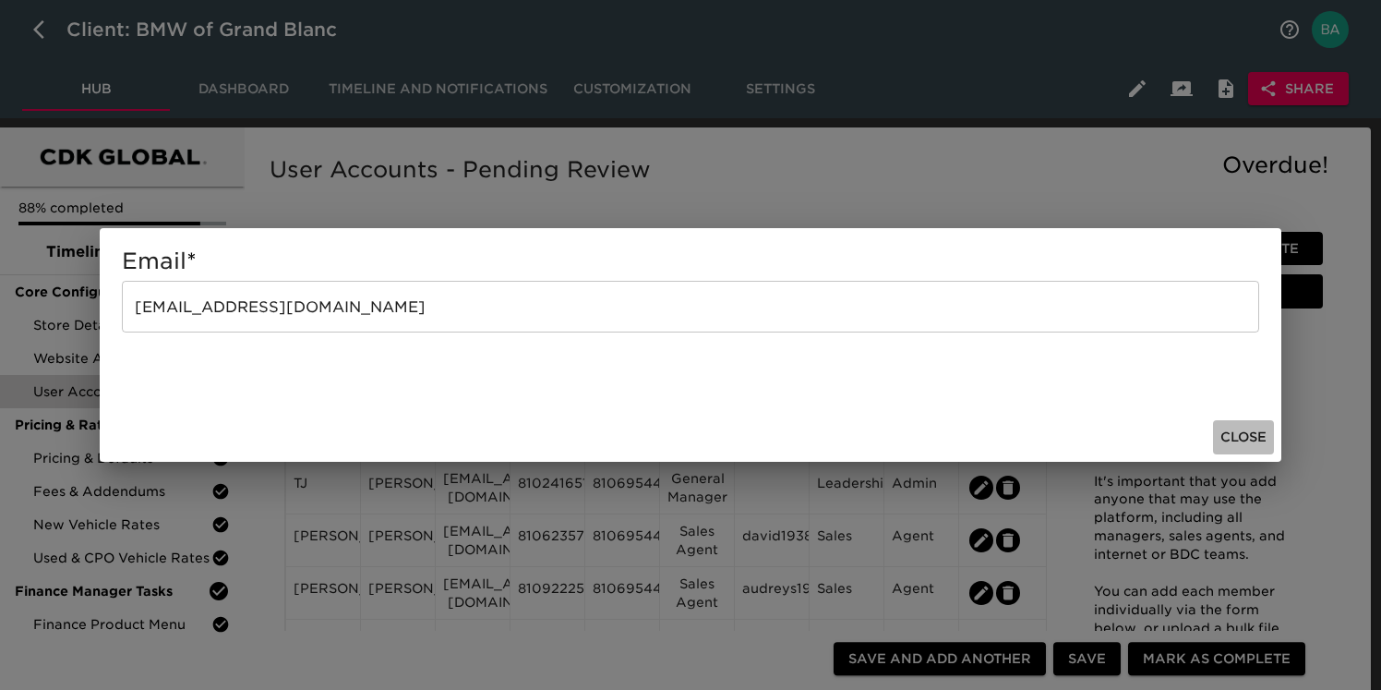
click at [1235, 429] on span "Close" at bounding box center [1243, 437] width 46 height 23
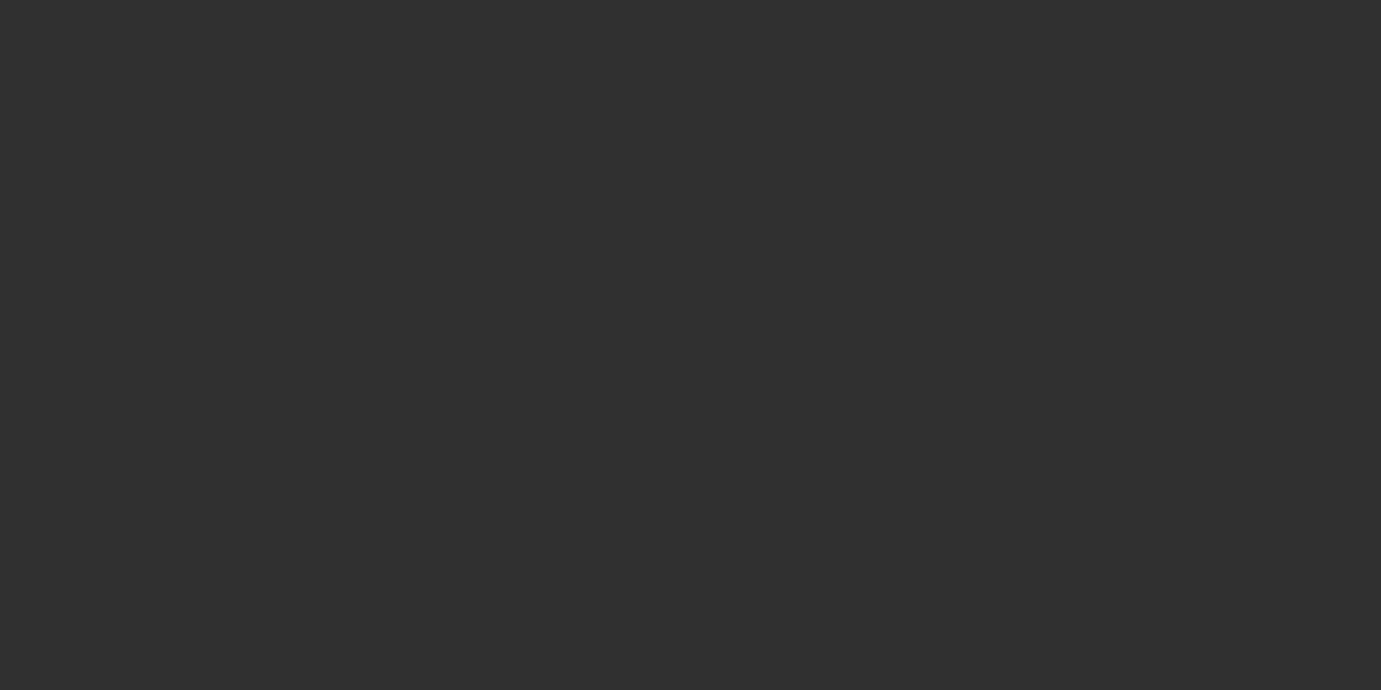
select select "10"
